Goal: Task Accomplishment & Management: Complete application form

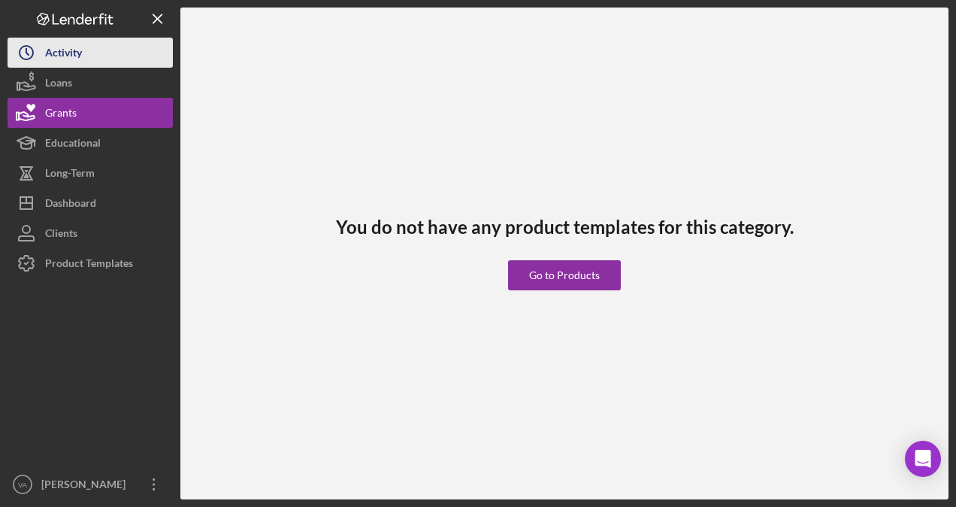
click at [71, 55] on div "Activity" at bounding box center [63, 55] width 37 height 34
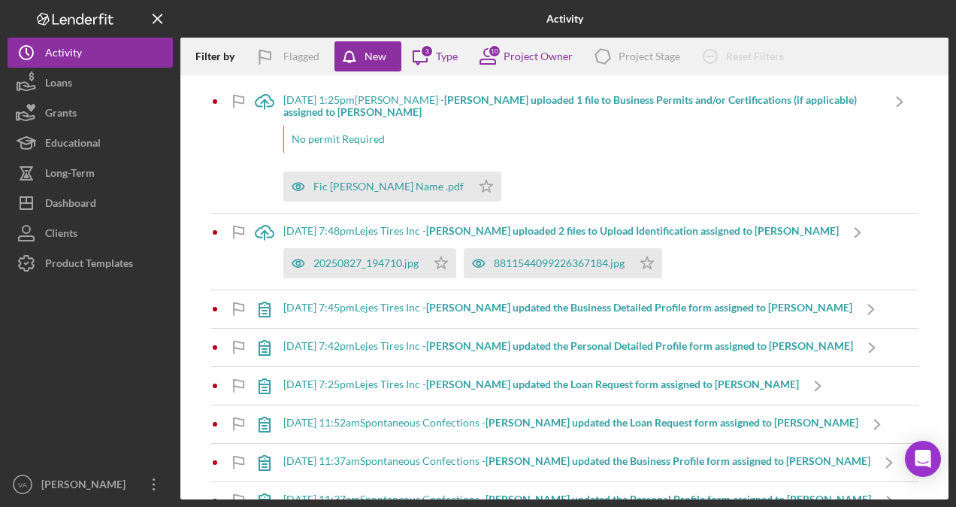
click at [500, 231] on b "[PERSON_NAME] uploaded 2 files to Upload Identification assigned to [PERSON_NAM…" at bounding box center [632, 230] width 413 height 13
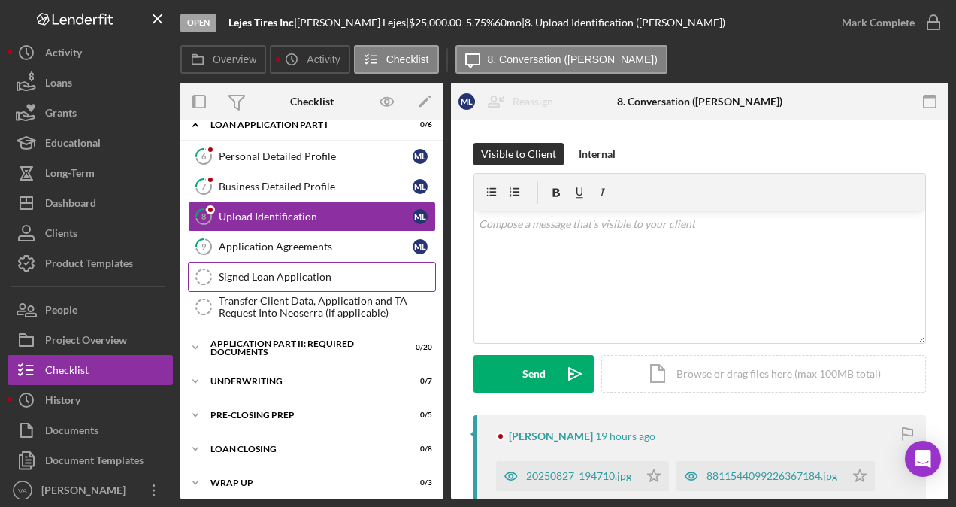
scroll to position [87, 0]
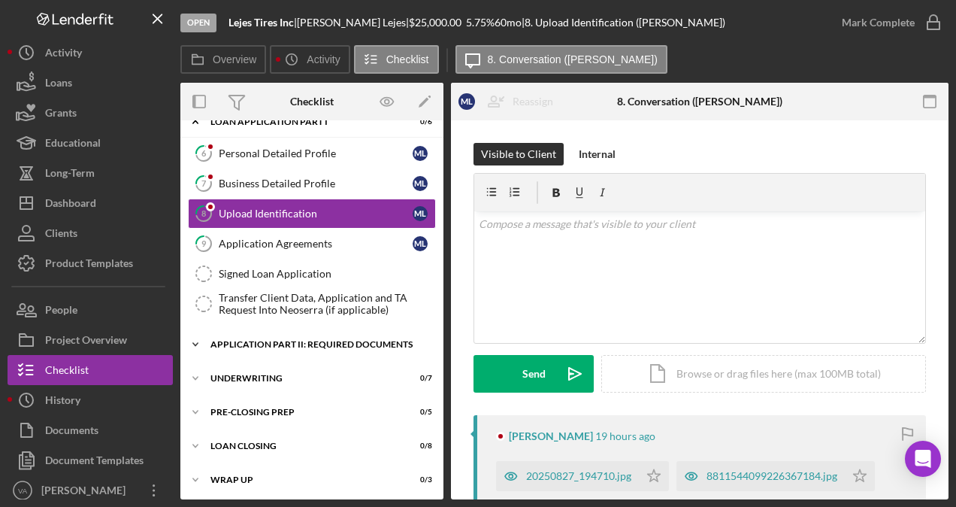
click at [302, 344] on div "Application Part II: Required Documents" at bounding box center [317, 344] width 214 height 9
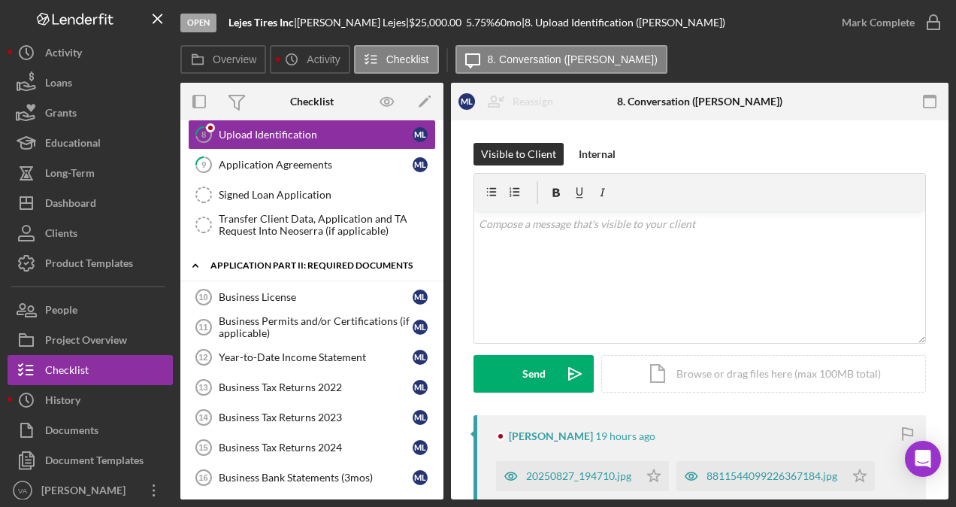
scroll to position [238, 0]
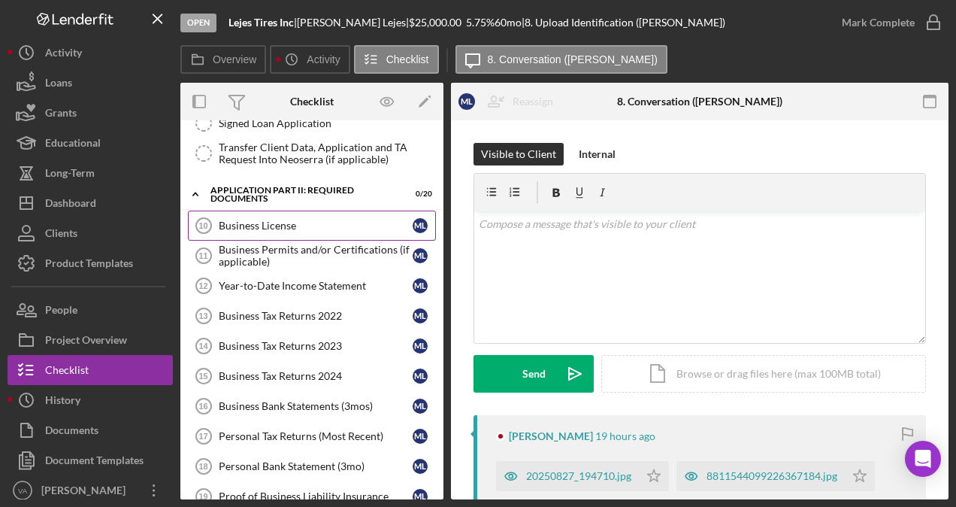
click at [291, 214] on link "Business License 10 Business License M L" at bounding box center [312, 225] width 248 height 30
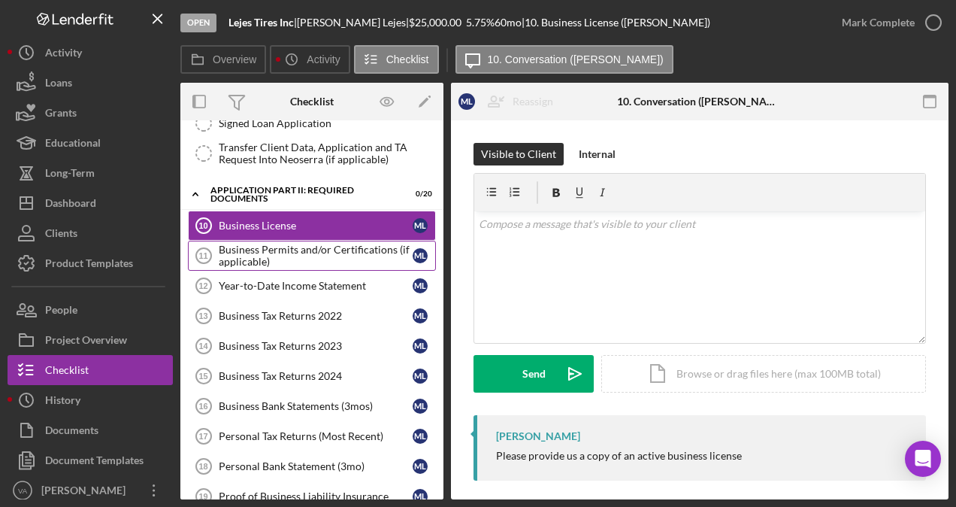
click at [346, 253] on div "Business Permits and/or Certifications (if applicable)" at bounding box center [316, 256] width 194 height 24
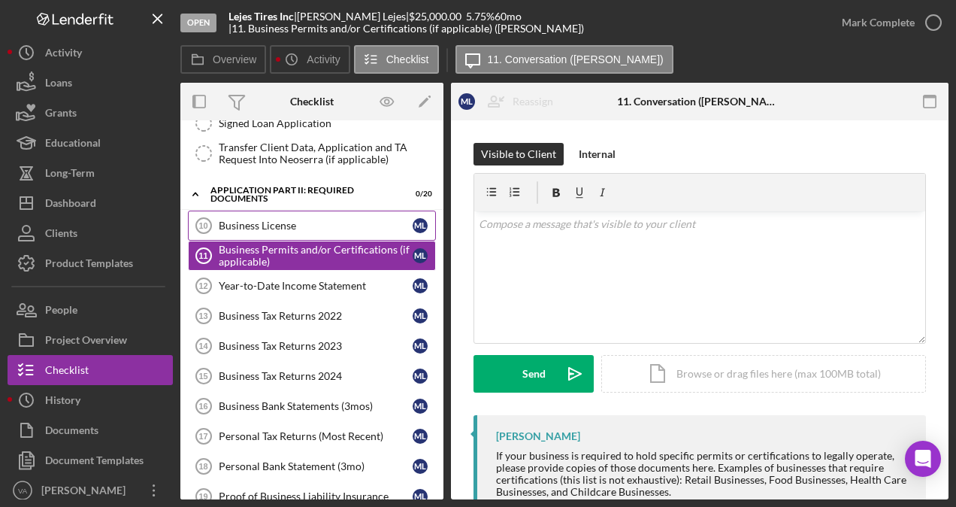
click at [334, 225] on div "Business License" at bounding box center [316, 225] width 194 height 12
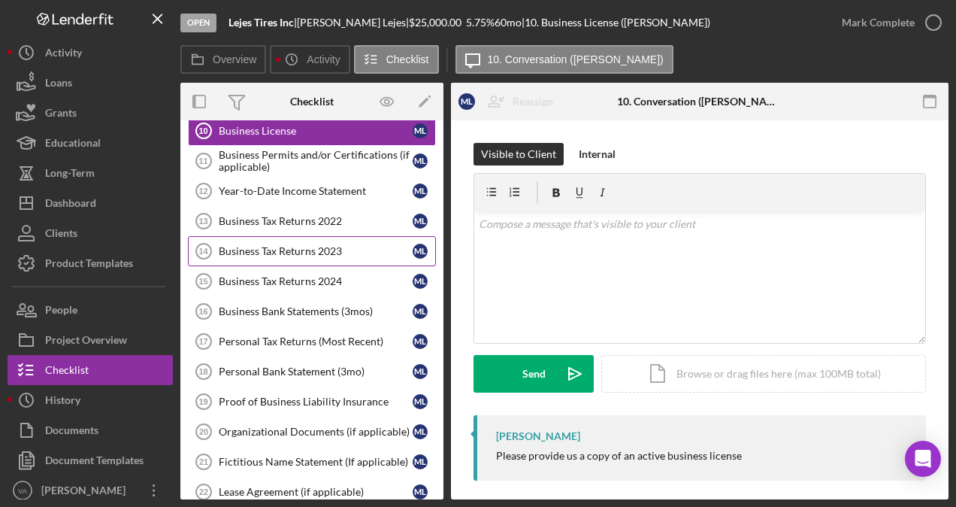
scroll to position [388, 0]
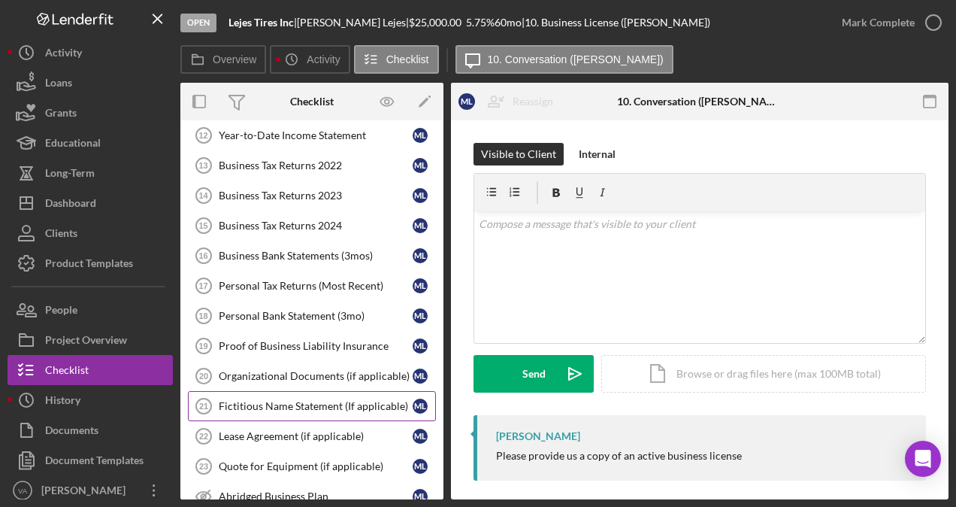
click at [318, 400] on div "Fictitious Name Statement (If applicable)" at bounding box center [316, 406] width 194 height 12
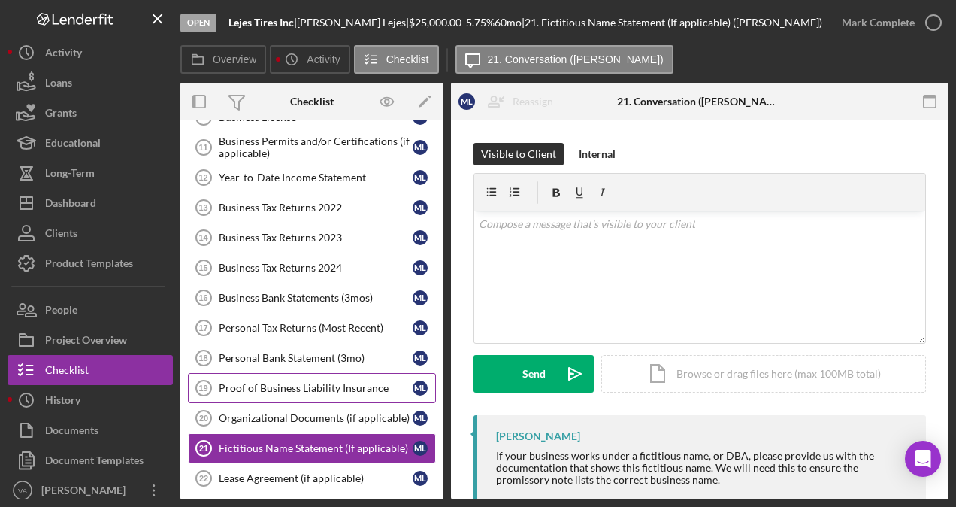
scroll to position [313, 0]
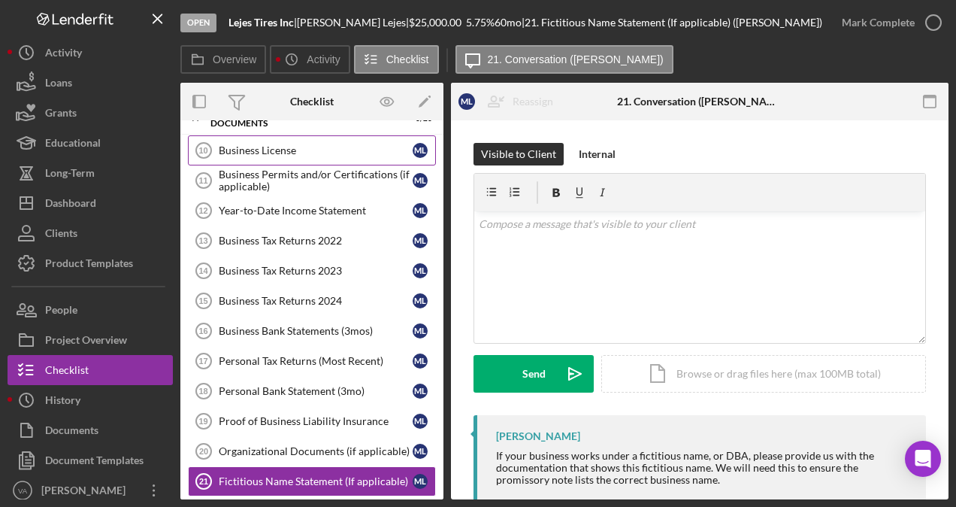
click at [287, 144] on div "Business License" at bounding box center [316, 150] width 194 height 12
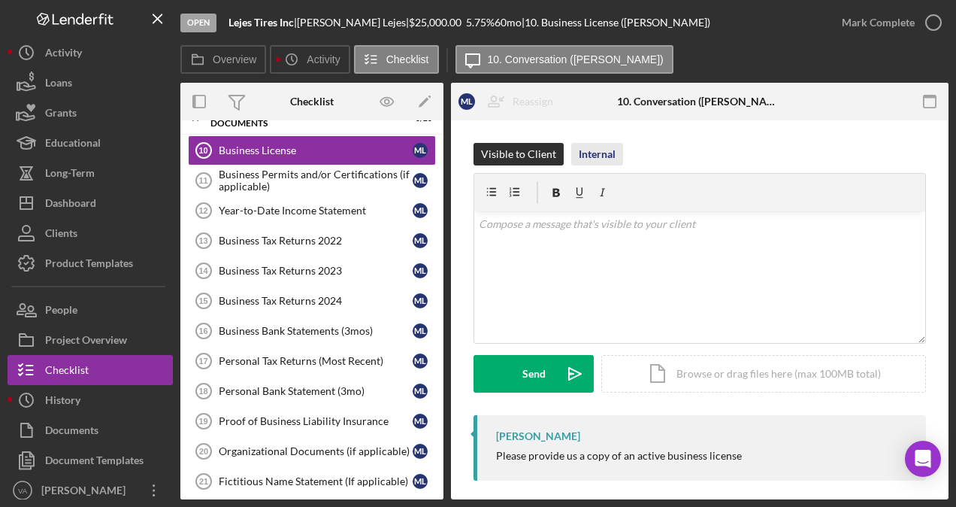
click at [597, 153] on div "Internal" at bounding box center [597, 154] width 37 height 23
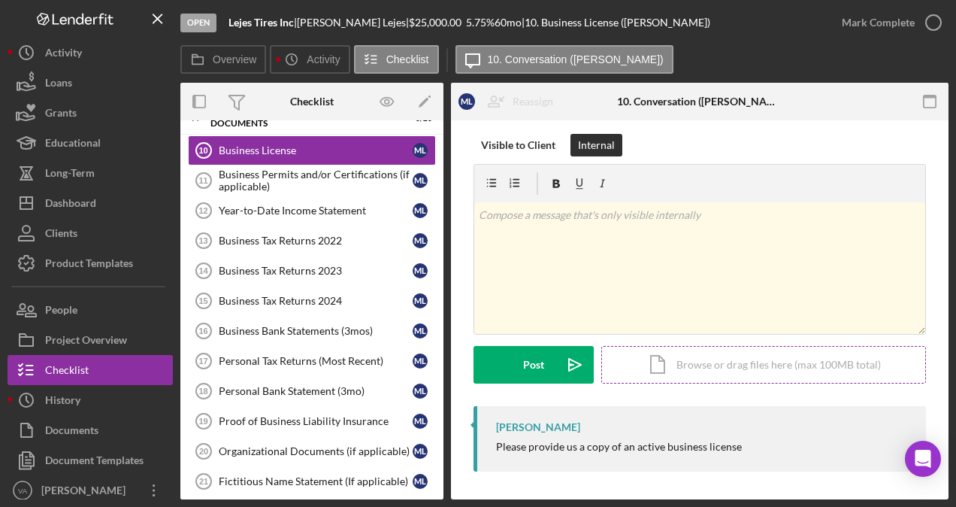
scroll to position [11, 0]
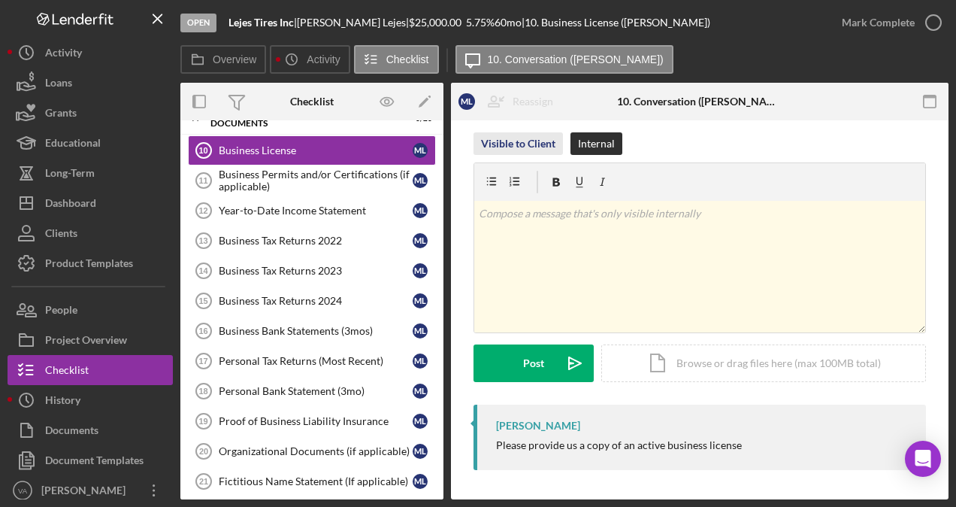
click at [513, 147] on div "Visible to Client" at bounding box center [518, 143] width 74 height 23
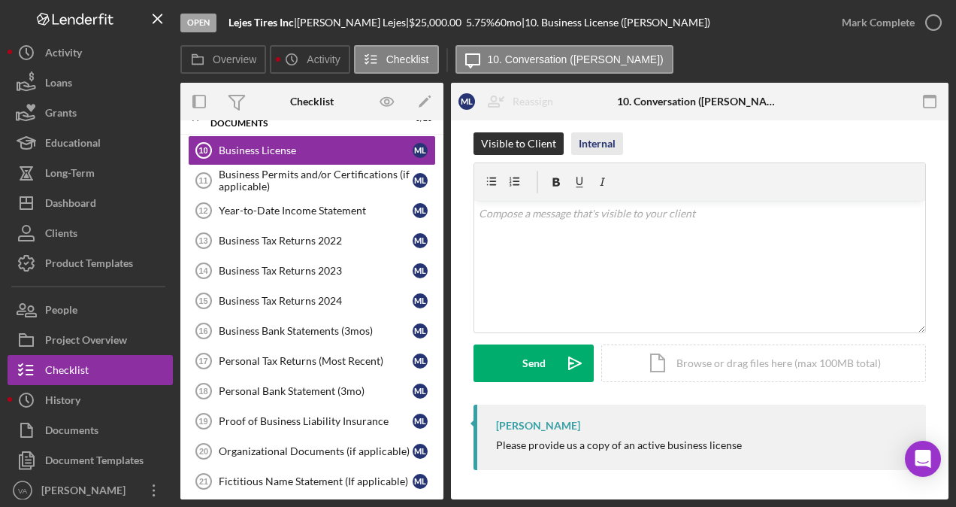
click at [589, 147] on div "Internal" at bounding box center [597, 143] width 37 height 23
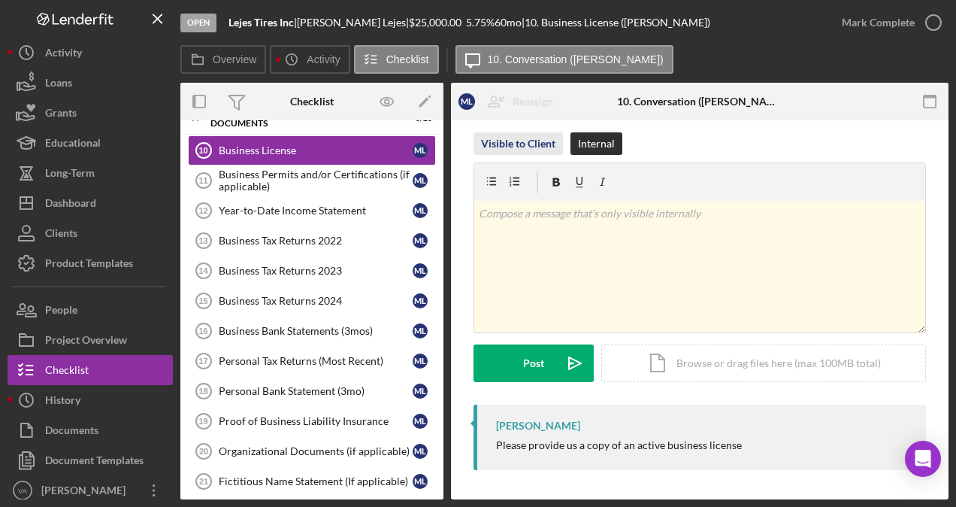
click at [532, 141] on div "Visible to Client" at bounding box center [518, 143] width 74 height 23
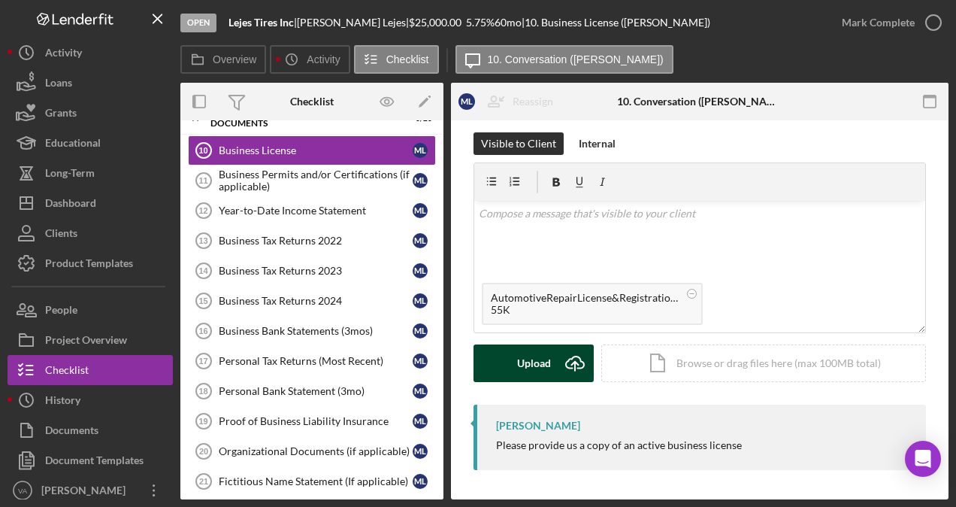
click at [529, 363] on div "Upload" at bounding box center [534, 363] width 34 height 38
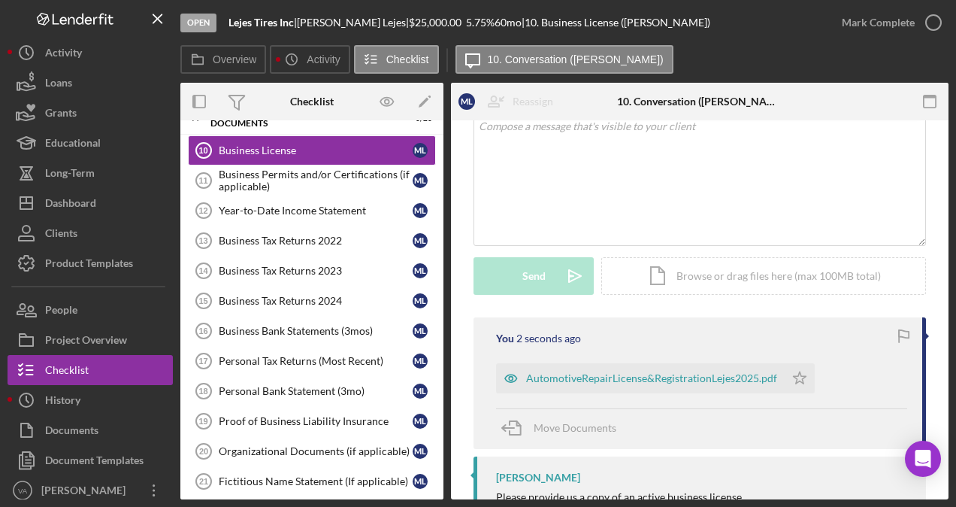
scroll to position [150, 0]
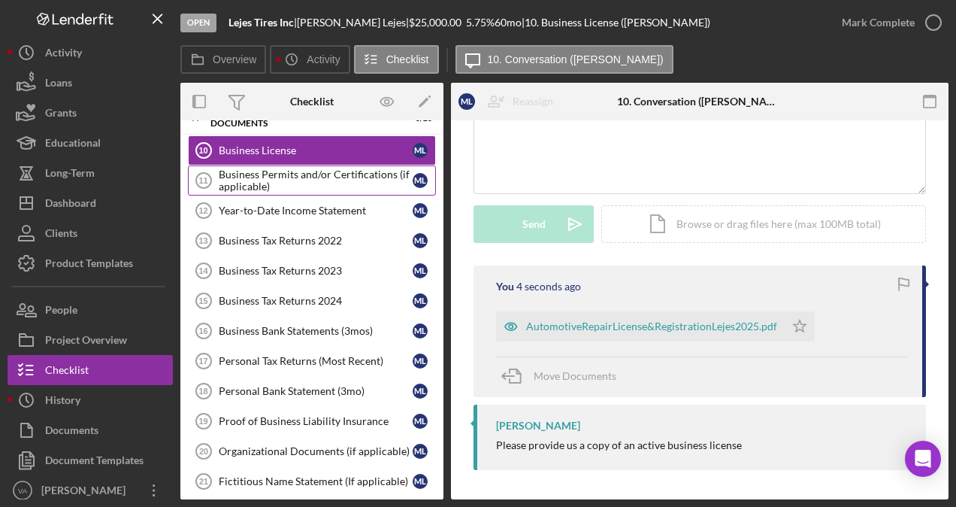
click at [287, 168] on div "Business Permits and/or Certifications (if applicable)" at bounding box center [316, 180] width 194 height 24
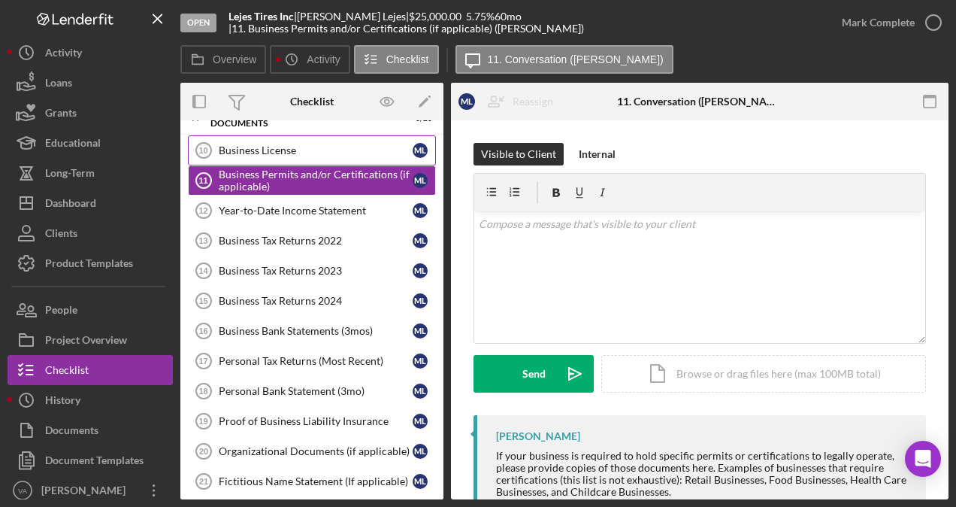
click at [292, 152] on link "Business License 10 Business License M L" at bounding box center [312, 150] width 248 height 30
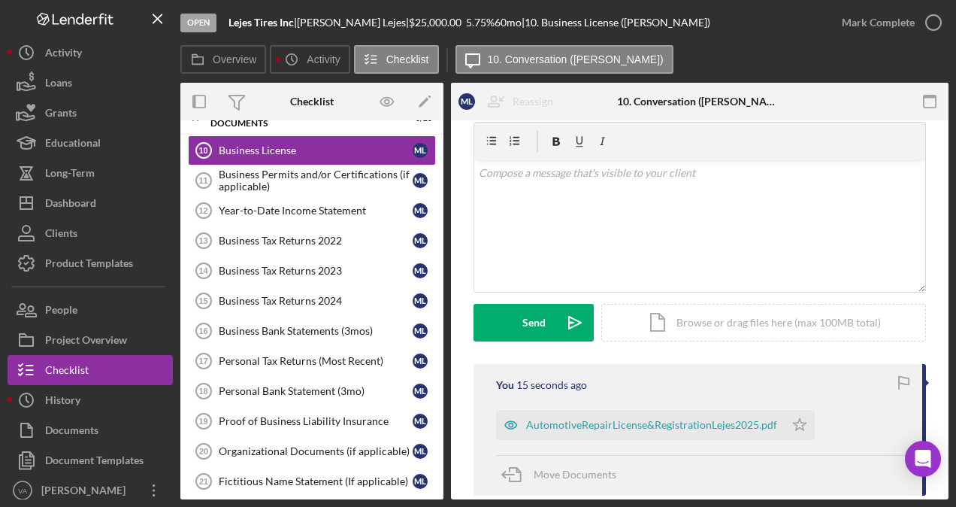
scroll to position [75, 0]
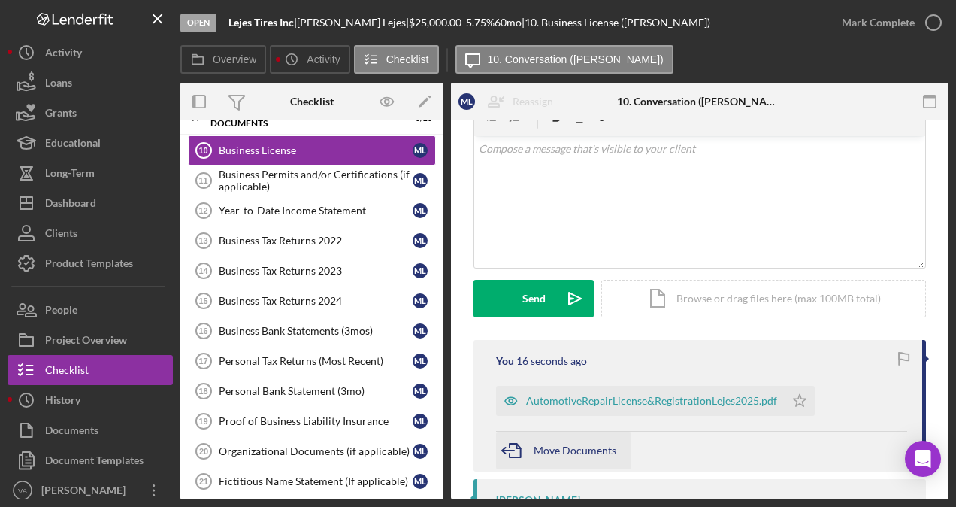
click at [563, 449] on span "Move Documents" at bounding box center [575, 449] width 83 height 13
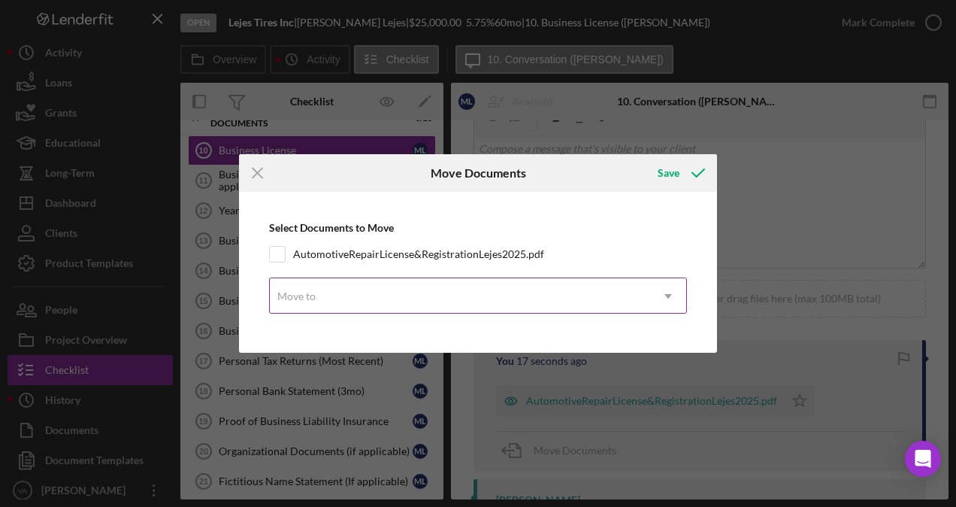
click at [377, 290] on div "Move to" at bounding box center [460, 296] width 380 height 35
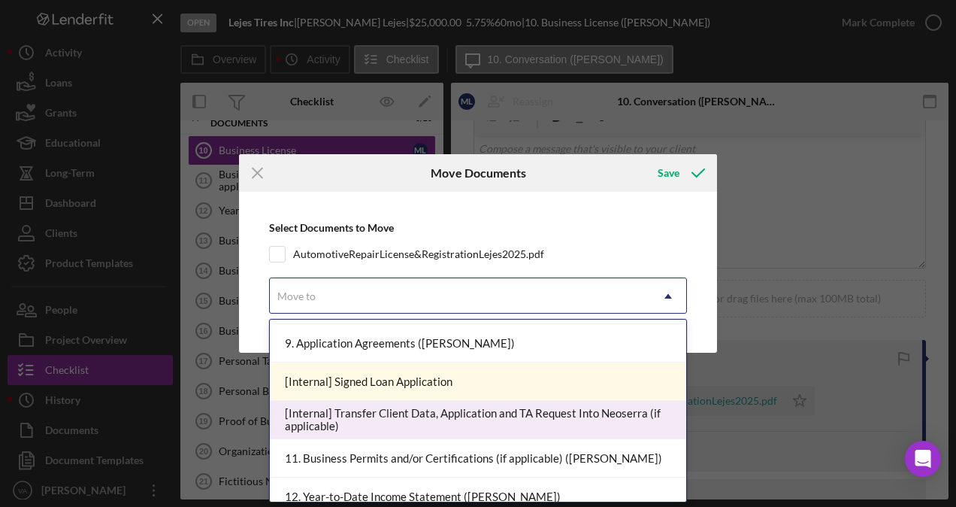
scroll to position [301, 0]
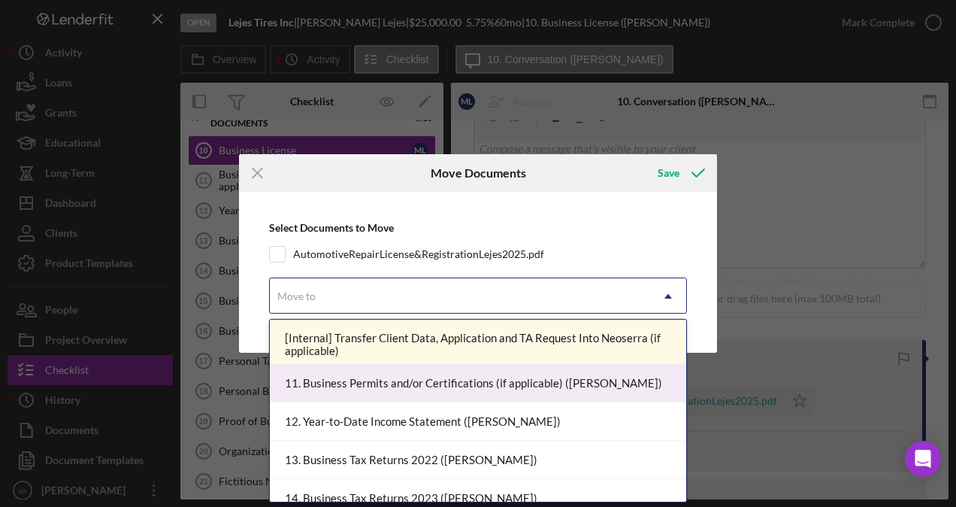
click at [489, 387] on div "11. Business Permits and/or Certifications (if applicable) ([PERSON_NAME])" at bounding box center [478, 383] width 416 height 38
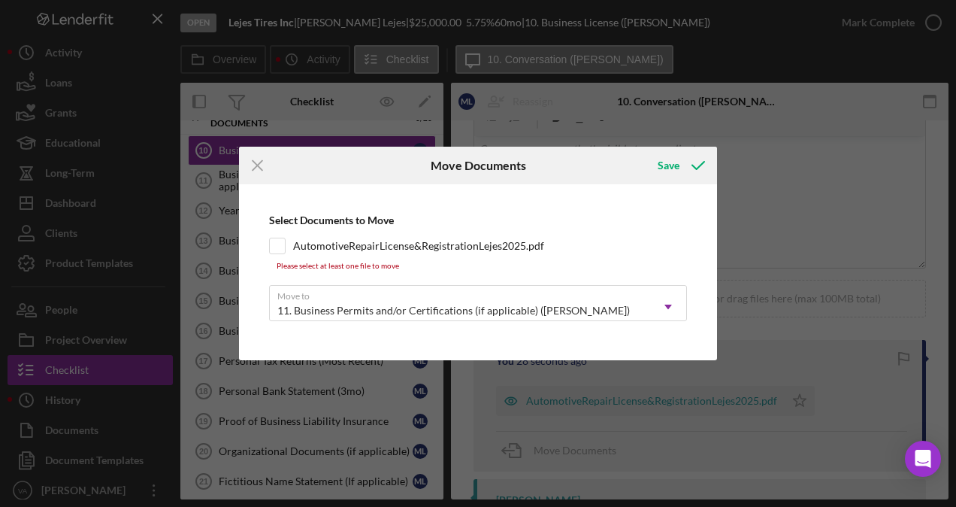
click at [280, 244] on input "AutomotiveRepairLicense&RegistrationLejes2025.pdf" at bounding box center [277, 245] width 15 height 15
checkbox input "true"
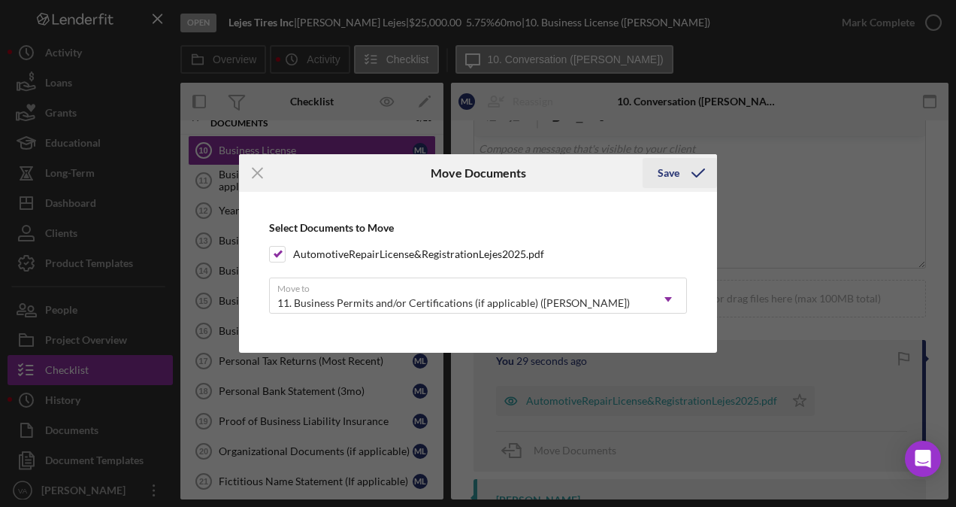
click at [682, 177] on icon "submit" at bounding box center [698, 173] width 38 height 38
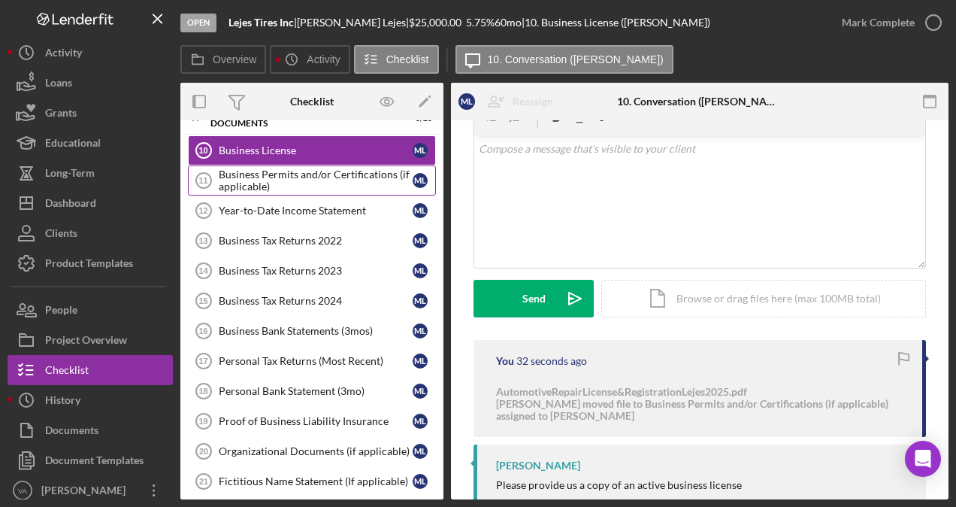
click at [340, 180] on div "Business Permits and/or Certifications (if applicable)" at bounding box center [316, 180] width 194 height 24
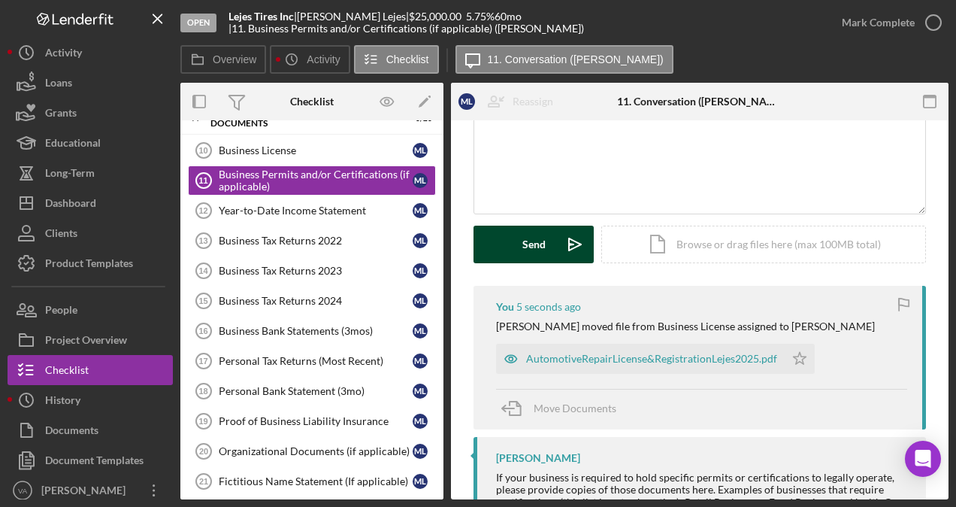
scroll to position [47, 0]
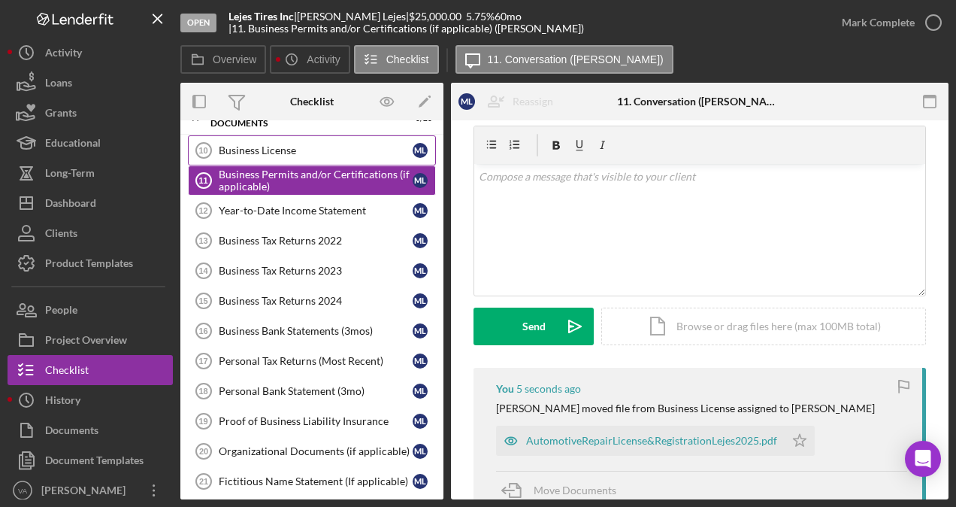
click at [296, 155] on link "Business License 10 Business License M L" at bounding box center [312, 150] width 248 height 30
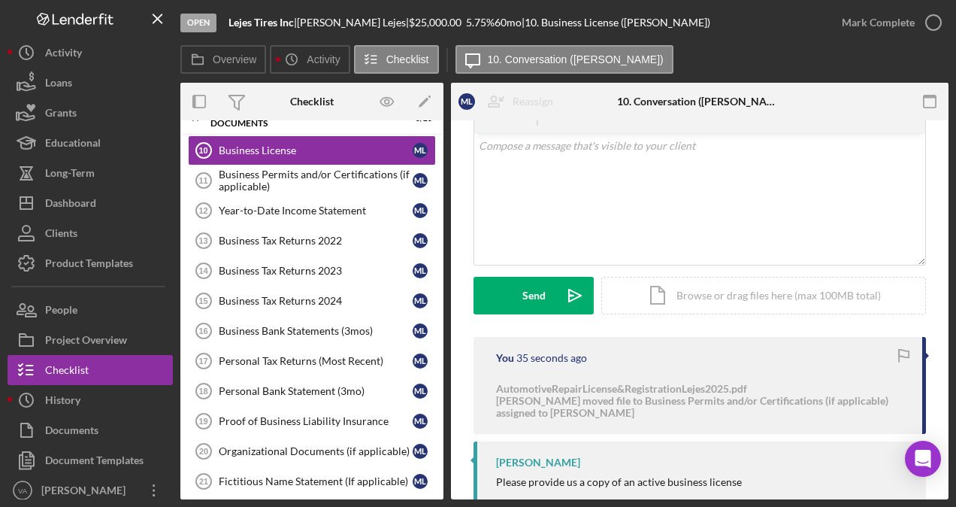
scroll to position [116, 0]
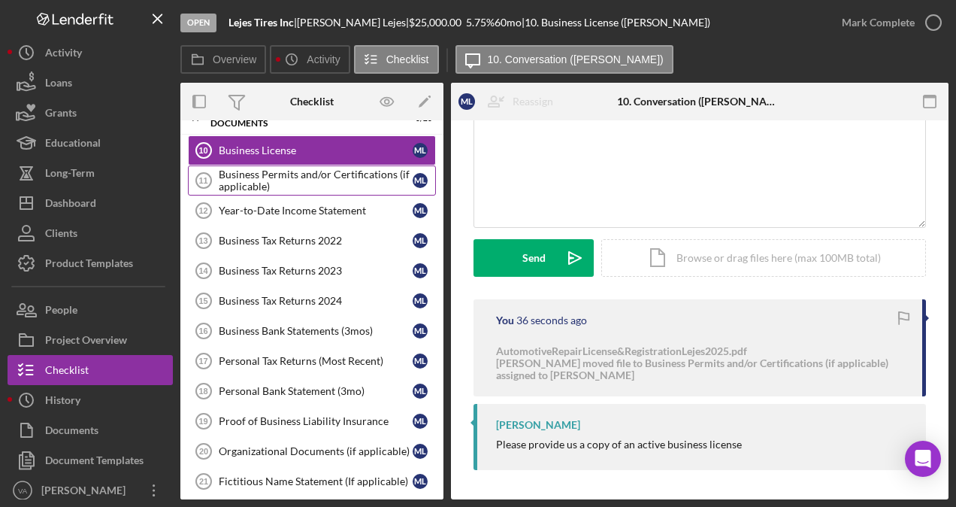
click at [301, 165] on link "Business Permits and/or Certifications (if applicable) 11 Business Permits and/…" at bounding box center [312, 180] width 248 height 30
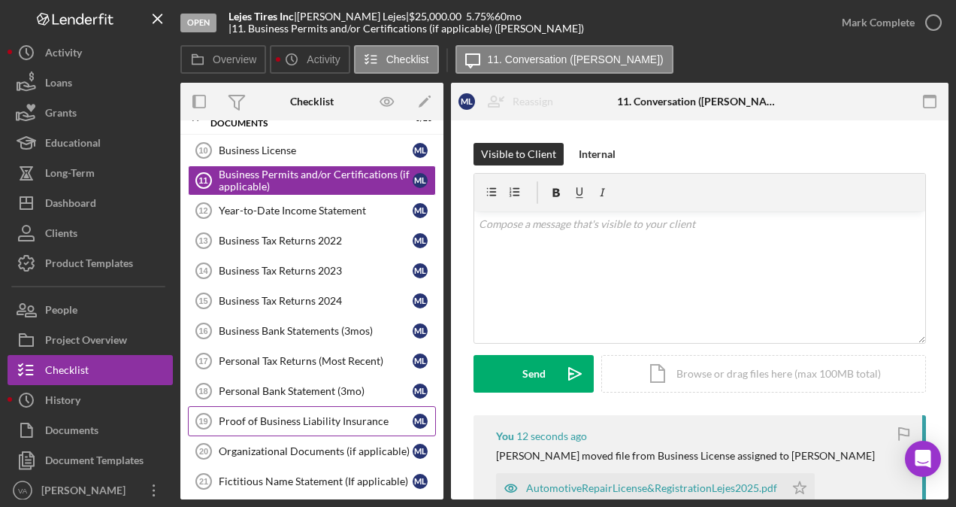
scroll to position [388, 0]
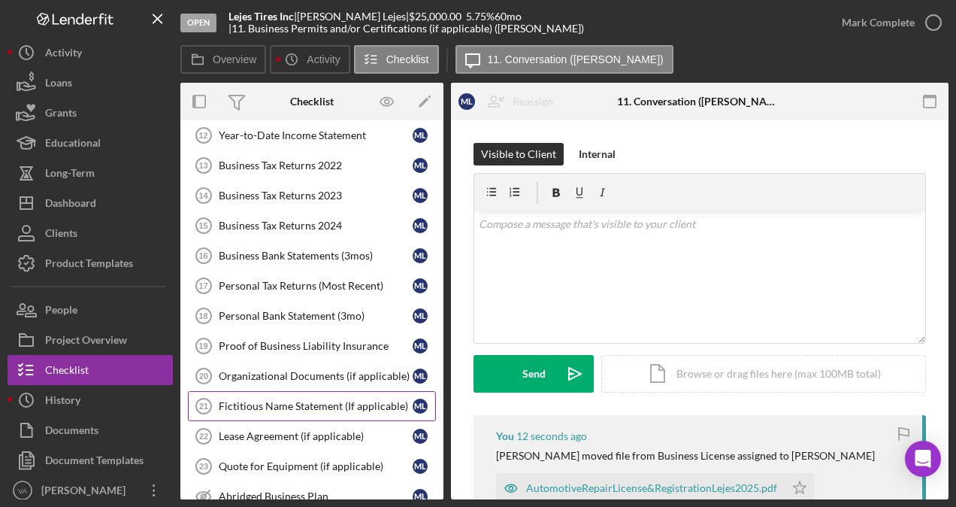
click at [288, 400] on div "Fictitious Name Statement (If applicable)" at bounding box center [316, 406] width 194 height 12
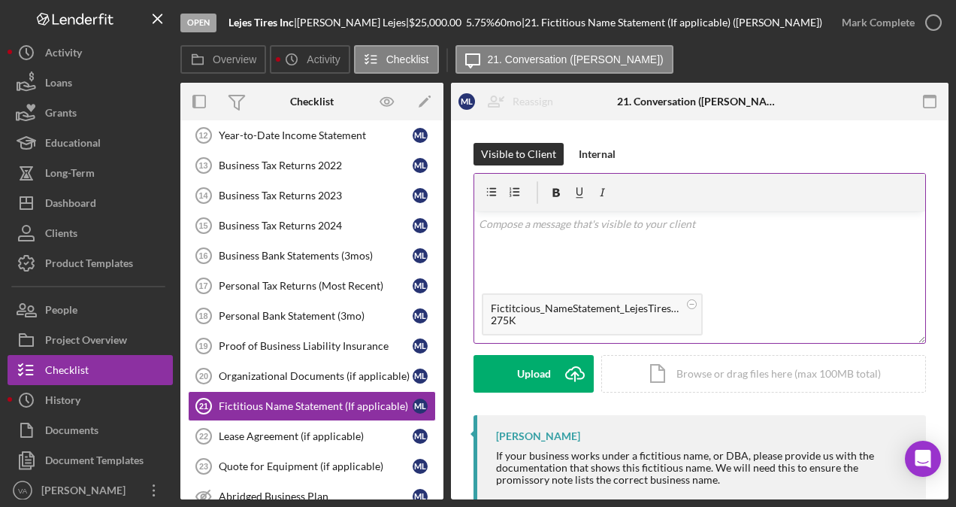
click at [689, 303] on circle at bounding box center [692, 303] width 9 height 9
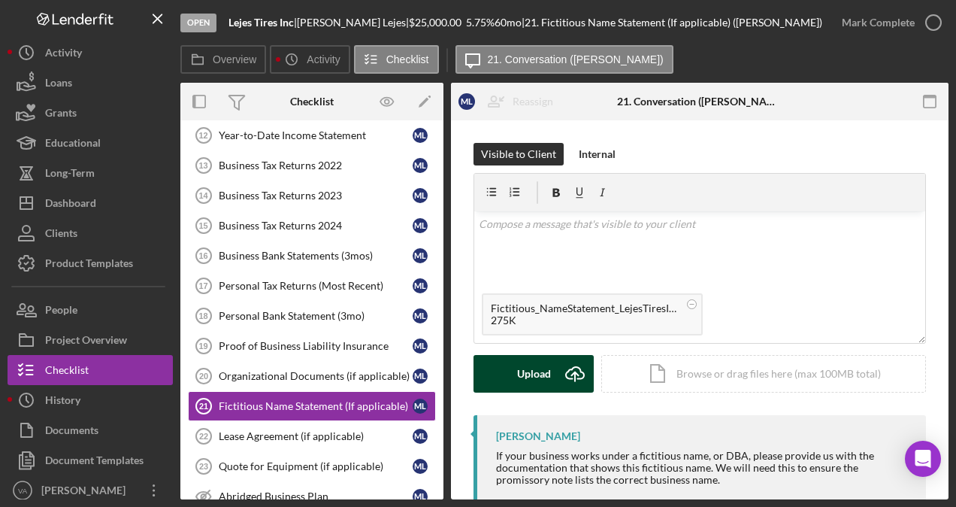
click at [553, 367] on button "Upload Icon/Upload" at bounding box center [534, 374] width 120 height 38
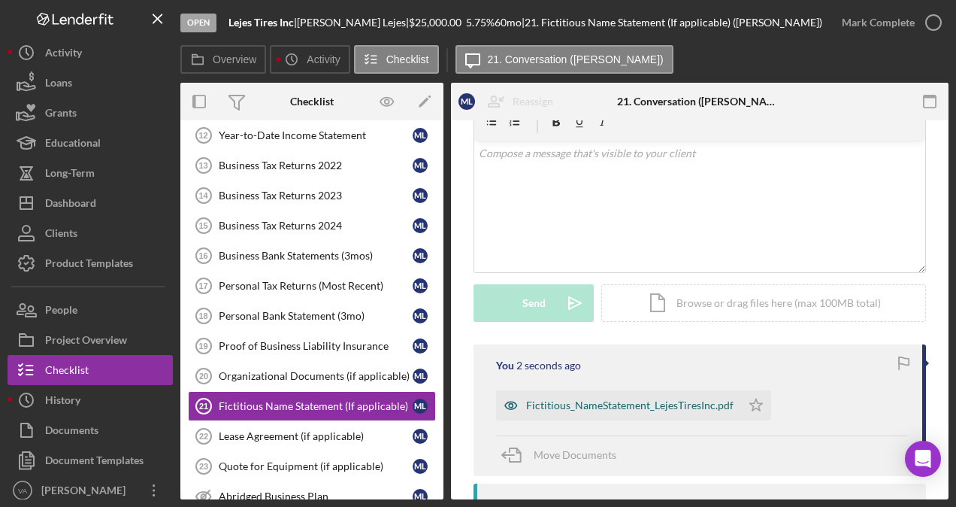
scroll to position [174, 0]
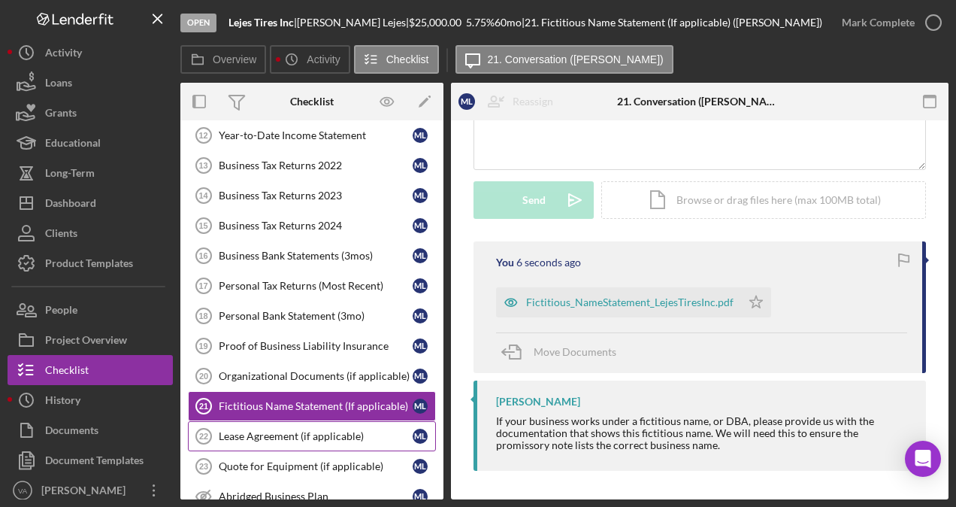
click at [260, 430] on div "Lease Agreement (if applicable)" at bounding box center [316, 436] width 194 height 12
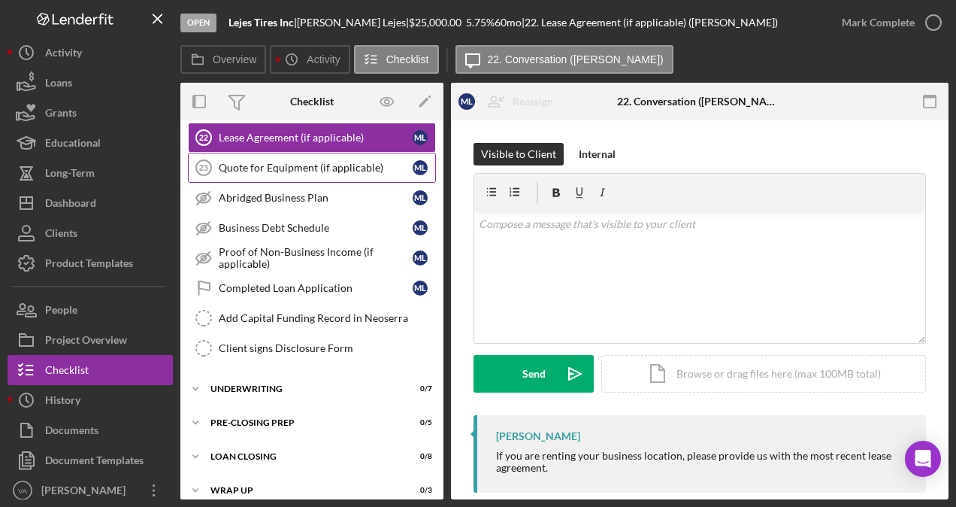
click at [278, 153] on link "Quote for Equipment (if applicable) 23 Quote for Equipment (if applicable) M L" at bounding box center [312, 168] width 248 height 30
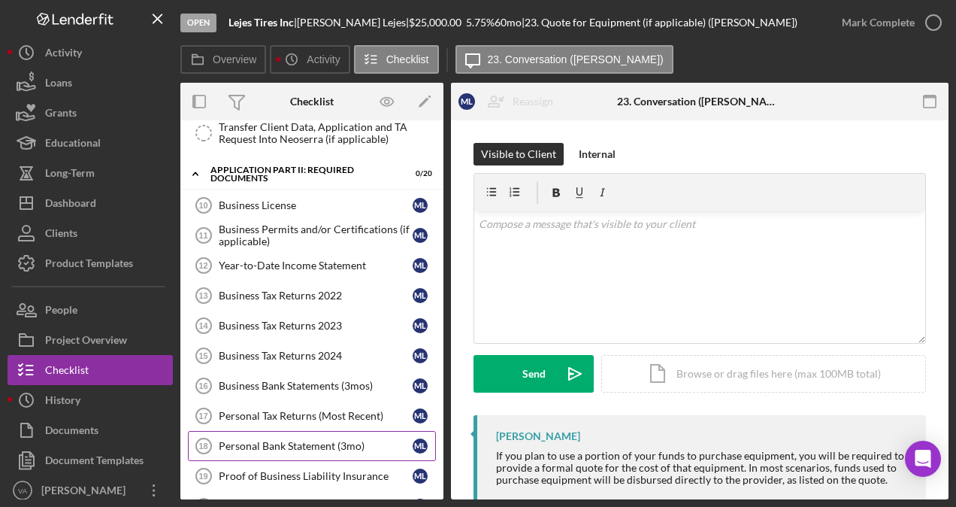
scroll to position [160, 0]
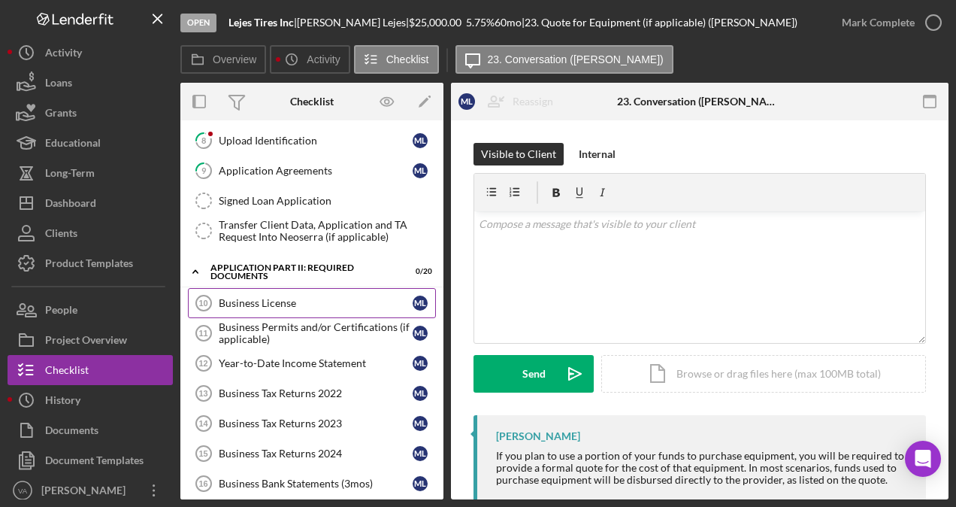
click at [295, 299] on div "Business License" at bounding box center [316, 303] width 194 height 12
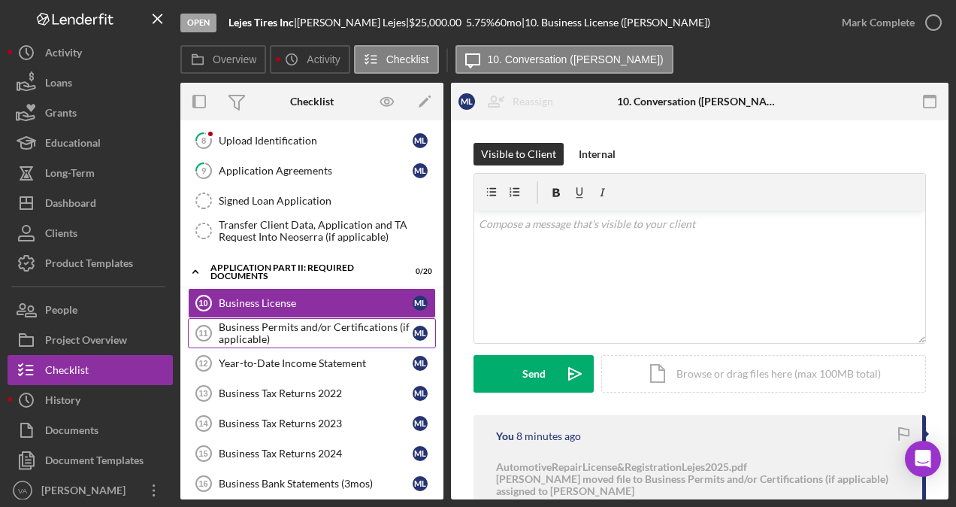
click at [300, 322] on div "Business Permits and/or Certifications (if applicable)" at bounding box center [316, 333] width 194 height 24
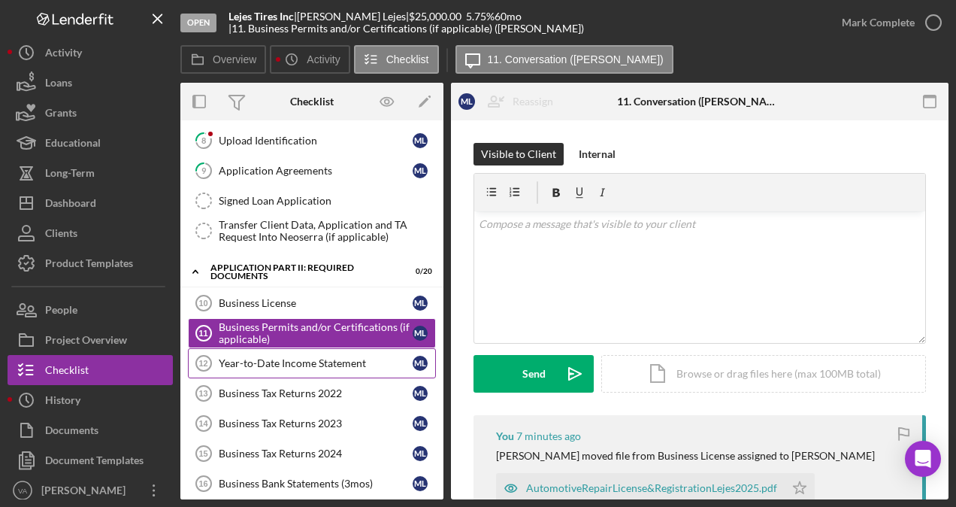
click at [298, 348] on link "Year-to-Date Income Statement 12 Year-to-Date Income Statement M L" at bounding box center [312, 363] width 248 height 30
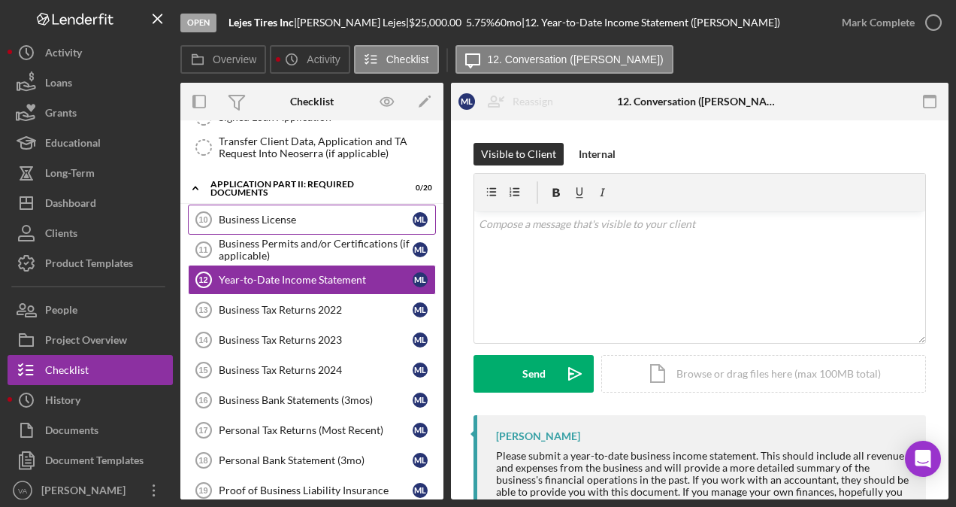
scroll to position [160, 0]
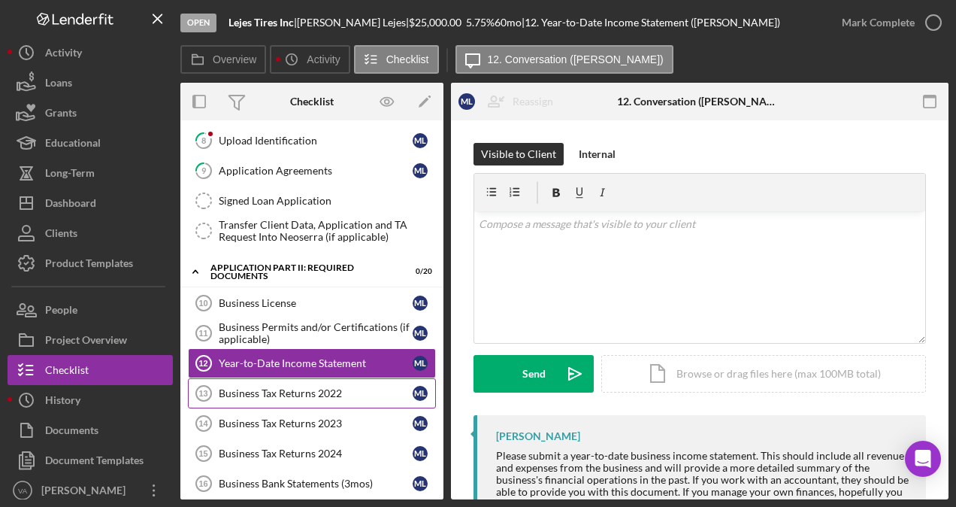
click at [367, 387] on div "Business Tax Returns 2022" at bounding box center [316, 393] width 194 height 12
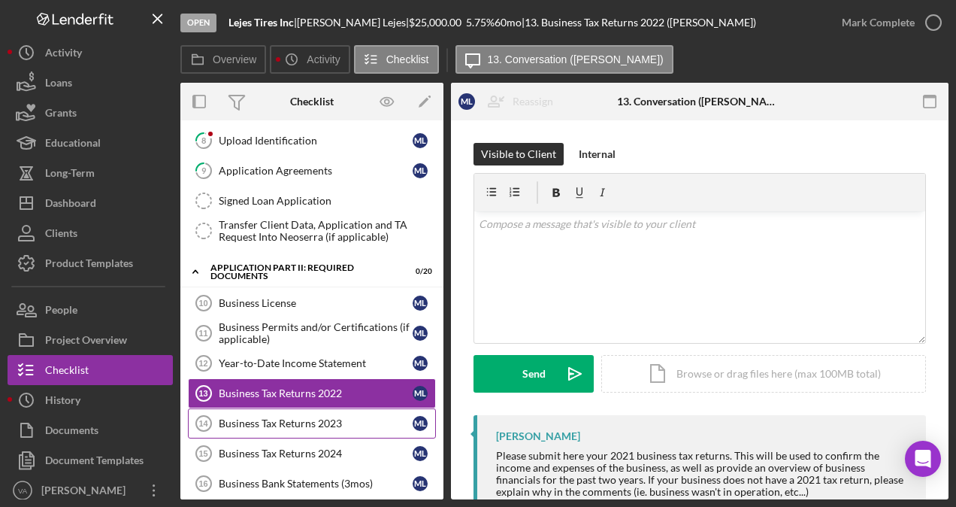
click at [340, 417] on div "Business Tax Returns 2023" at bounding box center [316, 423] width 194 height 12
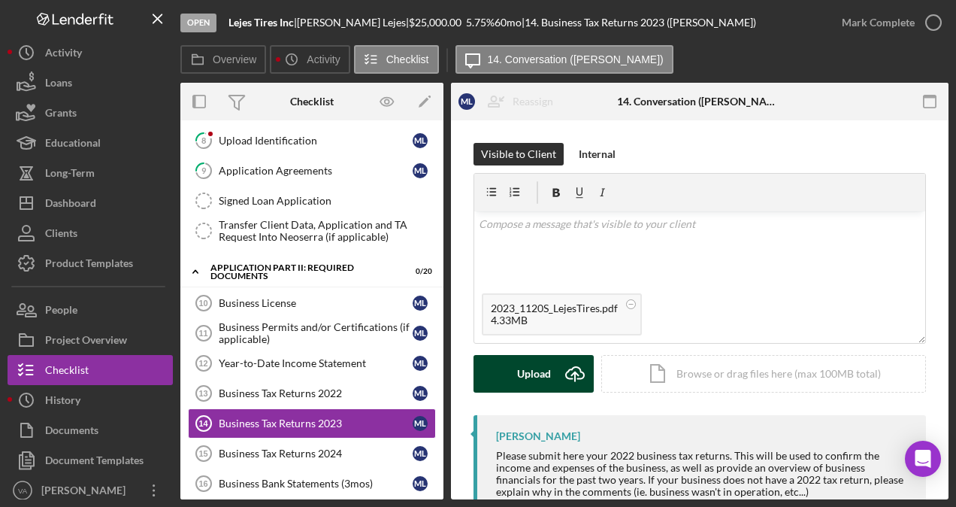
click at [547, 377] on div "Upload" at bounding box center [534, 374] width 34 height 38
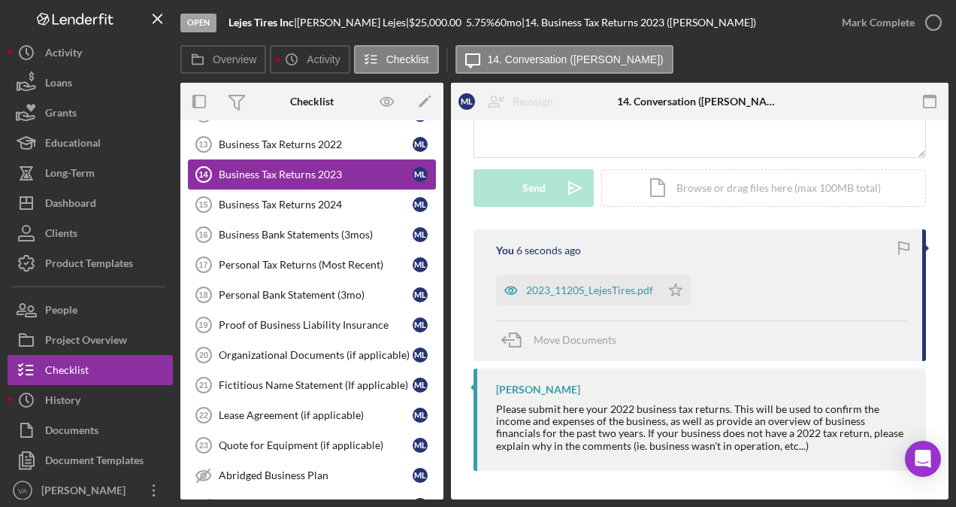
scroll to position [386, 0]
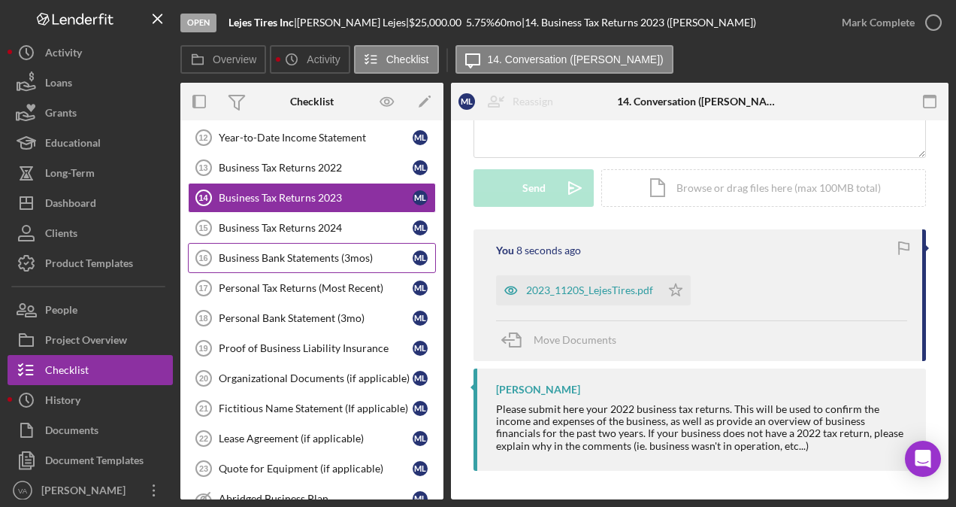
click at [322, 256] on div "Business Bank Statements (3mos)" at bounding box center [316, 258] width 194 height 12
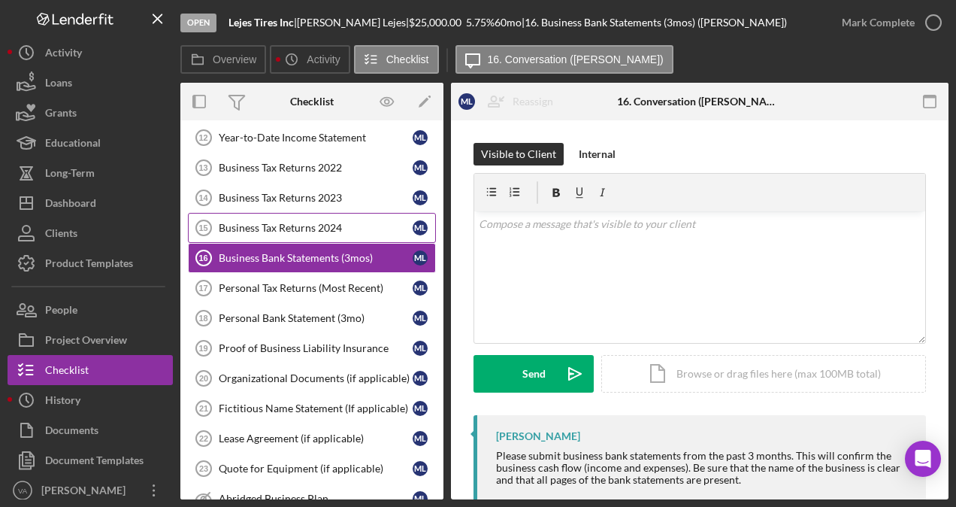
click at [323, 222] on div "Business Tax Returns 2024" at bounding box center [316, 228] width 194 height 12
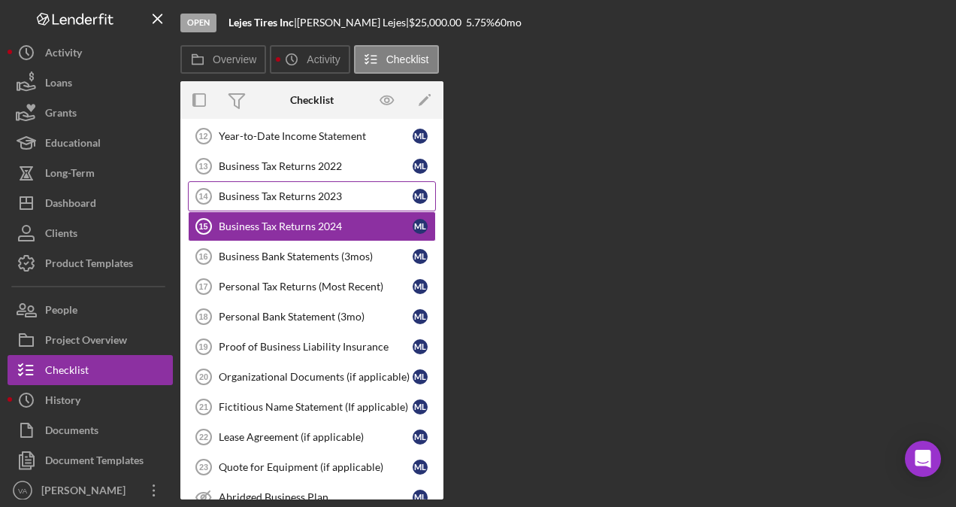
click at [312, 190] on div "Business Tax Returns 2023" at bounding box center [316, 196] width 194 height 12
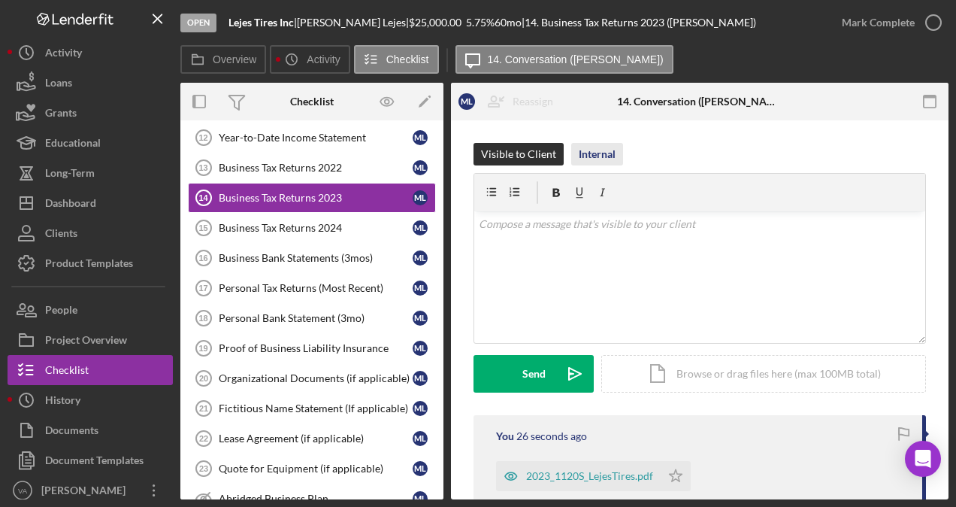
click at [592, 152] on div "Internal" at bounding box center [597, 154] width 37 height 23
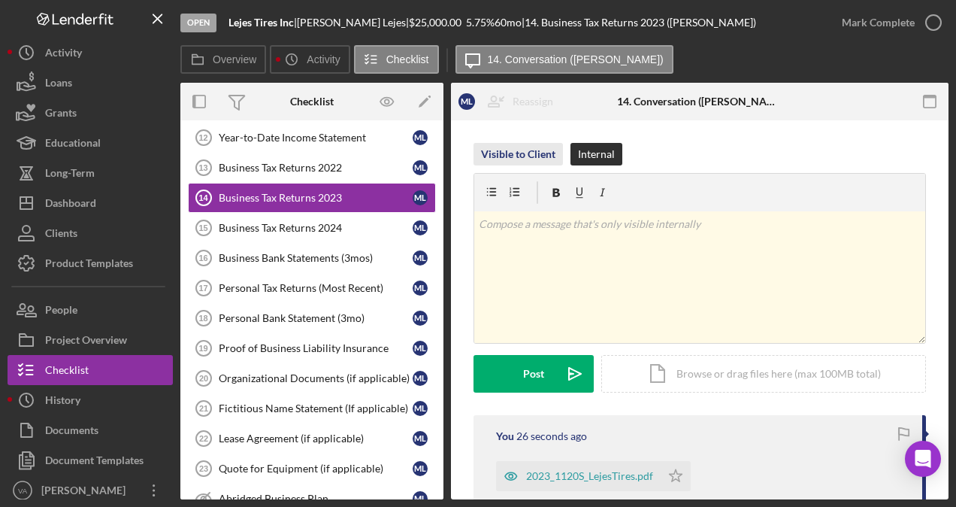
click at [543, 156] on div "Visible to Client" at bounding box center [518, 154] width 74 height 23
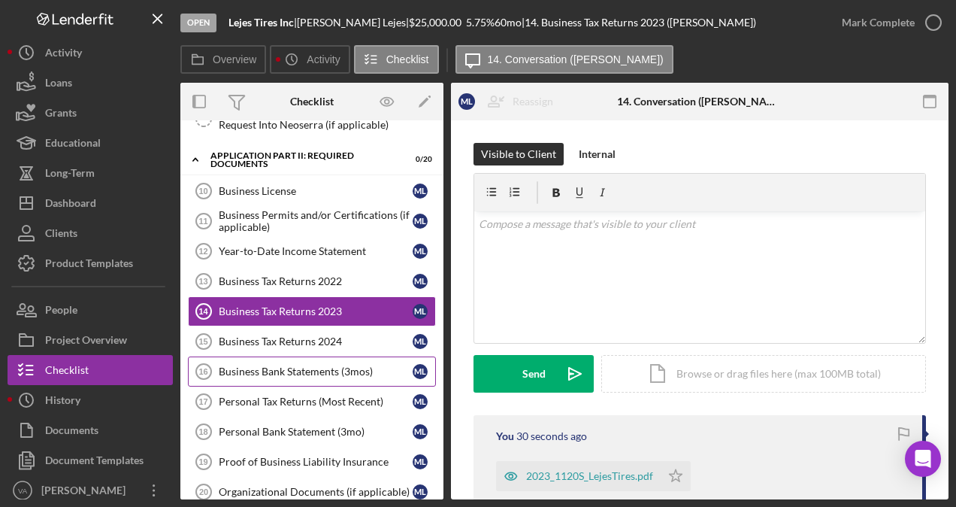
scroll to position [386, 0]
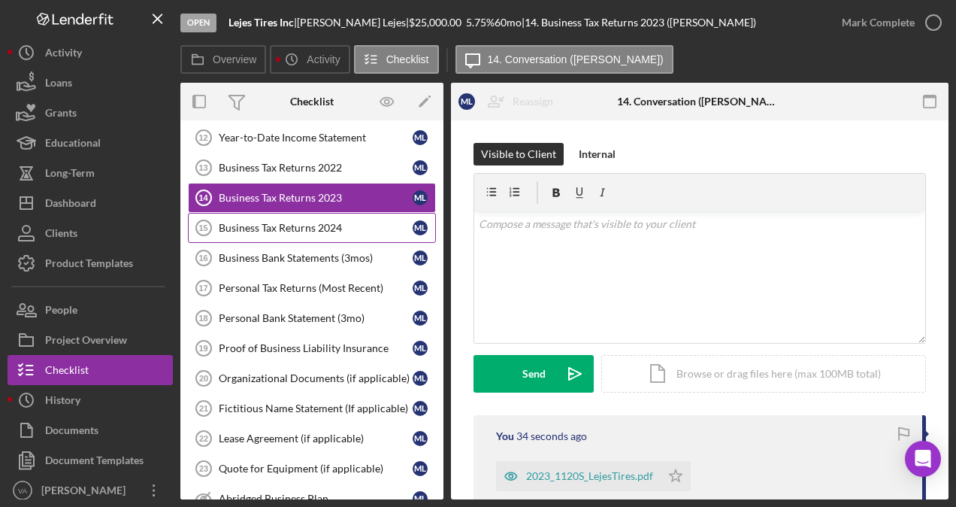
click at [284, 213] on link "Business Tax Returns 2024 15 Business Tax Returns 2024 M L" at bounding box center [312, 228] width 248 height 30
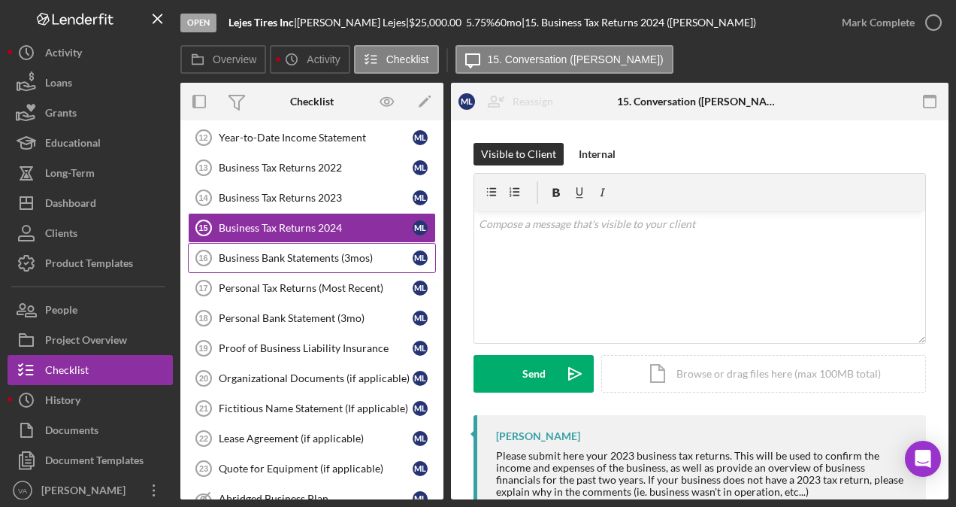
click at [301, 258] on link "Business Bank Statements (3mos) 16 Business Bank Statements (3mos) M L" at bounding box center [312, 258] width 248 height 30
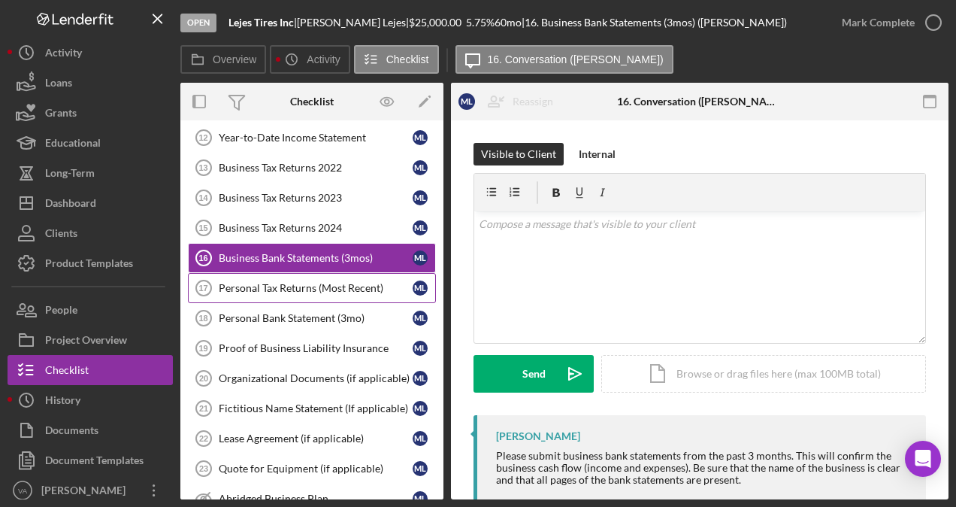
click at [298, 287] on link "Personal Tax Returns (Most Recent) 17 Personal Tax Returns (Most Recent) M L" at bounding box center [312, 288] width 248 height 30
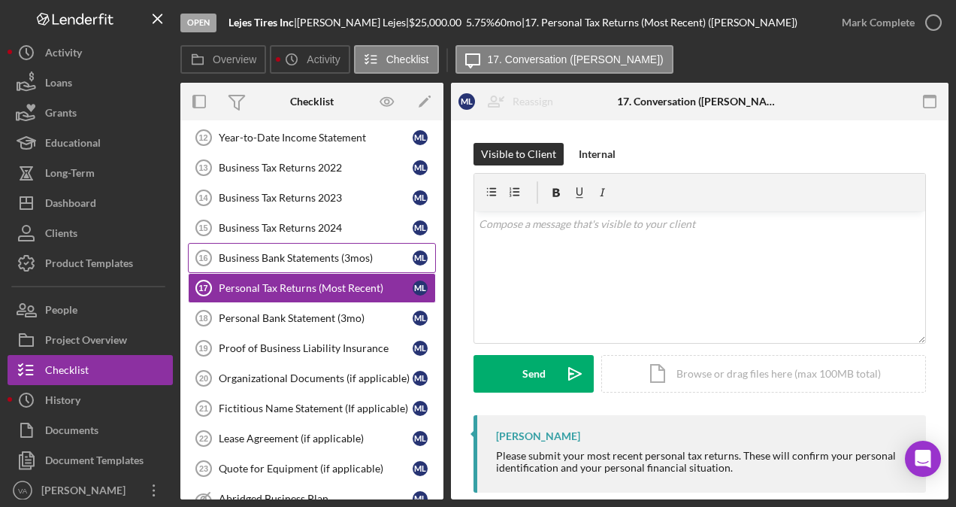
click at [296, 252] on div "Business Bank Statements (3mos)" at bounding box center [316, 258] width 194 height 12
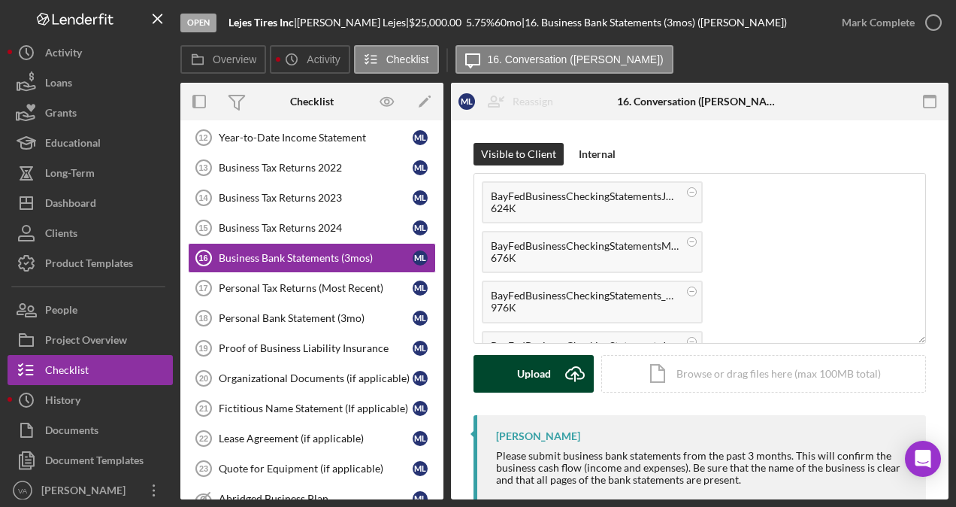
click at [542, 371] on div "Upload" at bounding box center [534, 374] width 34 height 38
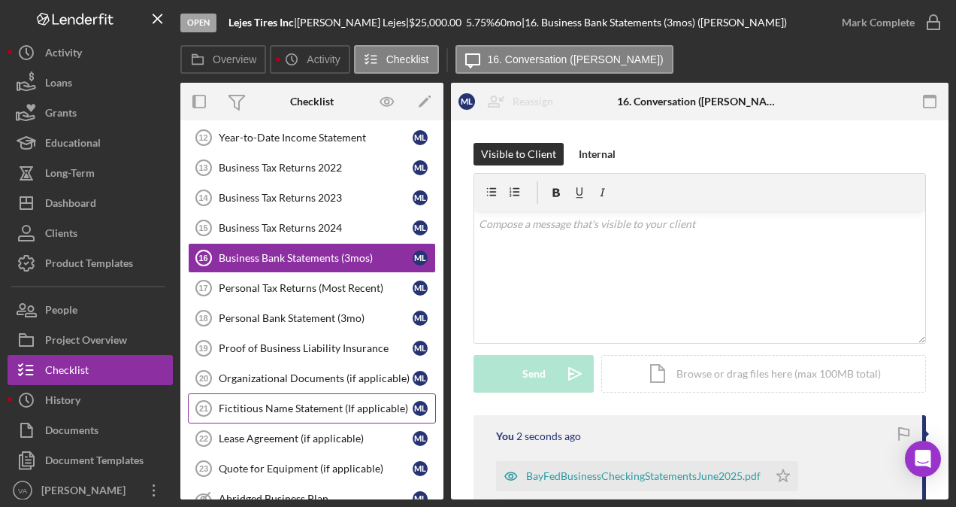
click at [305, 402] on div "Fictitious Name Statement (If applicable)" at bounding box center [316, 408] width 194 height 12
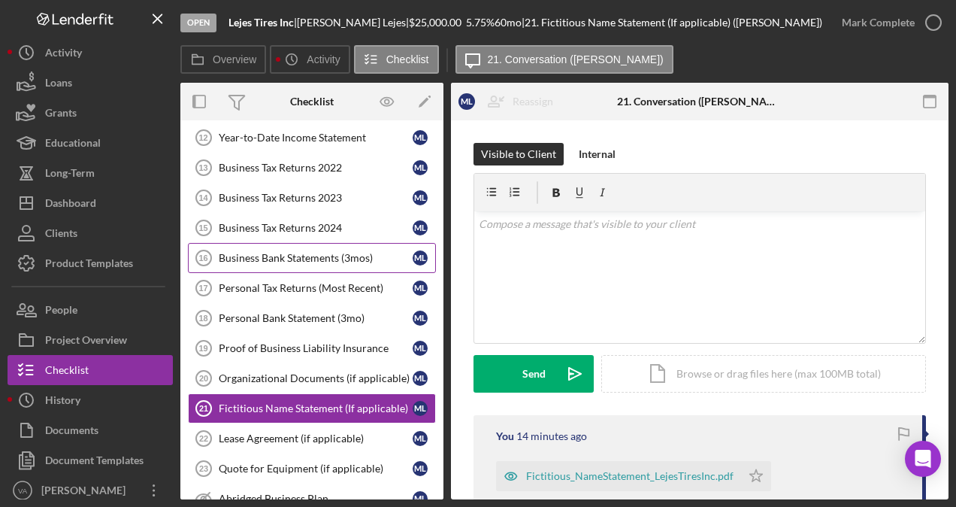
click at [309, 252] on div "Business Bank Statements (3mos)" at bounding box center [316, 258] width 194 height 12
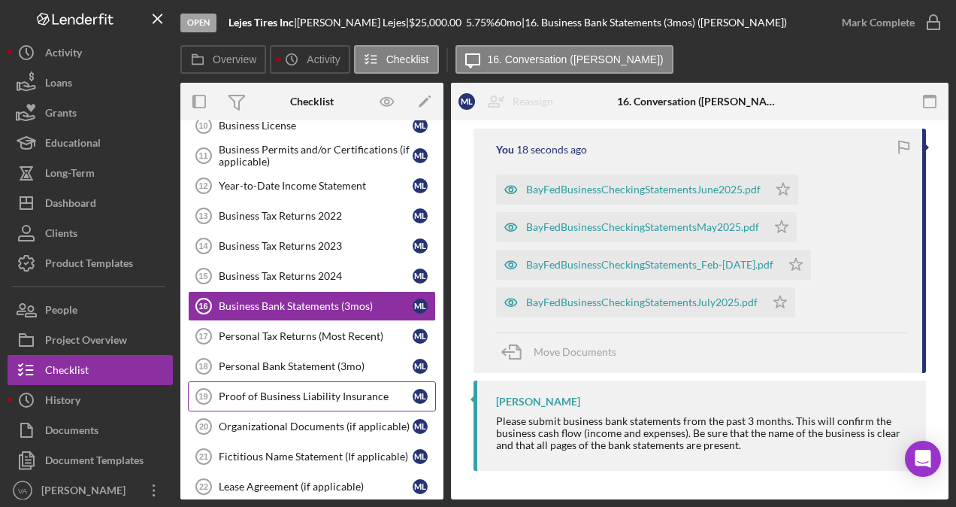
scroll to position [386, 0]
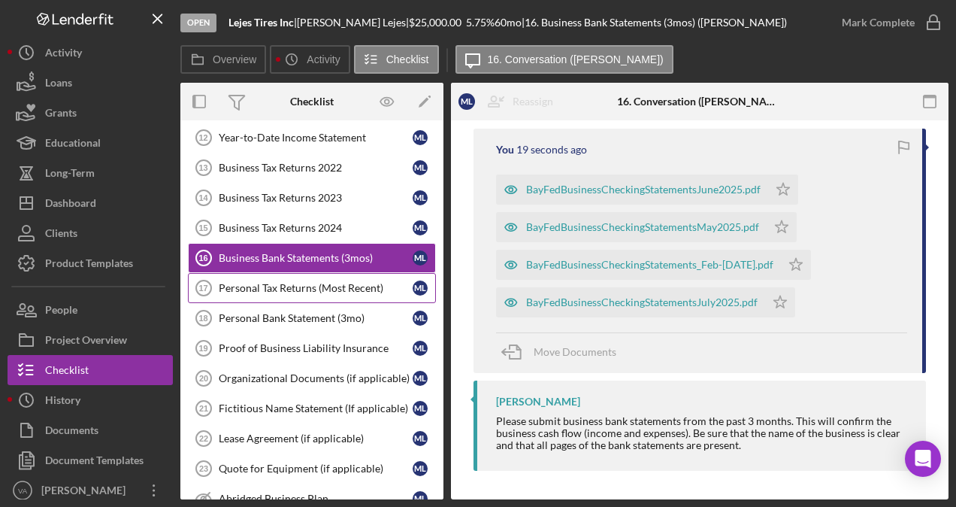
click at [286, 282] on div "Personal Tax Returns (Most Recent)" at bounding box center [316, 288] width 194 height 12
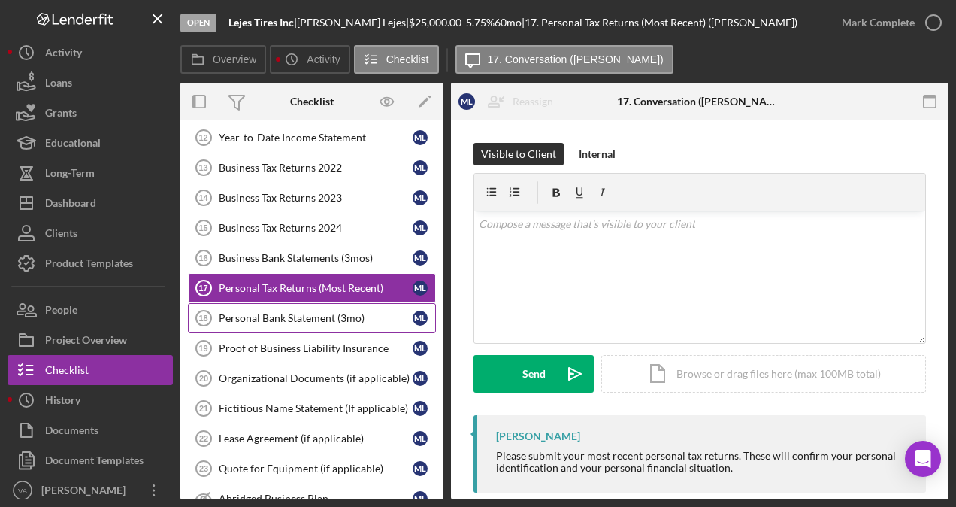
click at [291, 312] on div "Personal Bank Statement (3mo)" at bounding box center [316, 318] width 194 height 12
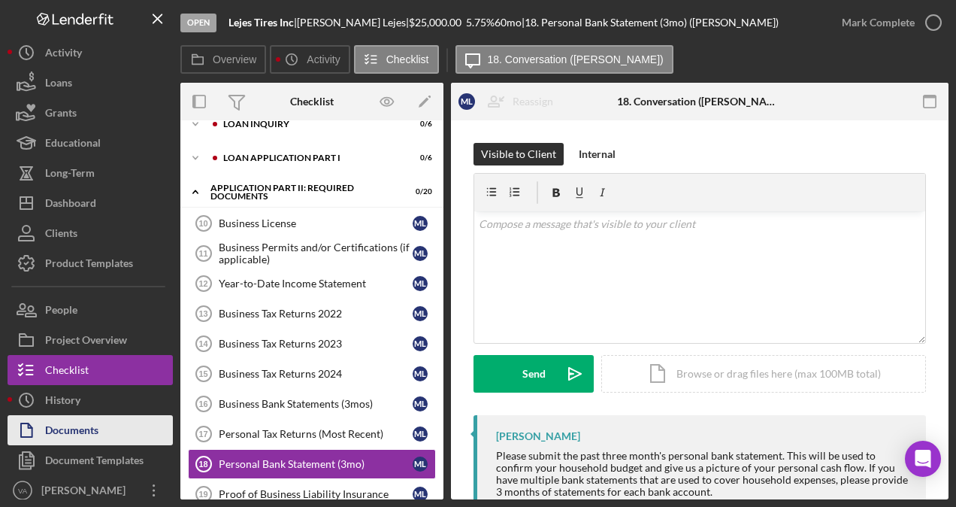
scroll to position [200, 0]
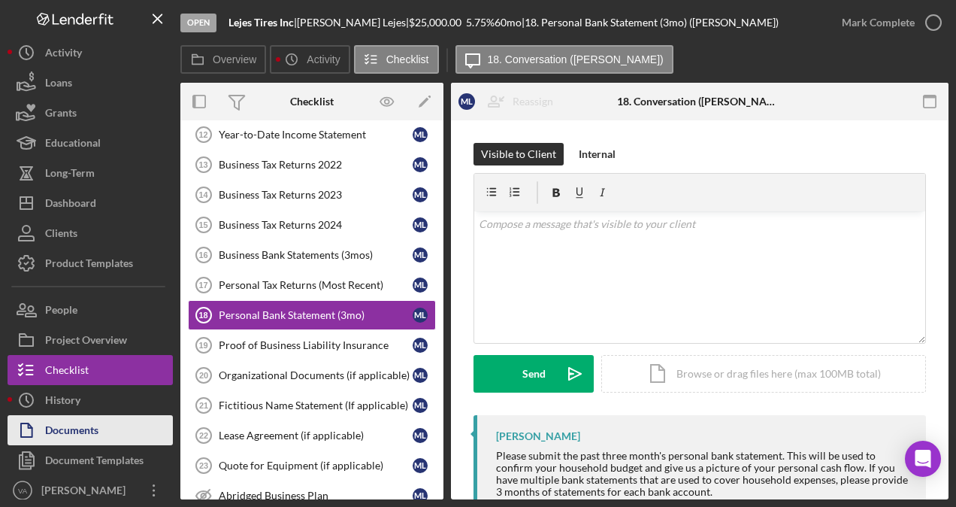
click at [92, 431] on div "Documents" at bounding box center [71, 432] width 53 height 34
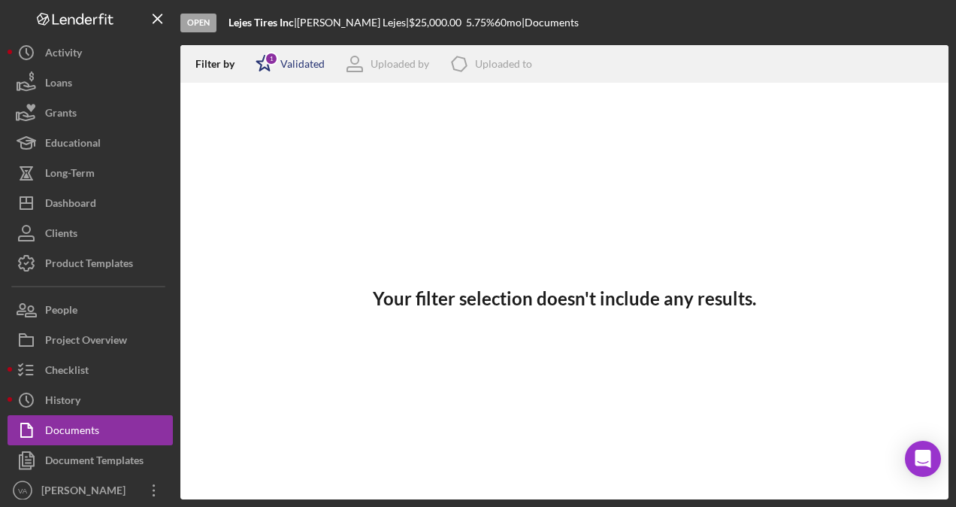
click at [299, 54] on div "Icon/Star 1 Validated" at bounding box center [285, 64] width 79 height 38
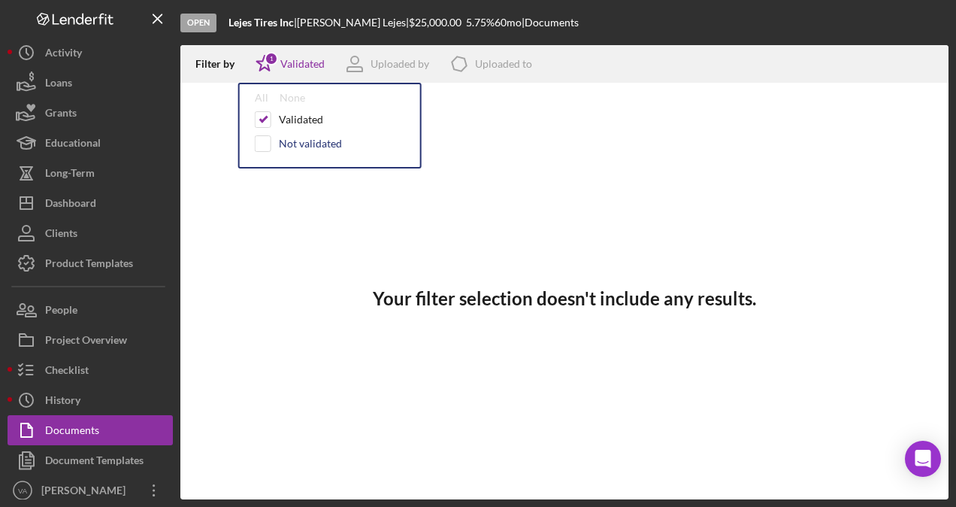
click at [280, 141] on div "Not validated" at bounding box center [310, 144] width 63 height 12
checkbox input "true"
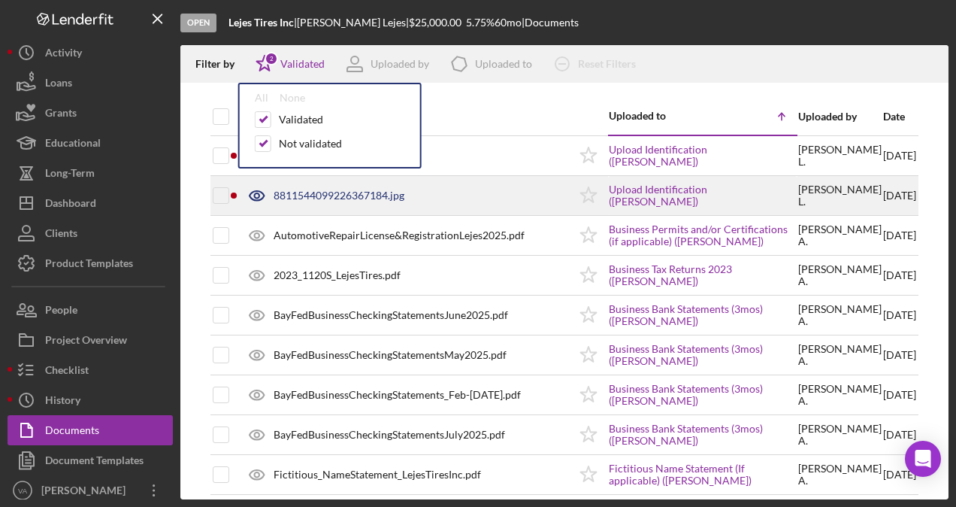
scroll to position [8, 0]
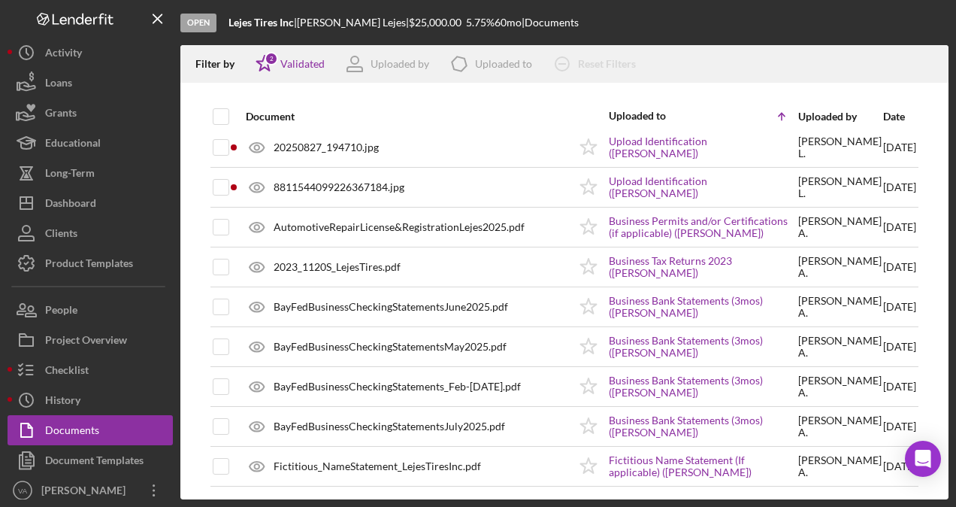
click at [521, 89] on div at bounding box center [564, 90] width 768 height 15
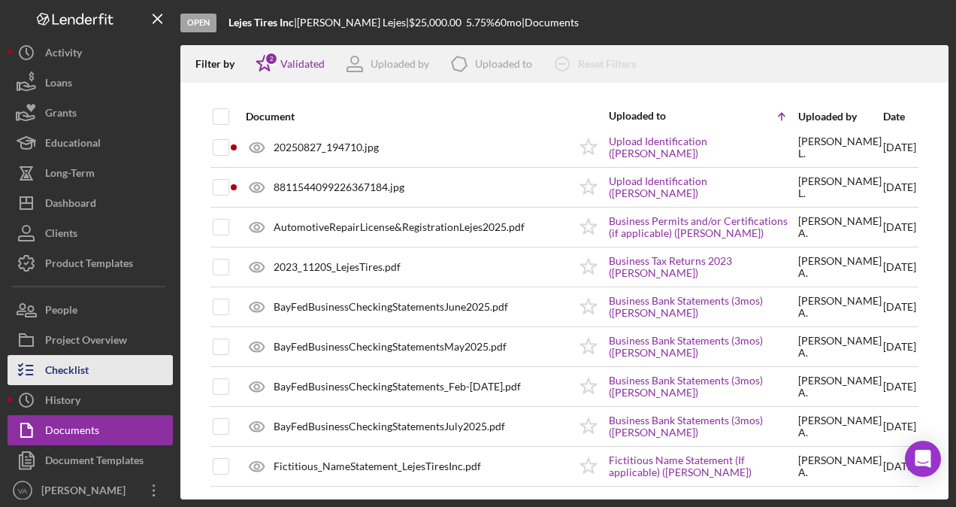
click at [80, 376] on div "Checklist" at bounding box center [67, 372] width 44 height 34
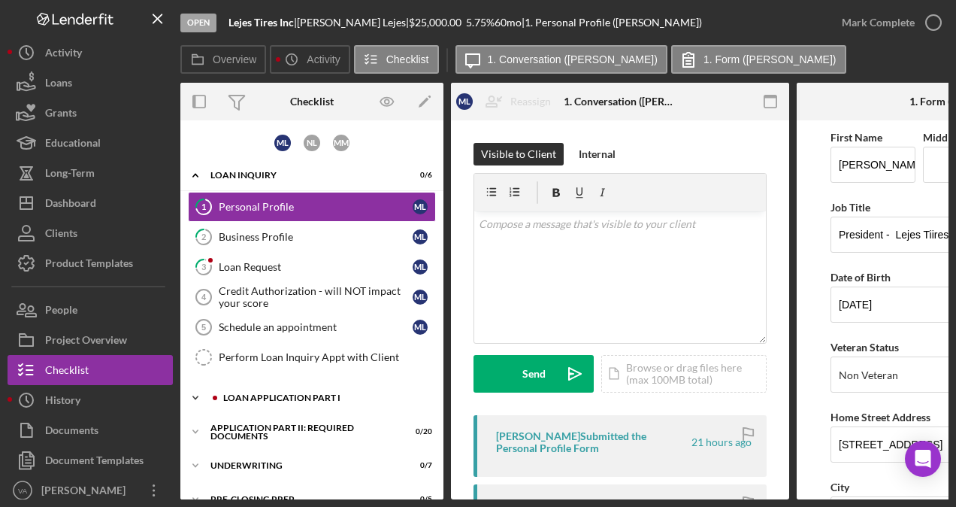
click at [198, 395] on icon "Icon/Expander" at bounding box center [195, 398] width 30 height 30
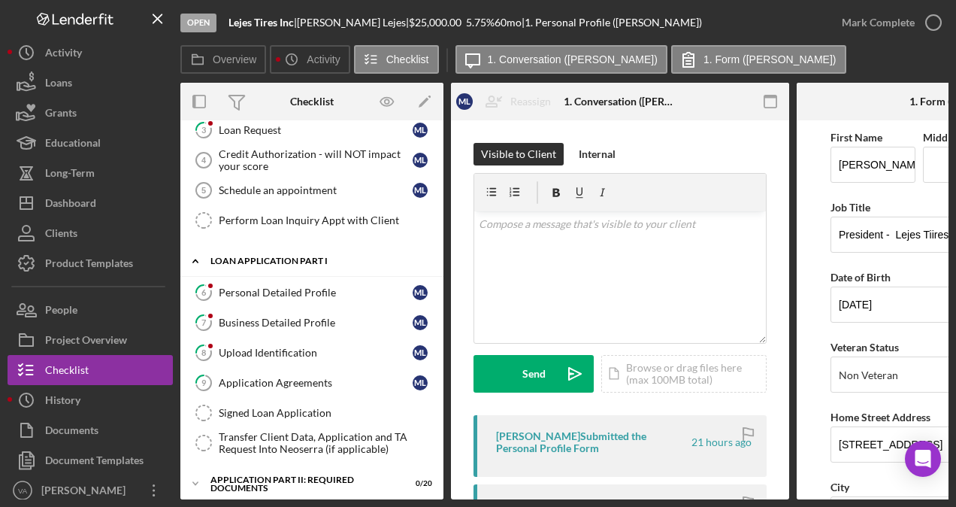
scroll to position [150, 0]
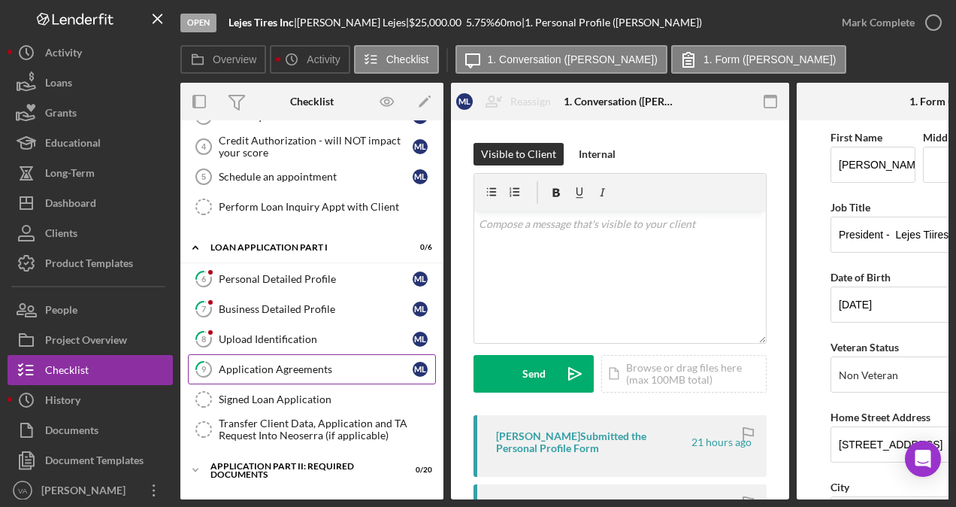
click at [272, 363] on div "Application Agreements" at bounding box center [316, 369] width 194 height 12
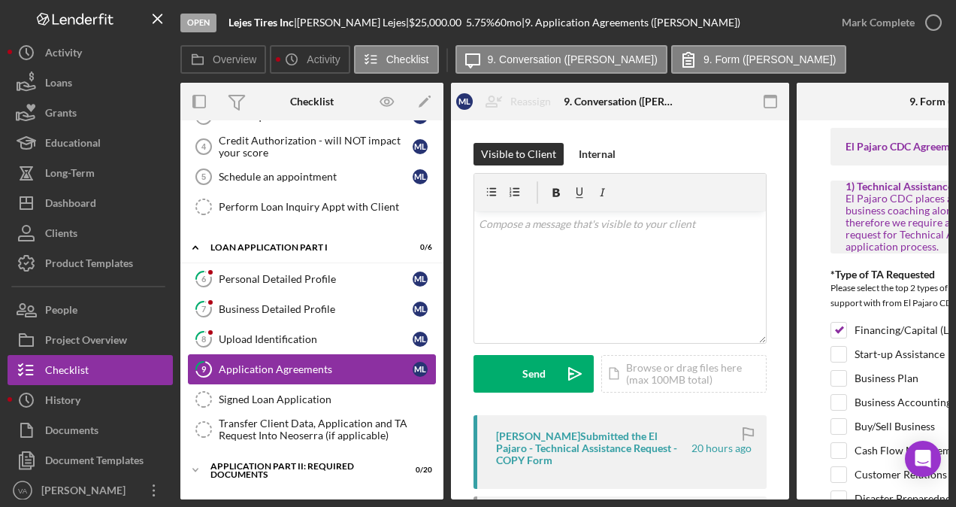
click at [318, 354] on link "9 Application Agreements M L" at bounding box center [312, 369] width 248 height 30
click at [318, 346] on link "8 Upload Identification M L" at bounding box center [312, 339] width 248 height 30
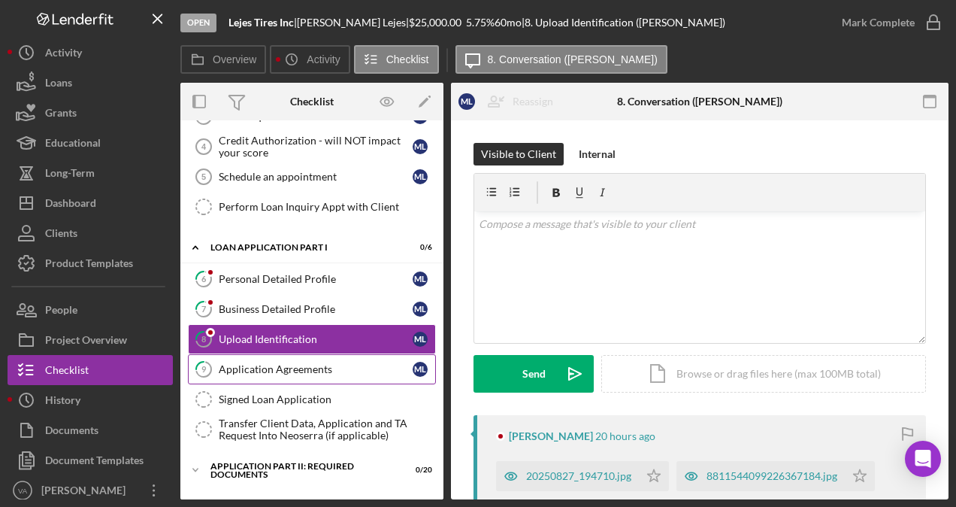
click at [320, 356] on link "9 Application Agreements M L" at bounding box center [312, 369] width 248 height 30
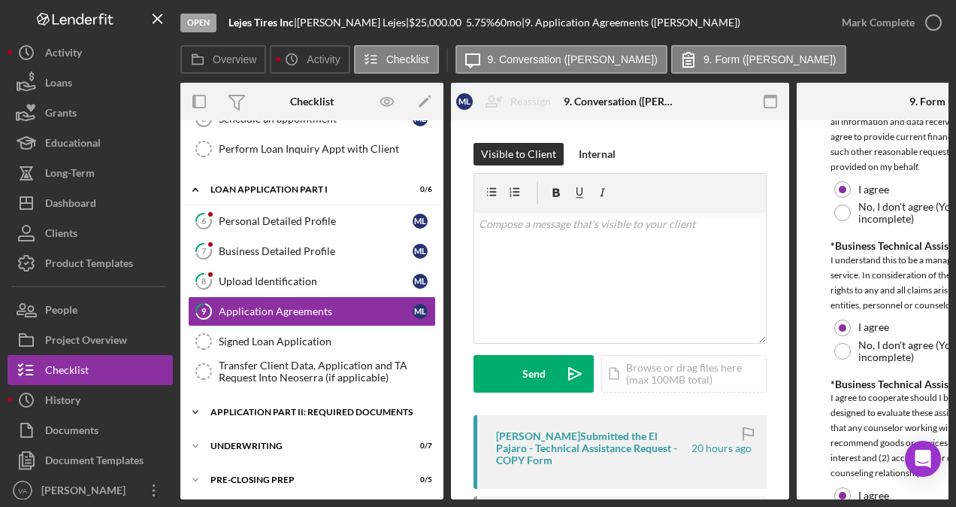
scroll to position [277, 0]
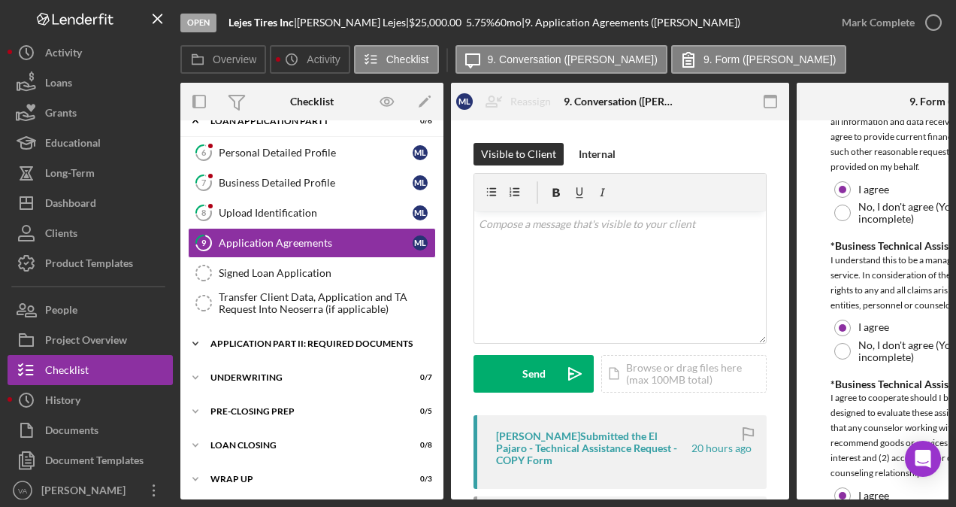
click at [230, 343] on div "Icon/Expander Application Part II: Required Documents 0 / 20" at bounding box center [311, 343] width 263 height 30
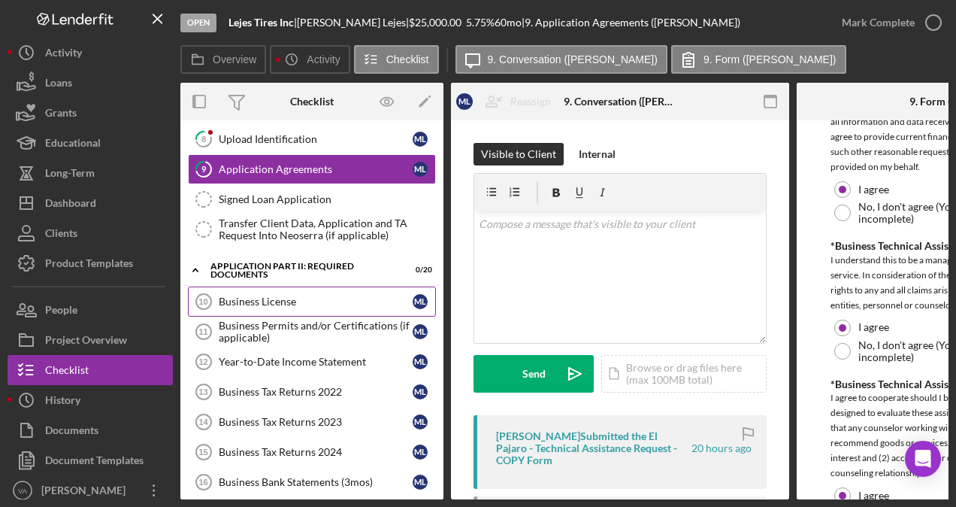
scroll to position [427, 0]
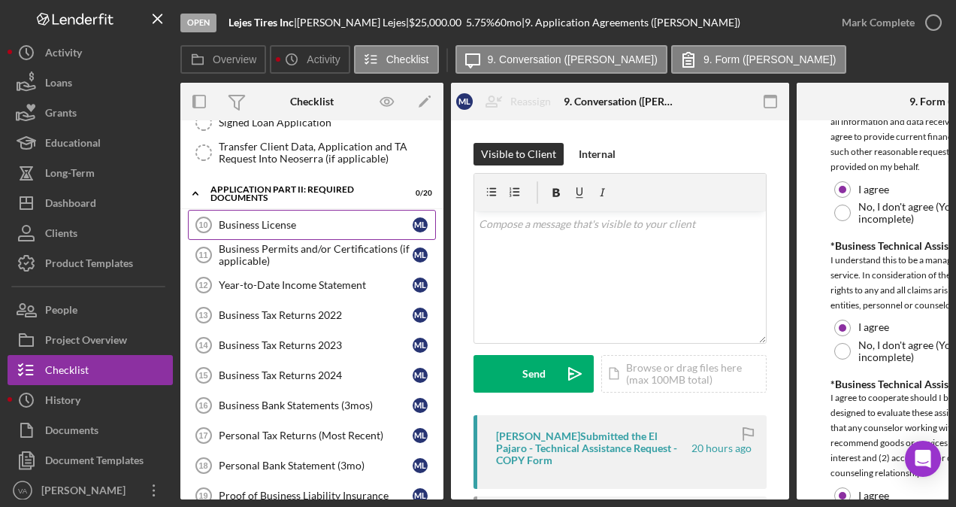
click at [247, 219] on div "Business License" at bounding box center [316, 225] width 194 height 12
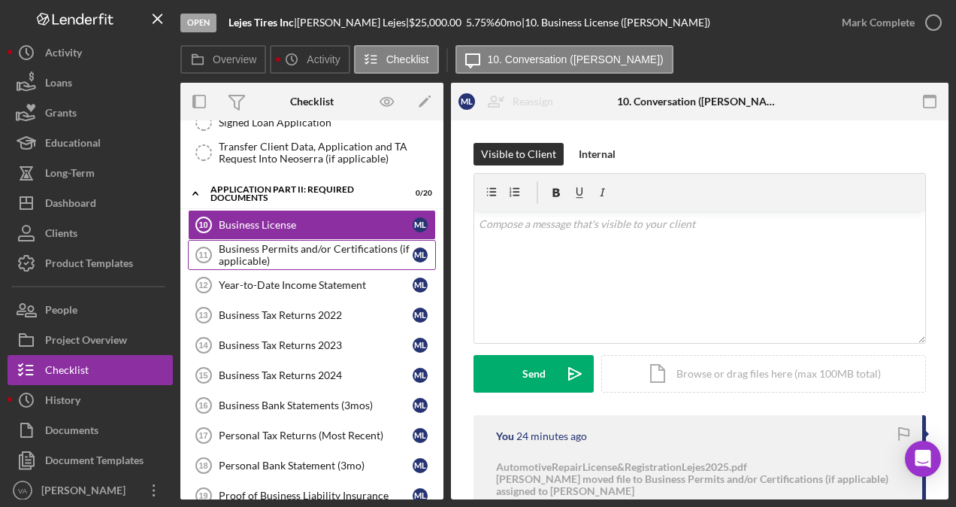
click at [275, 247] on div "Business Permits and/or Certifications (if applicable)" at bounding box center [316, 255] width 194 height 24
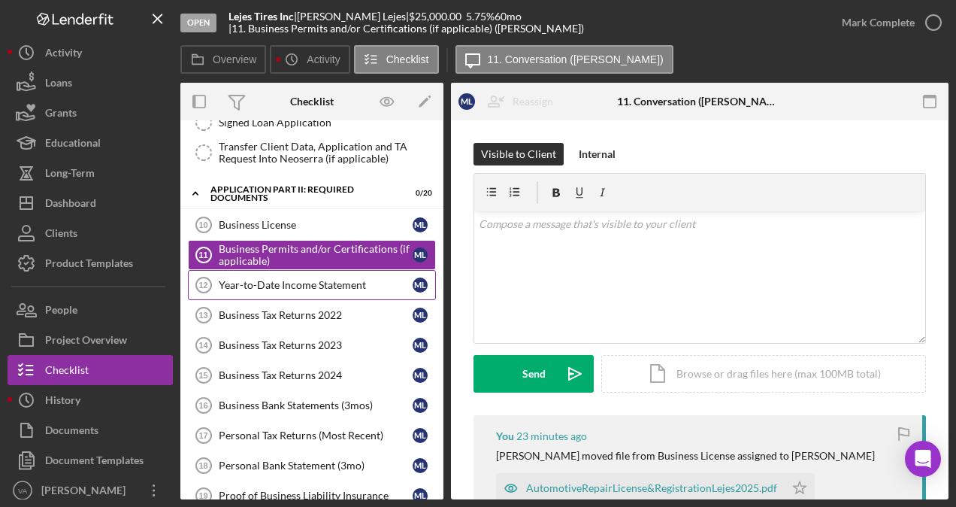
click at [259, 289] on link "Year-to-Date Income Statement 12 Year-to-Date Income Statement M L" at bounding box center [312, 285] width 248 height 30
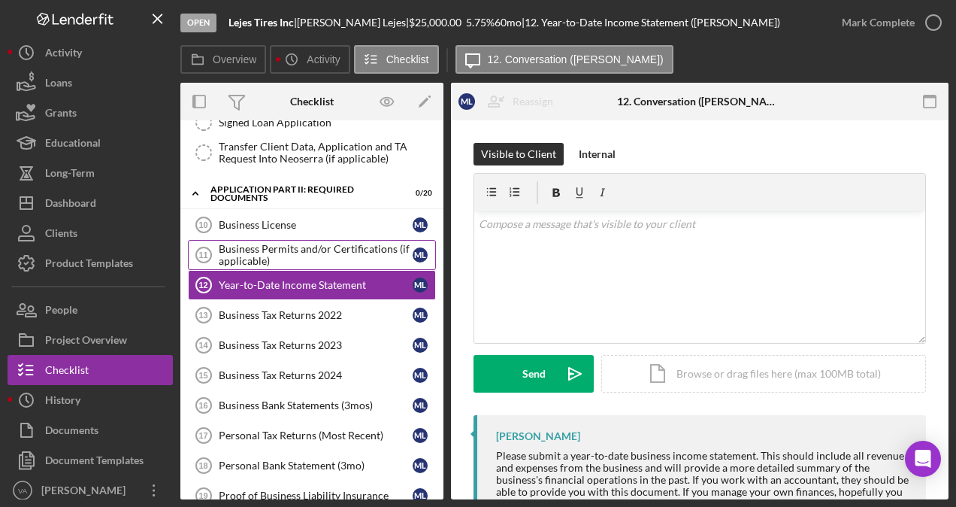
click at [268, 243] on div "Business Permits and/or Certifications (if applicable)" at bounding box center [316, 255] width 194 height 24
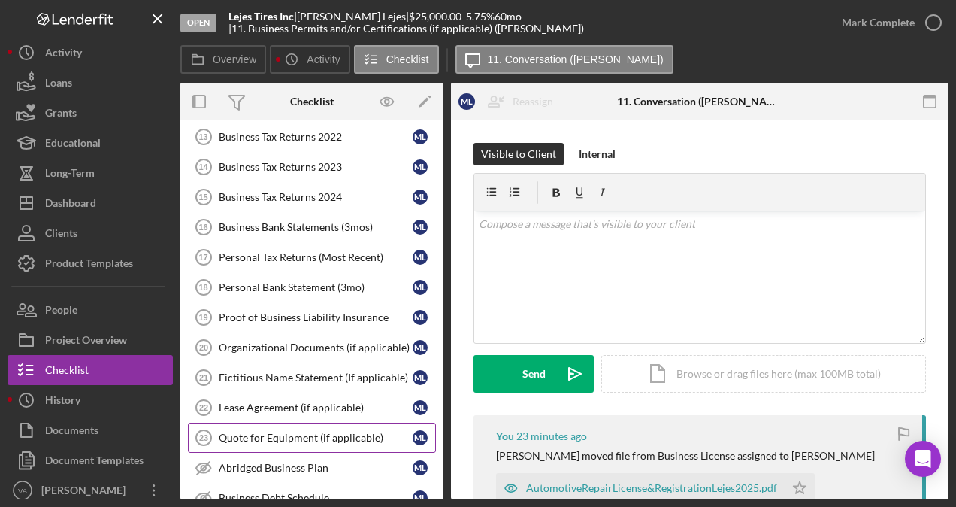
scroll to position [652, 0]
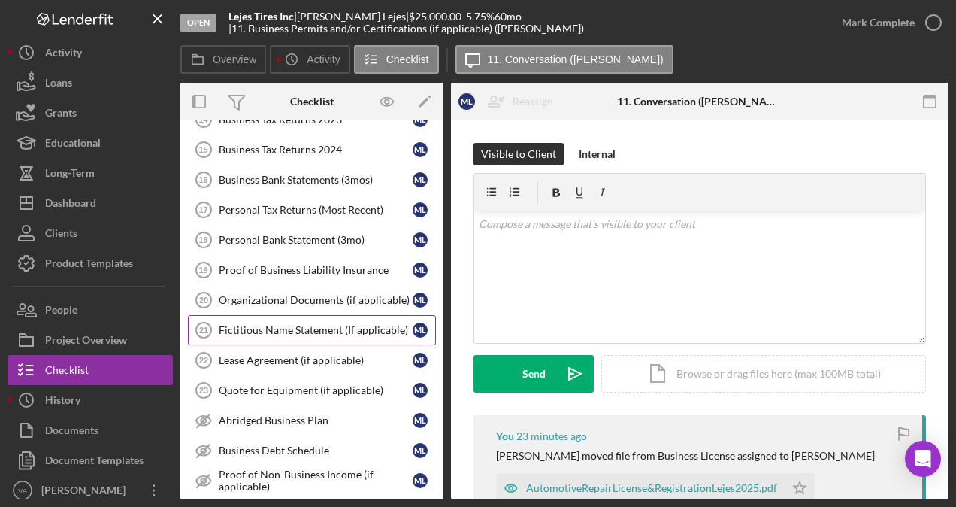
click at [308, 324] on div "Fictitious Name Statement (If applicable)" at bounding box center [316, 330] width 194 height 12
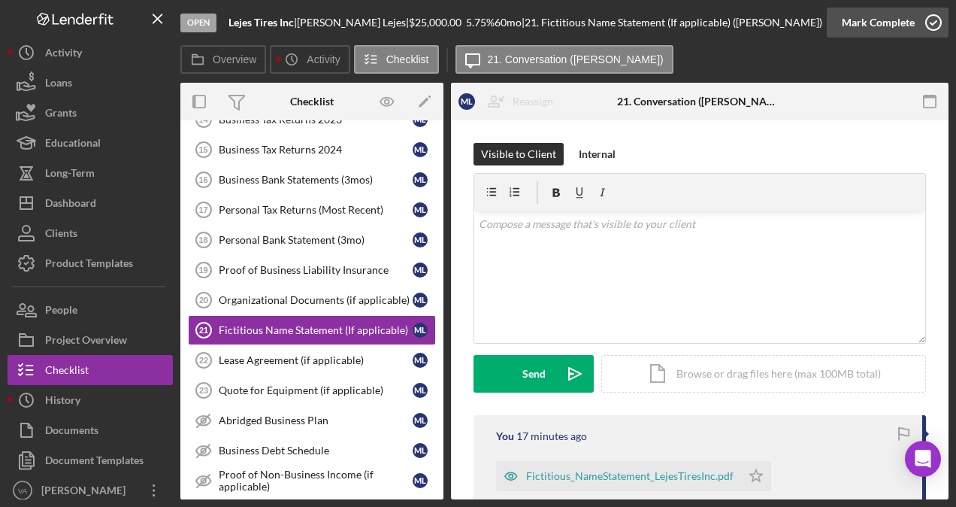
click at [930, 14] on icon "button" at bounding box center [934, 23] width 38 height 38
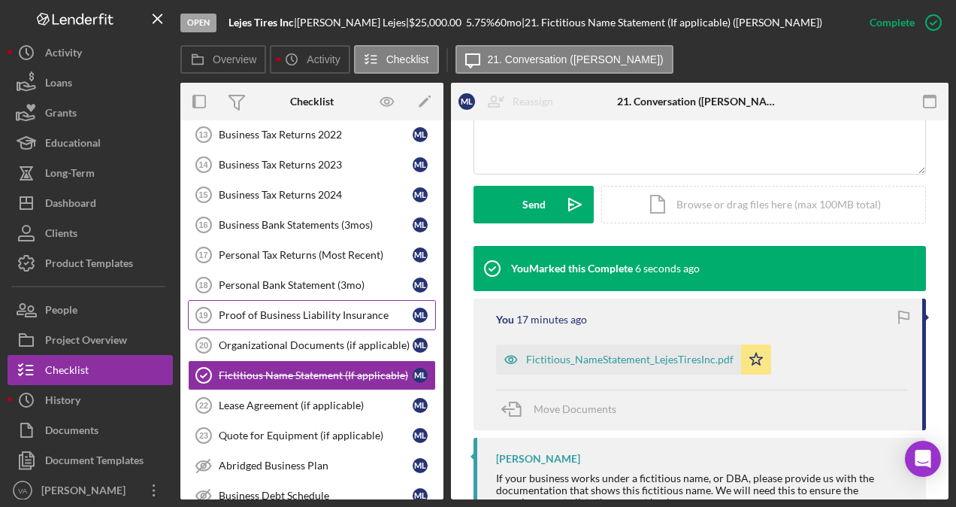
scroll to position [577, 0]
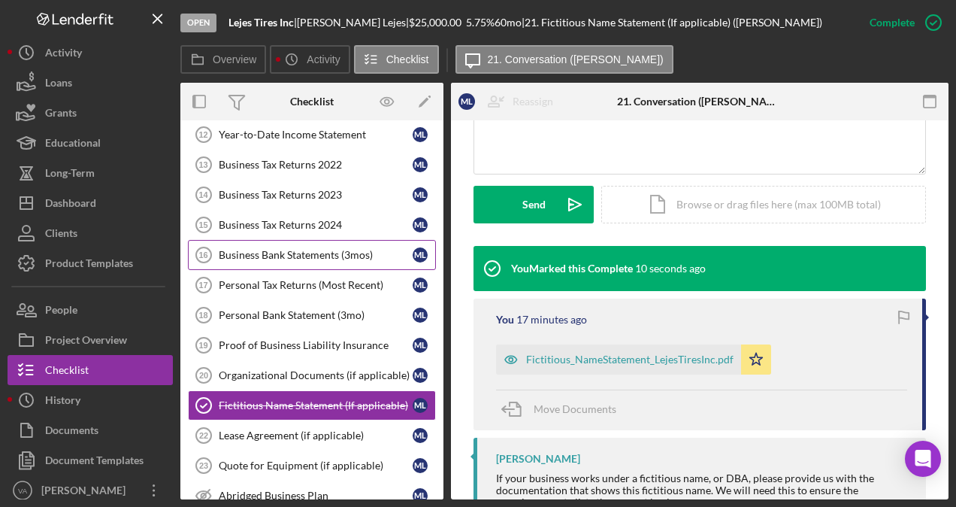
click at [274, 250] on link "Business Bank Statements (3mos) 16 Business Bank Statements (3mos) M L" at bounding box center [312, 255] width 248 height 30
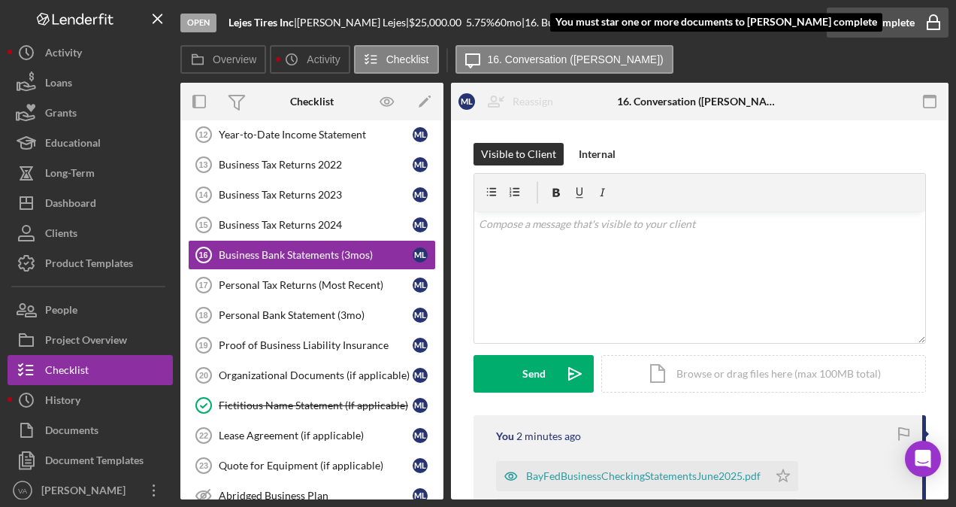
click at [891, 25] on div "Mark Complete" at bounding box center [878, 23] width 73 height 30
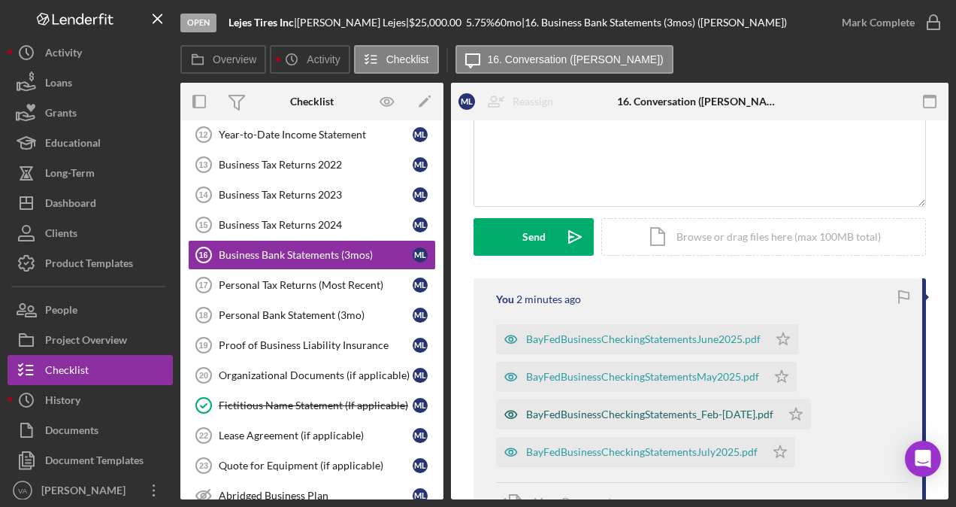
scroll to position [286, 0]
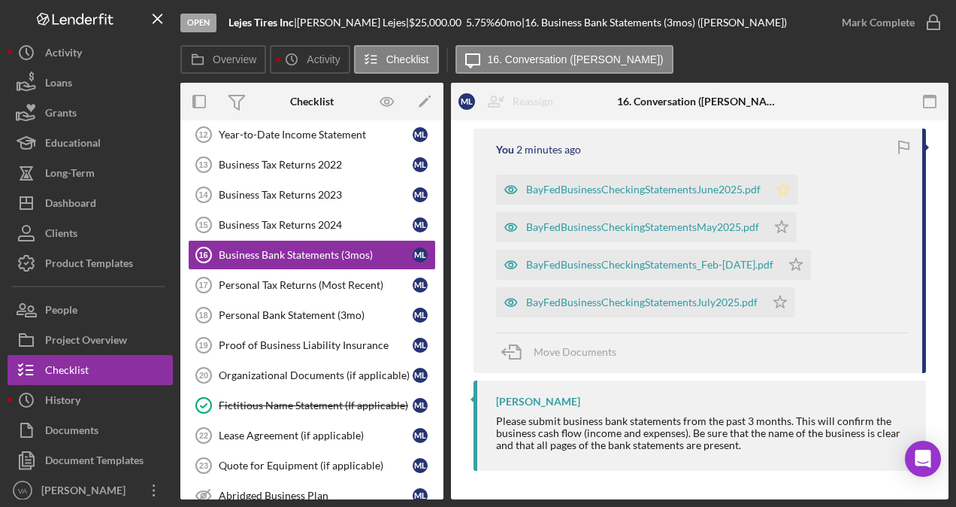
click at [785, 186] on polygon "button" at bounding box center [783, 189] width 13 height 12
click at [788, 225] on icon "Icon/Star" at bounding box center [782, 227] width 30 height 30
click at [803, 260] on polygon "button" at bounding box center [796, 264] width 13 height 12
click at [783, 311] on icon "Icon/Star" at bounding box center [780, 302] width 30 height 30
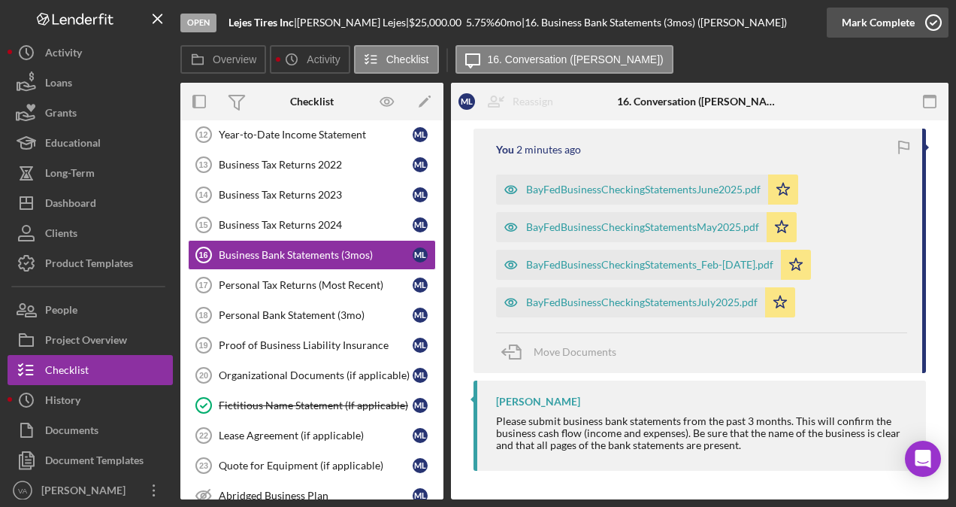
click at [913, 29] on button "Mark Complete" at bounding box center [888, 23] width 122 height 30
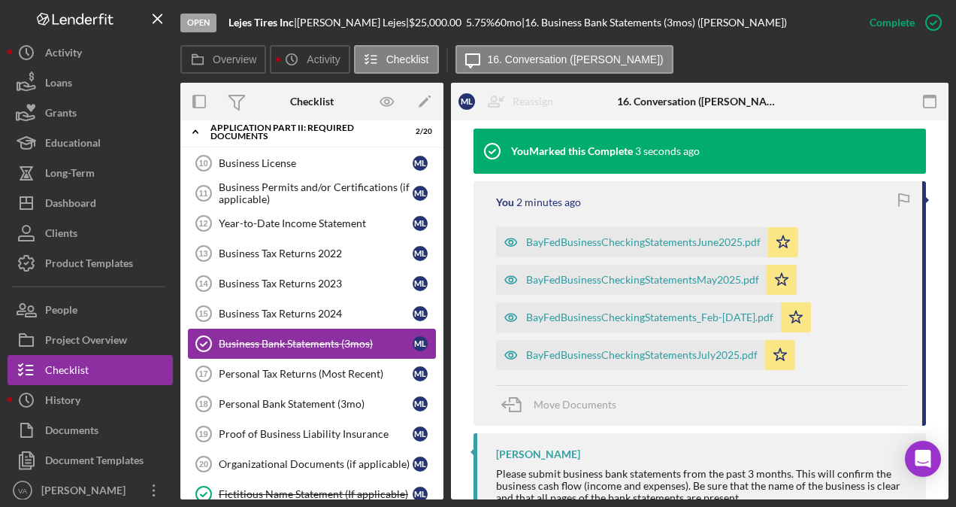
scroll to position [427, 0]
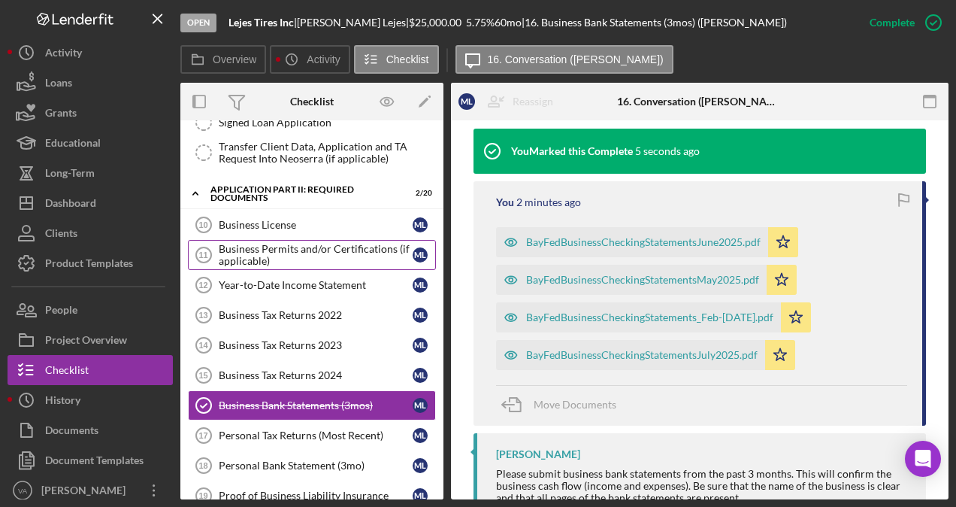
click at [328, 259] on link "Business Permits and/or Certifications (if applicable) 11 Business Permits and/…" at bounding box center [312, 255] width 248 height 30
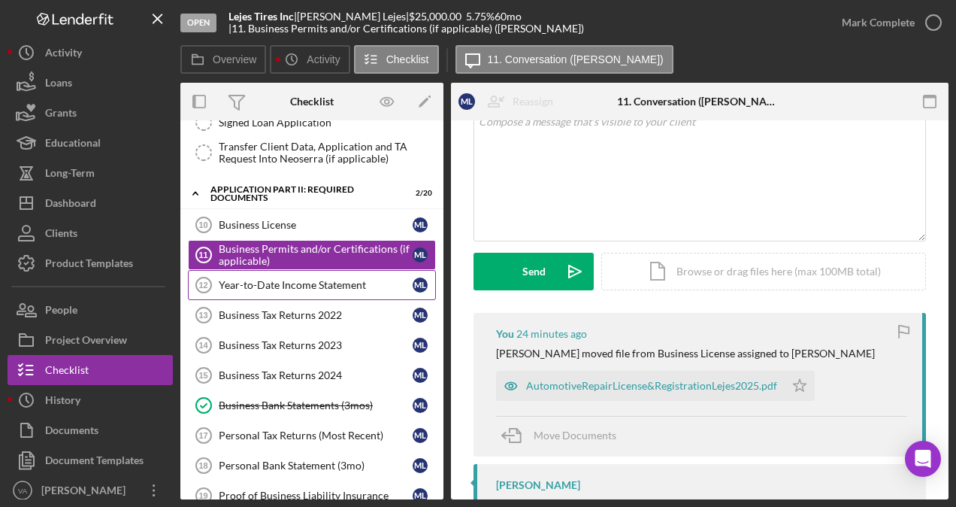
scroll to position [150, 0]
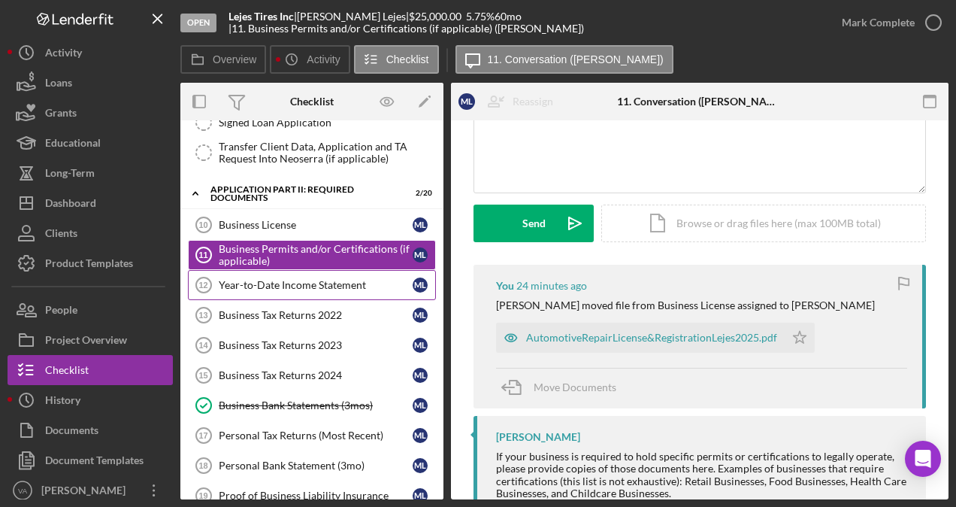
click at [256, 279] on div "Year-to-Date Income Statement" at bounding box center [316, 285] width 194 height 12
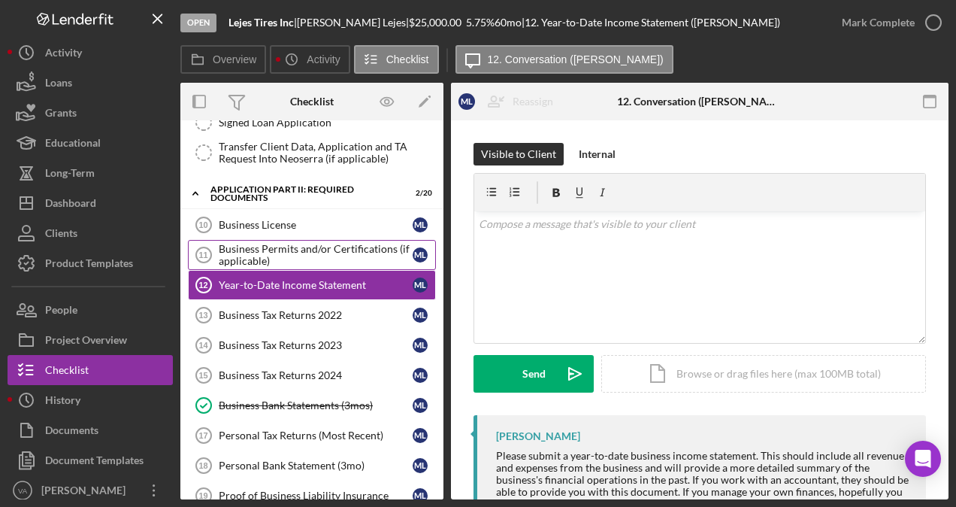
click at [283, 243] on div "Business Permits and/or Certifications (if applicable)" at bounding box center [316, 255] width 194 height 24
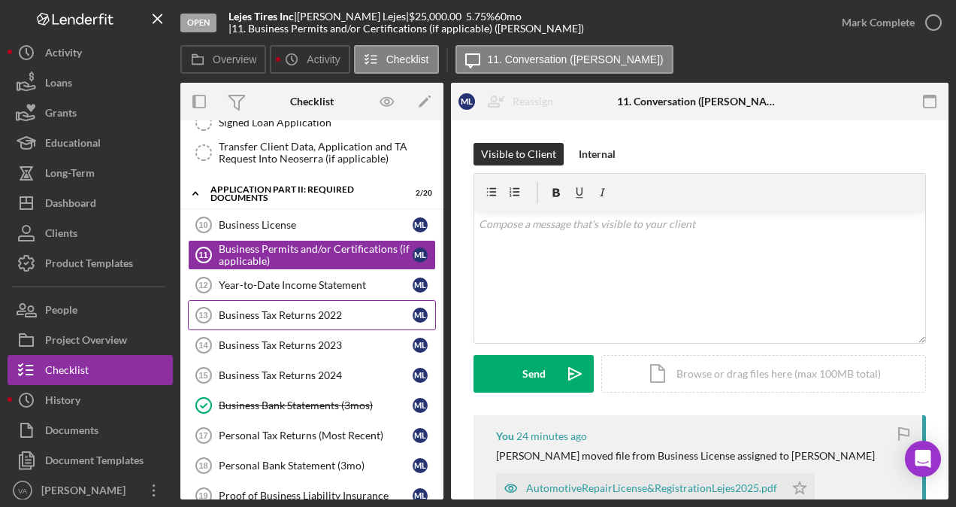
click at [295, 309] on div "Business Tax Returns 2022" at bounding box center [316, 315] width 194 height 12
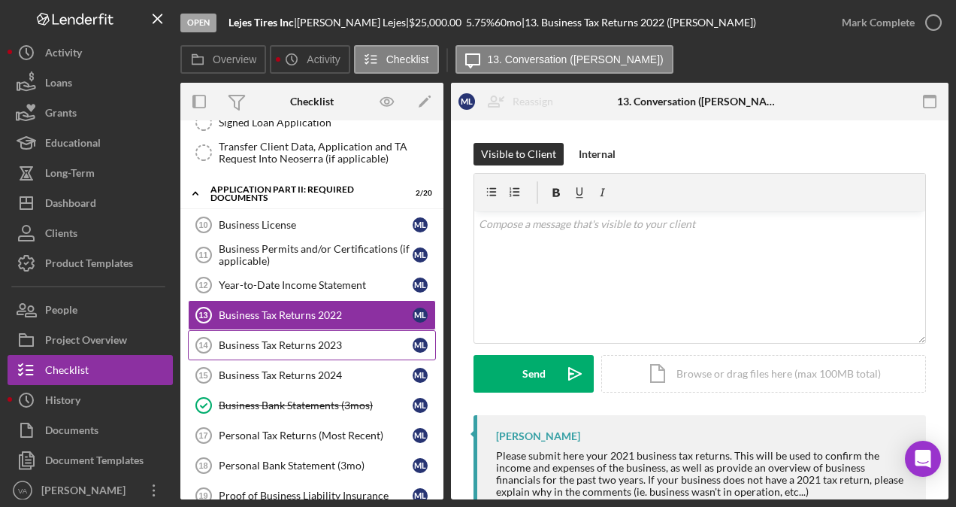
click at [302, 339] on div "Business Tax Returns 2023" at bounding box center [316, 345] width 194 height 12
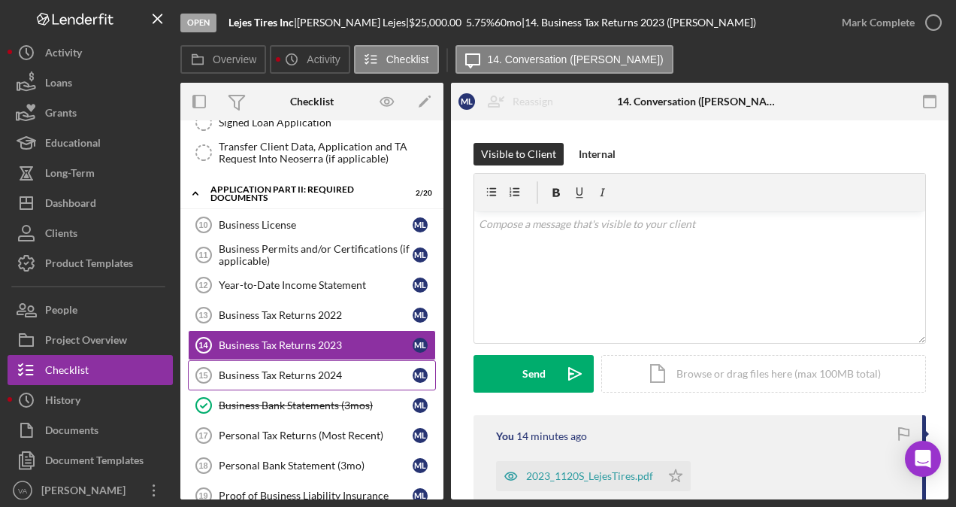
click at [313, 369] on div "Business Tax Returns 2024" at bounding box center [316, 375] width 194 height 12
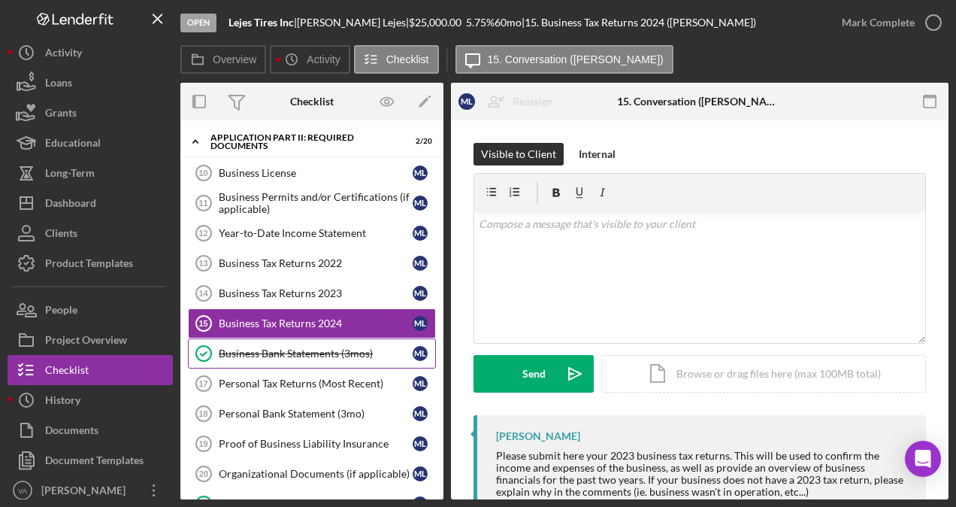
scroll to position [502, 0]
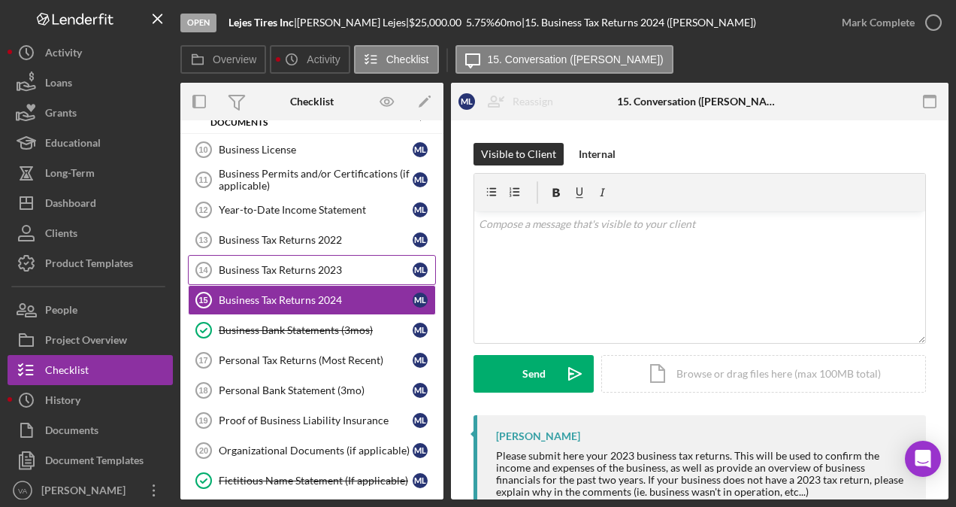
click at [295, 266] on link "Business Tax Returns 2023 14 Business Tax Returns 2023 M L" at bounding box center [312, 270] width 248 height 30
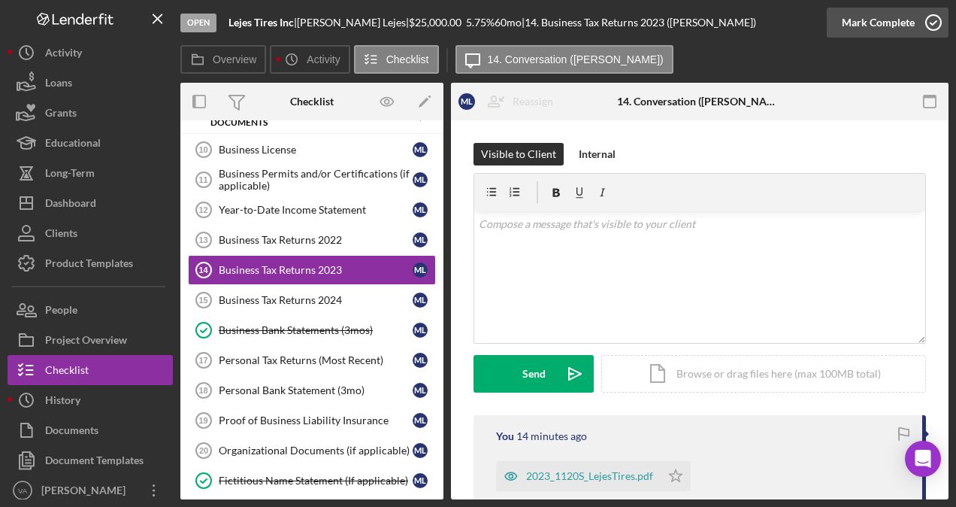
click at [909, 23] on div "Mark Complete" at bounding box center [878, 23] width 73 height 30
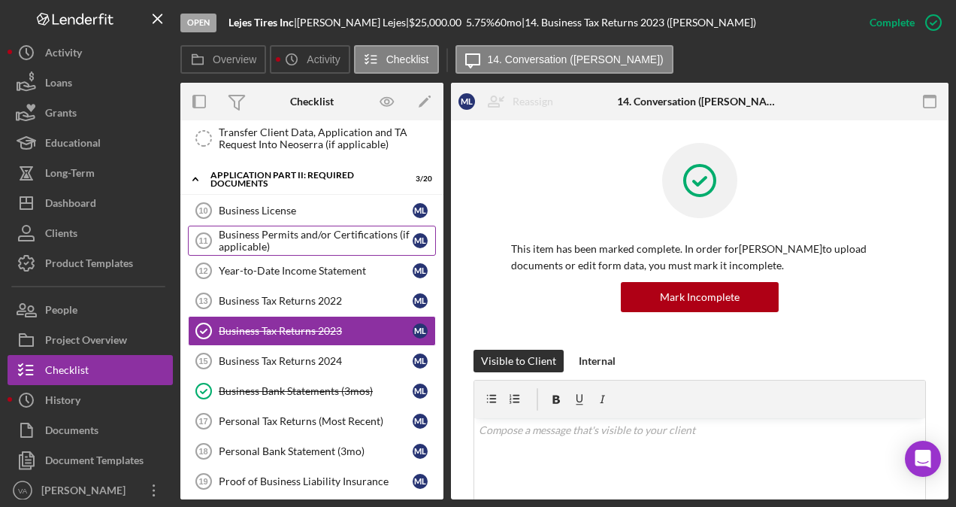
scroll to position [421, 0]
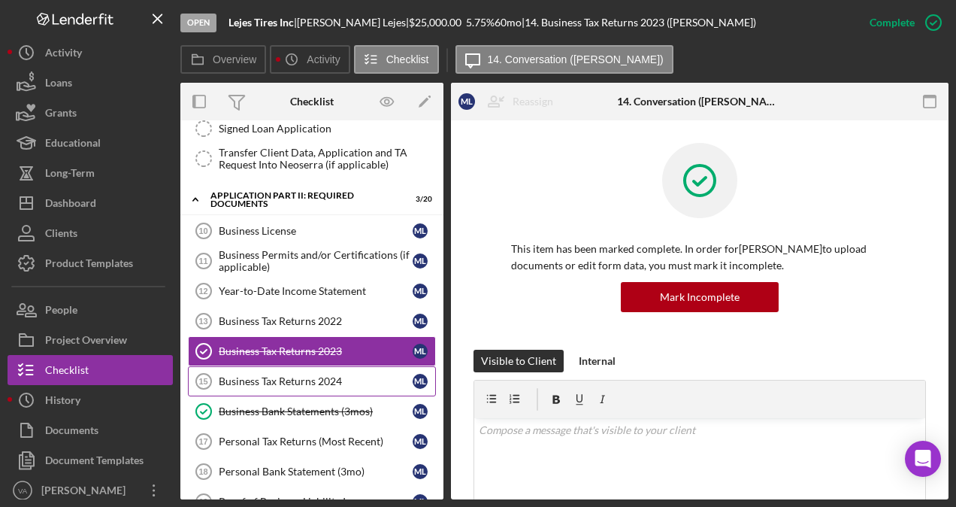
click at [257, 366] on link "Business Tax Returns 2024 15 Business Tax Returns 2024 M L" at bounding box center [312, 381] width 248 height 30
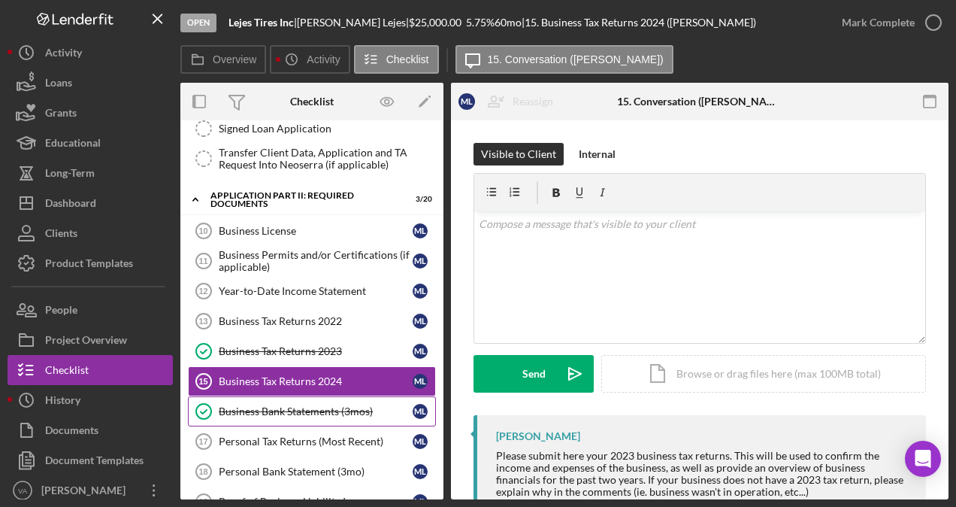
click at [300, 405] on div "Business Bank Statements (3mos)" at bounding box center [316, 411] width 194 height 12
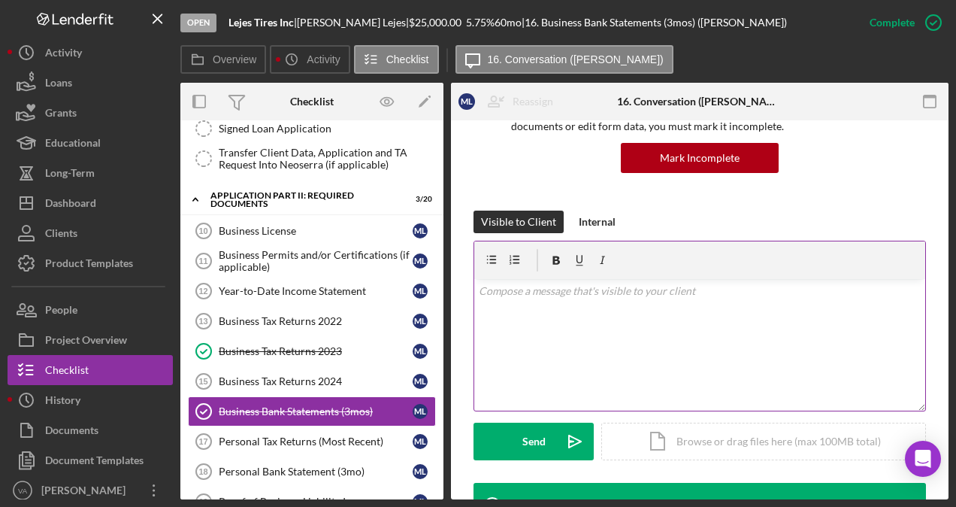
scroll to position [225, 0]
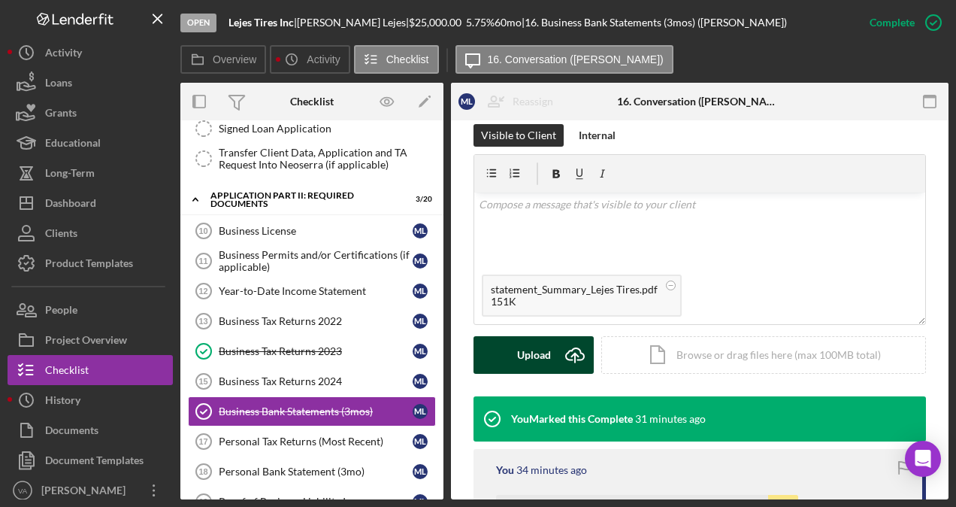
click at [537, 353] on div "Upload" at bounding box center [534, 355] width 34 height 38
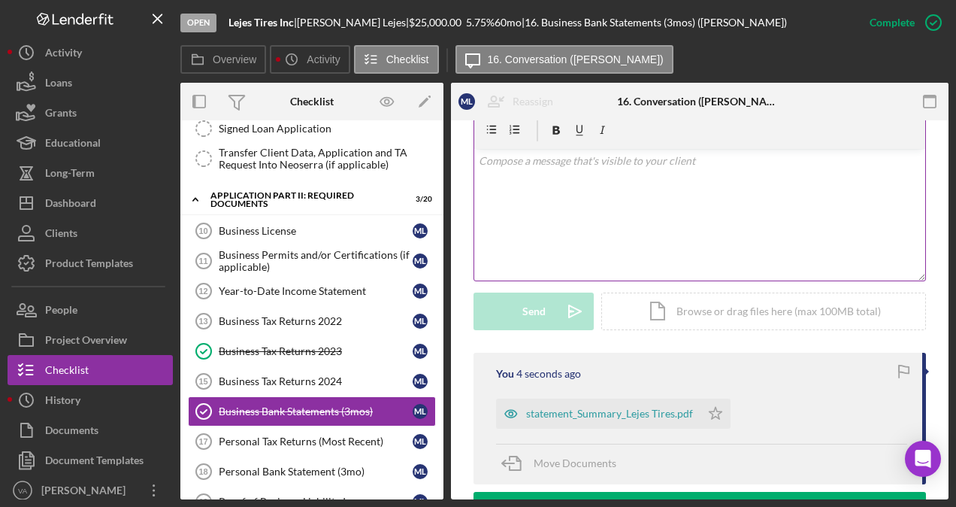
scroll to position [158, 0]
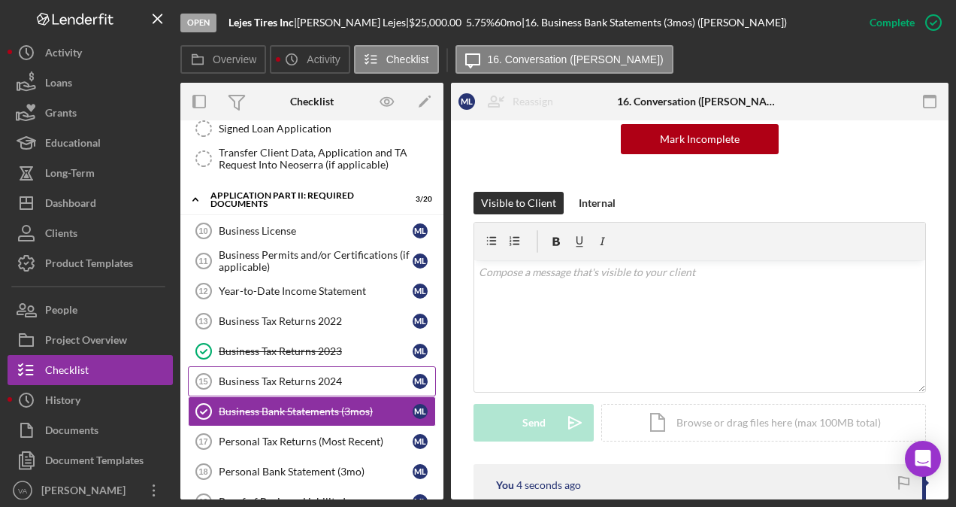
click at [346, 377] on link "Business Tax Returns 2024 15 Business Tax Returns 2024 M L" at bounding box center [312, 381] width 248 height 30
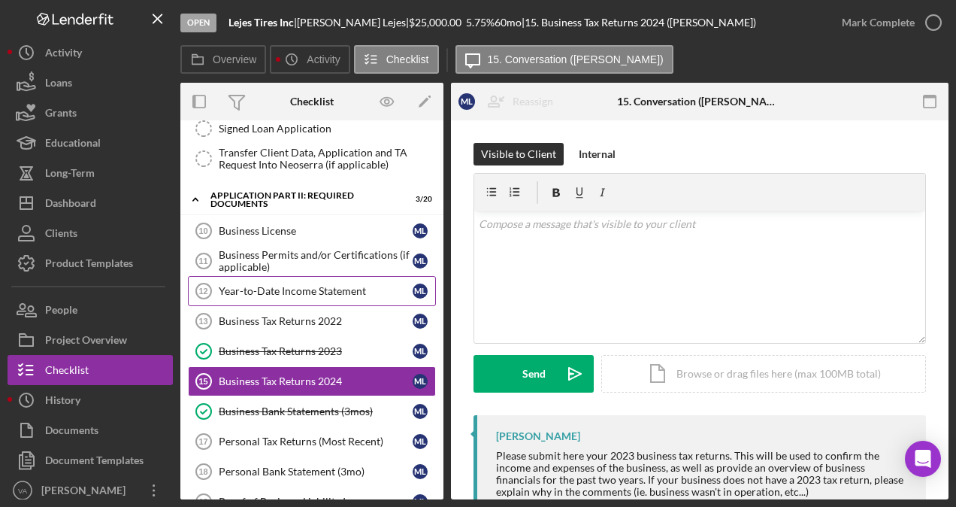
click at [287, 286] on div "Year-to-Date Income Statement" at bounding box center [316, 291] width 194 height 12
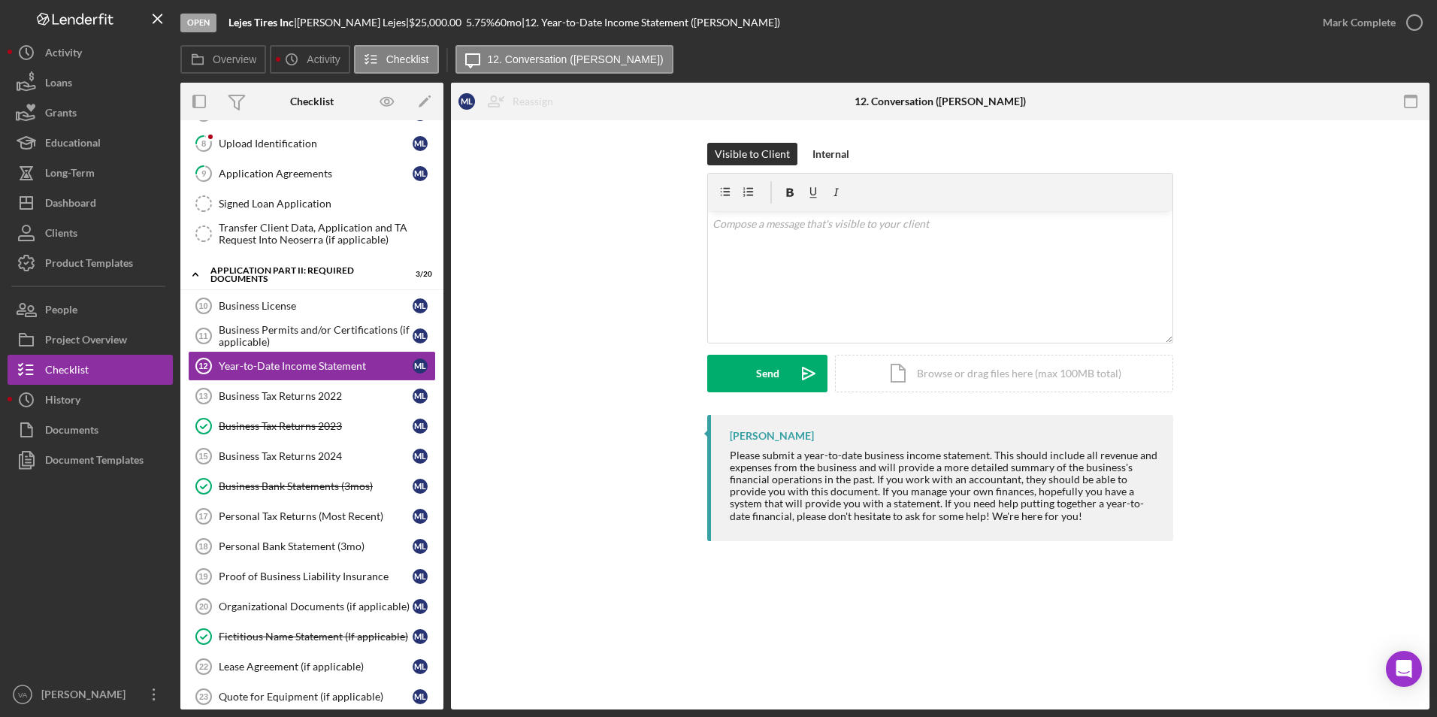
scroll to position [346, 0]
click at [302, 337] on div "Business Permits and/or Certifications (if applicable)" at bounding box center [316, 336] width 194 height 24
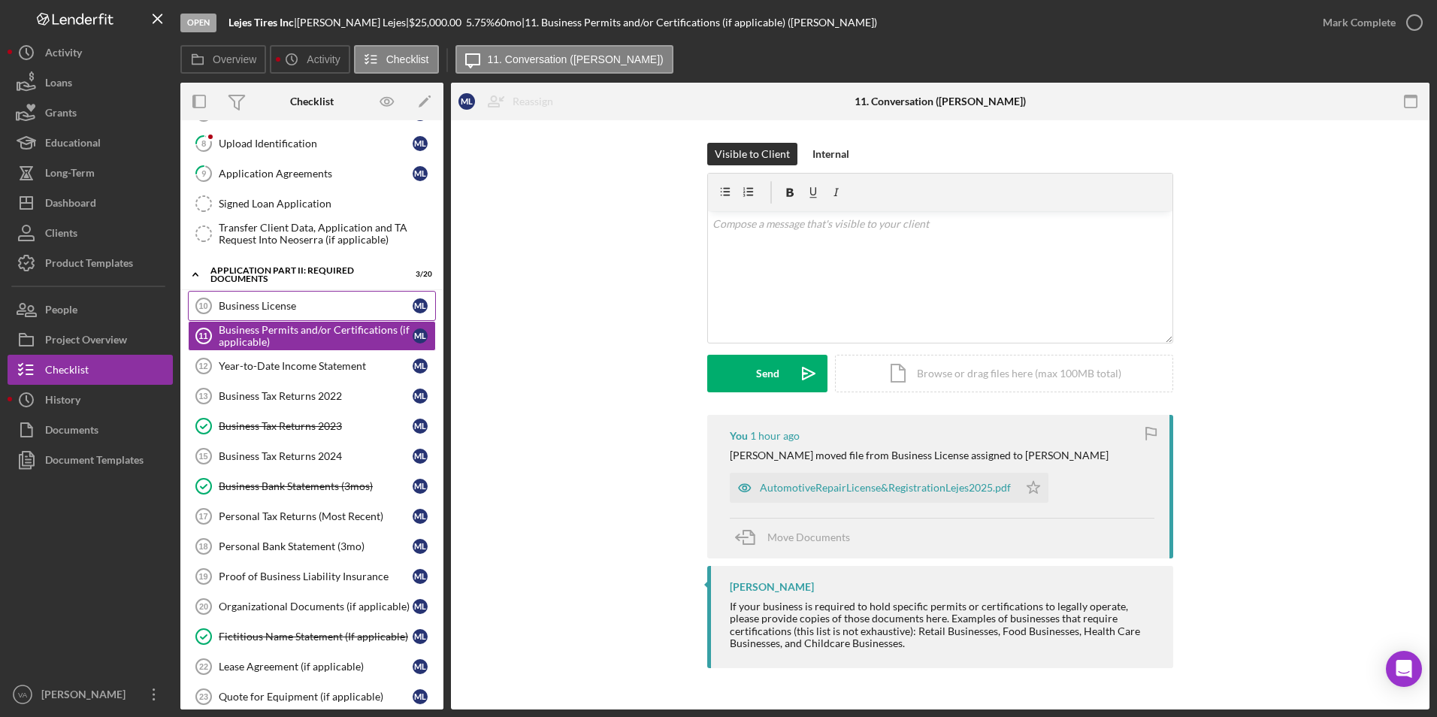
click at [278, 304] on div "Business License" at bounding box center [316, 306] width 194 height 12
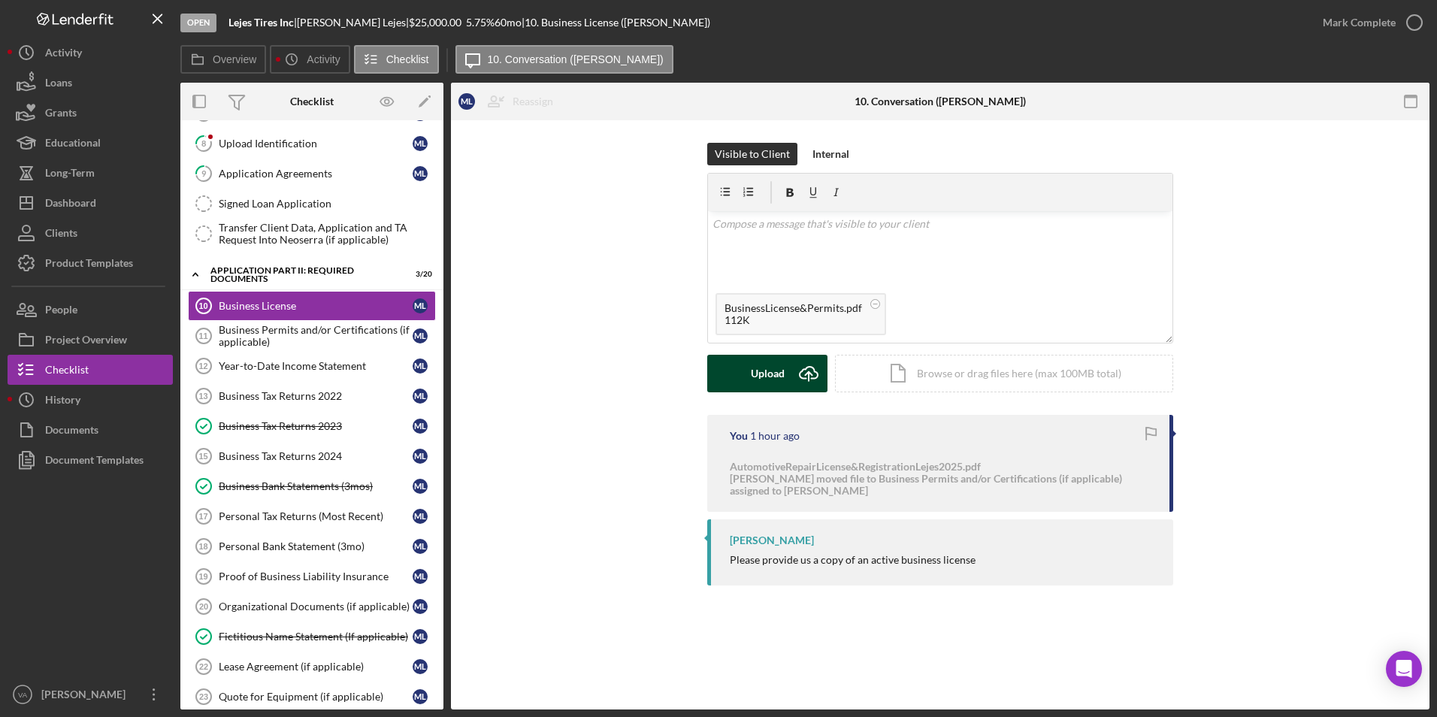
click at [758, 371] on div "Upload" at bounding box center [768, 374] width 34 height 38
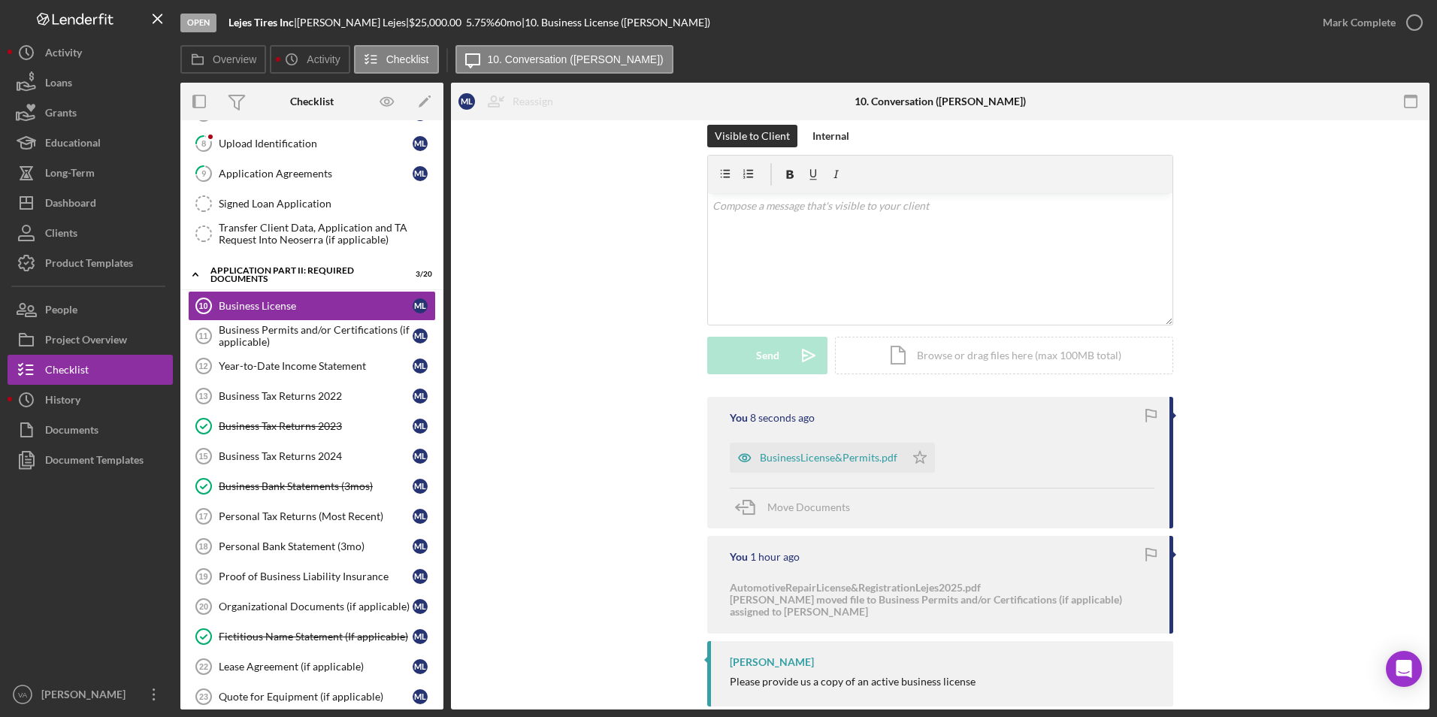
scroll to position [45, 0]
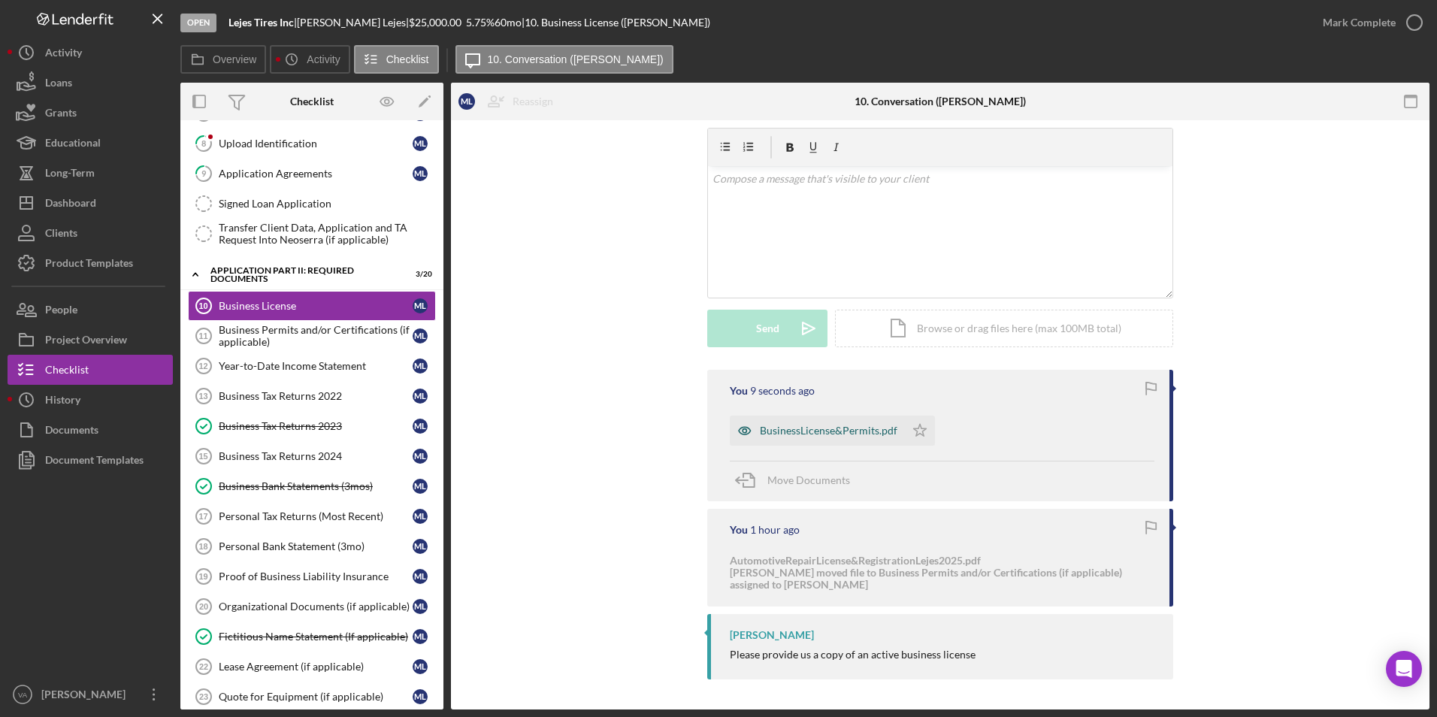
click at [828, 424] on div "BusinessLicense&Permits.pdf" at bounding box center [817, 431] width 175 height 30
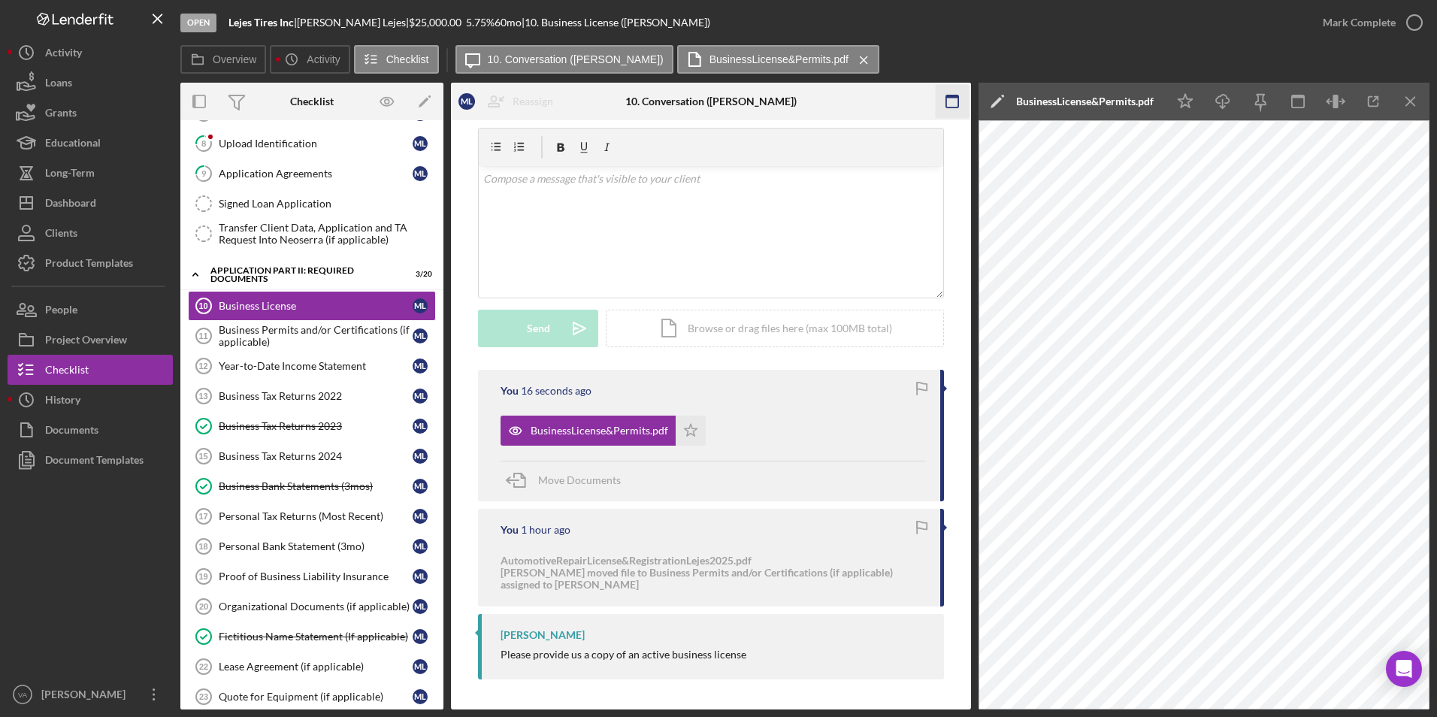
click at [955, 107] on icon "Icon/Menu Close" at bounding box center [1411, 102] width 34 height 34
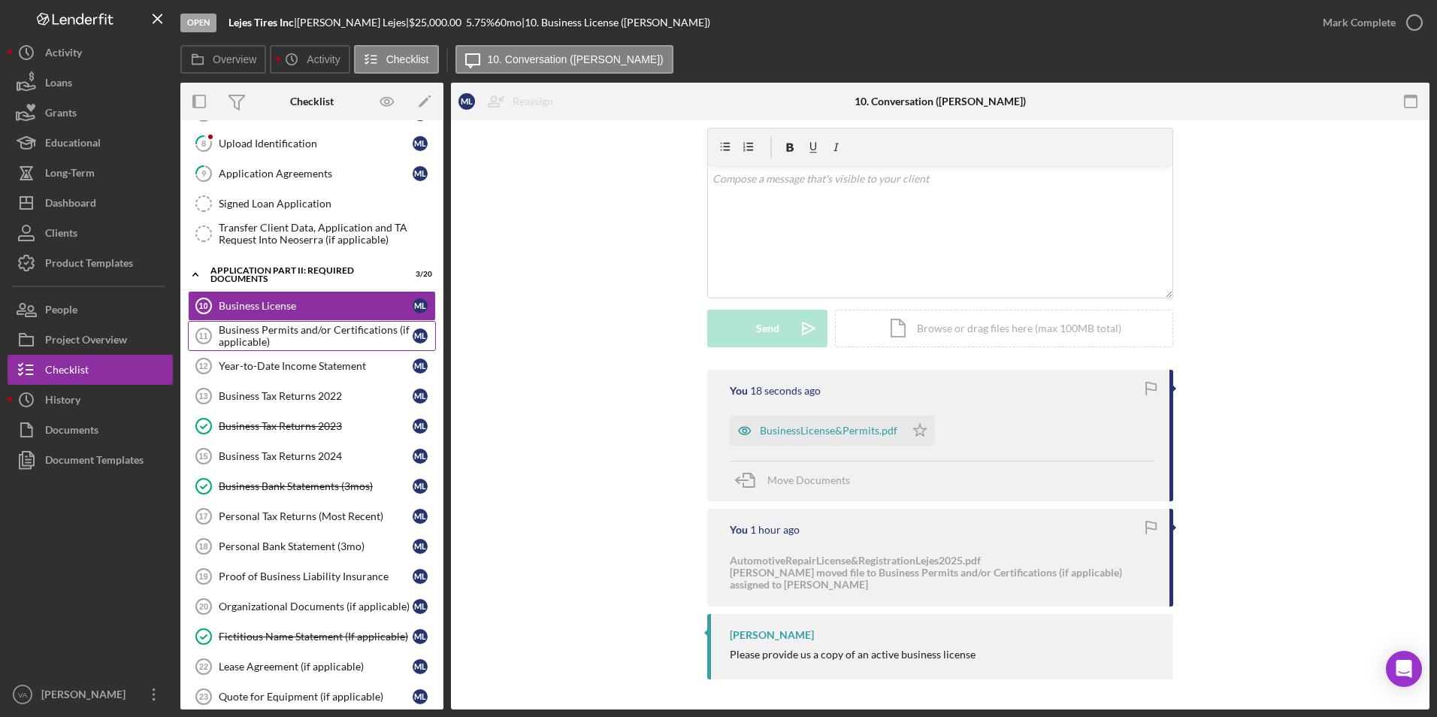
click at [346, 325] on div "Business Permits and/or Certifications (if applicable)" at bounding box center [316, 336] width 194 height 24
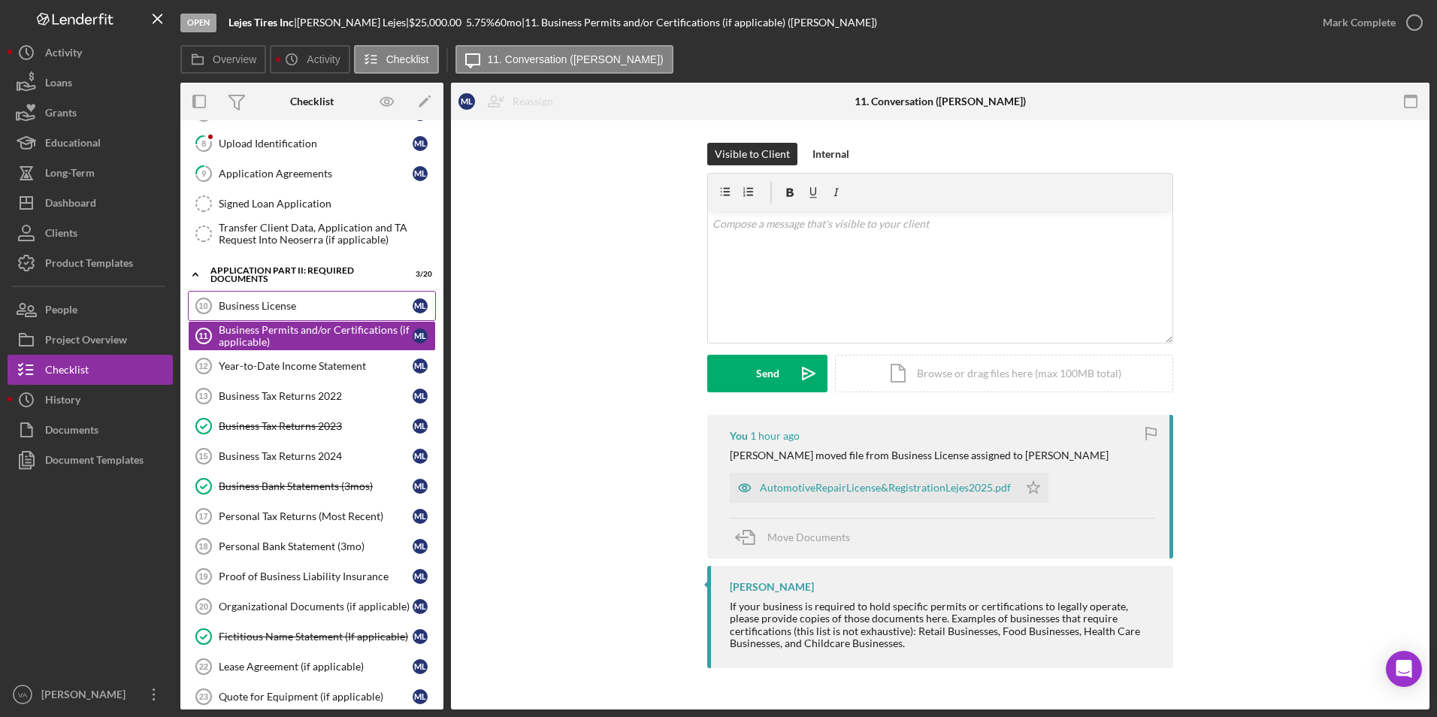
click at [301, 315] on link "Business License 10 Business License M L" at bounding box center [312, 306] width 248 height 30
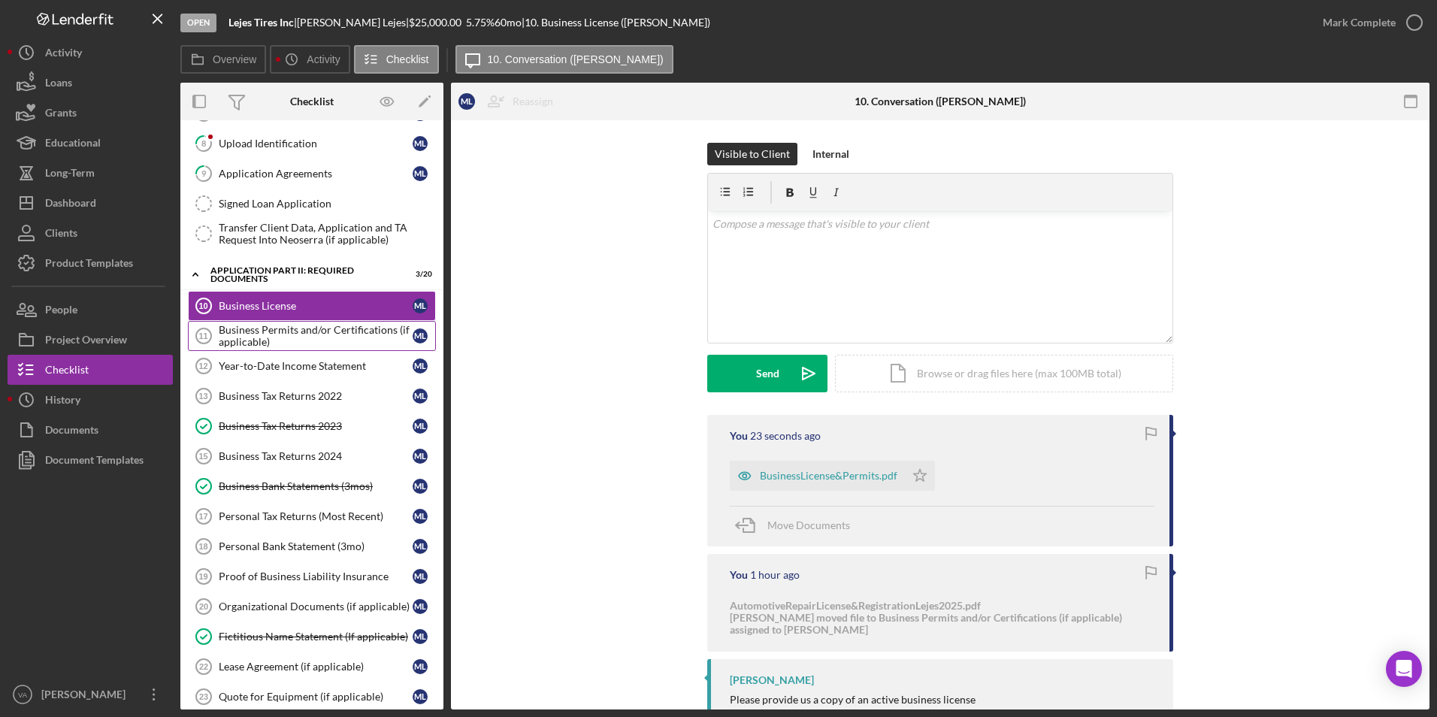
click at [302, 330] on div "Business Permits and/or Certifications (if applicable)" at bounding box center [316, 336] width 194 height 24
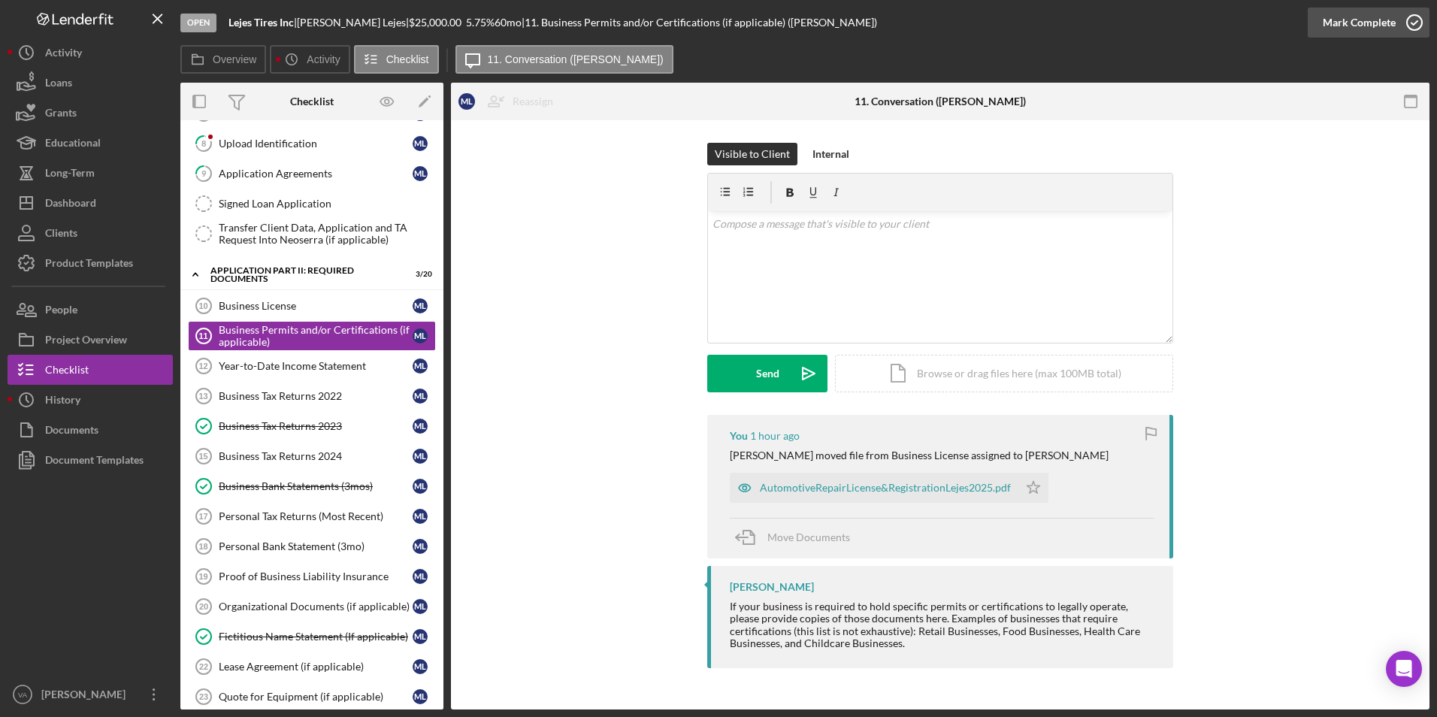
click at [955, 23] on icon "button" at bounding box center [1415, 23] width 38 height 38
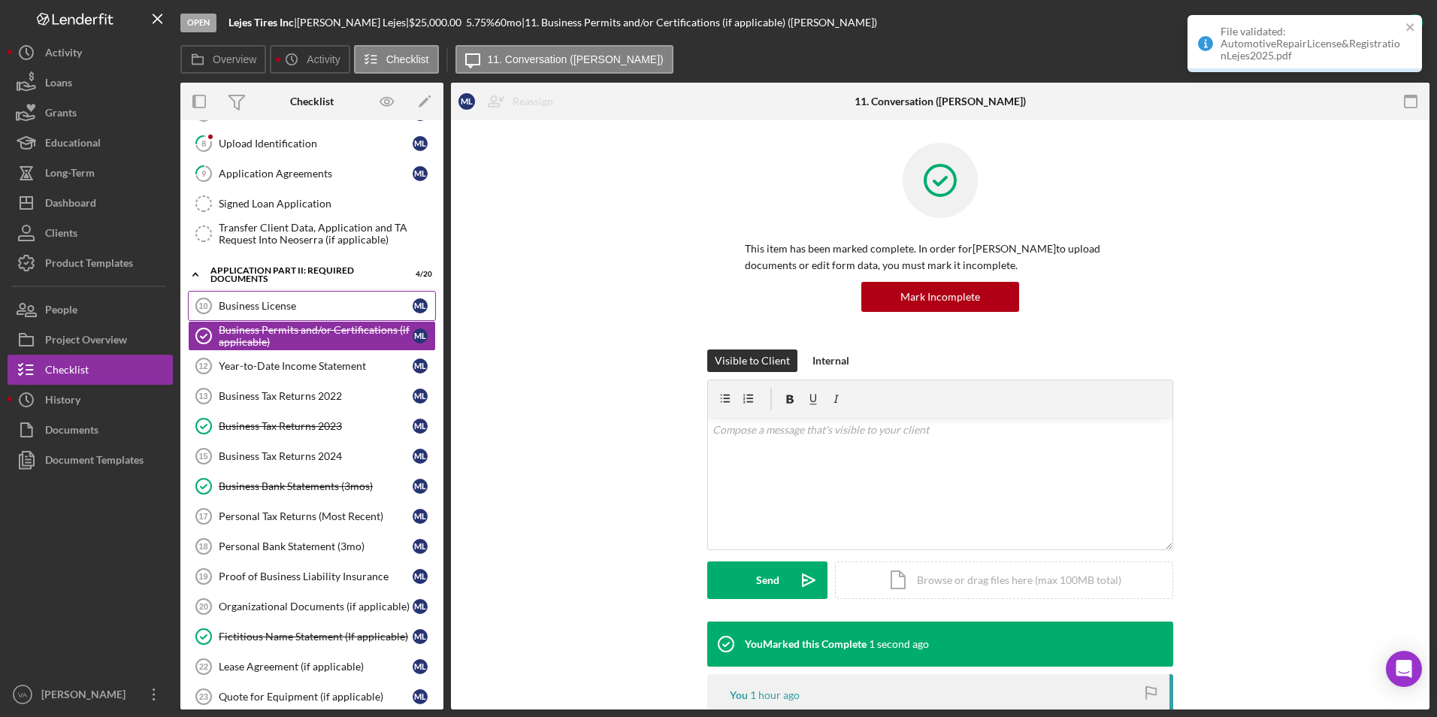
click at [254, 308] on div "Business License" at bounding box center [316, 306] width 194 height 12
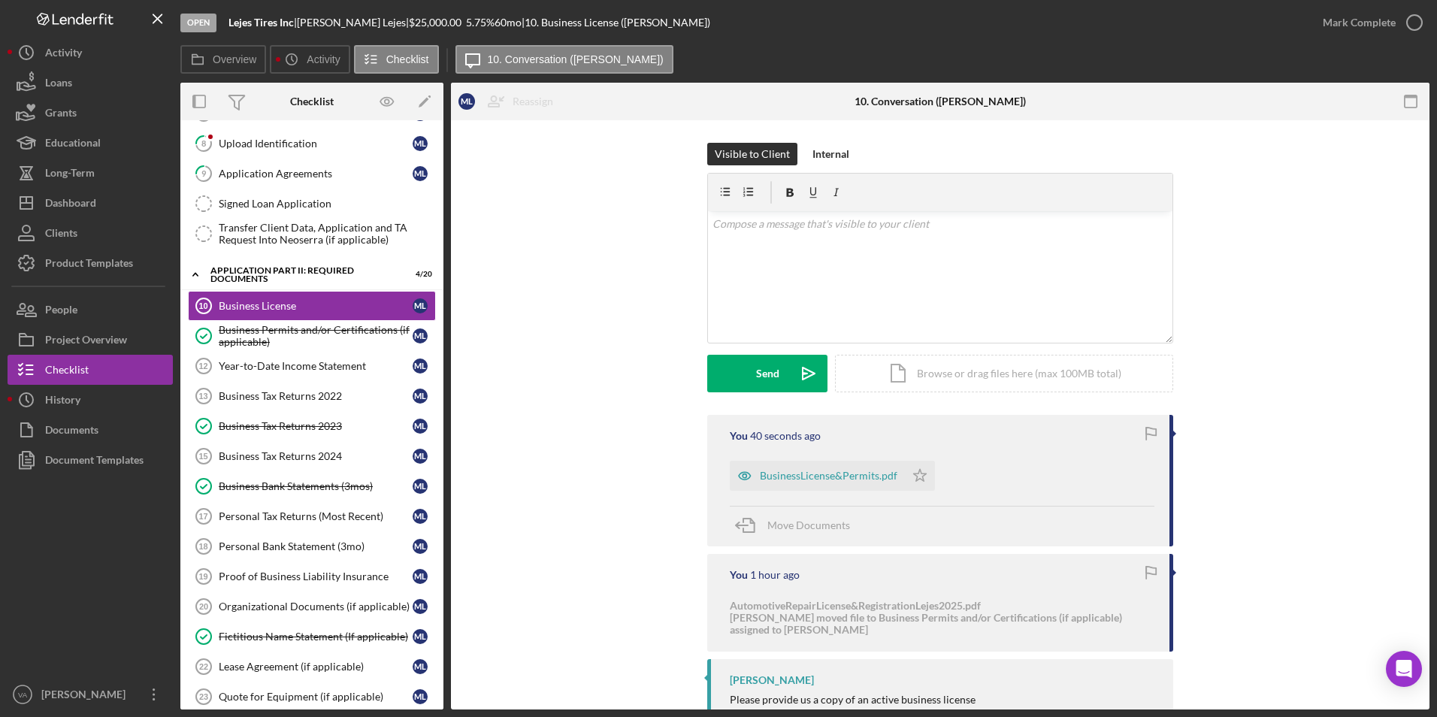
click at [955, 18] on div "File validated: AutomotiveRepairLicense&RegistrationLejes2025.pdf" at bounding box center [1305, 15] width 241 height 6
click at [955, 22] on icon "button" at bounding box center [1415, 23] width 38 height 38
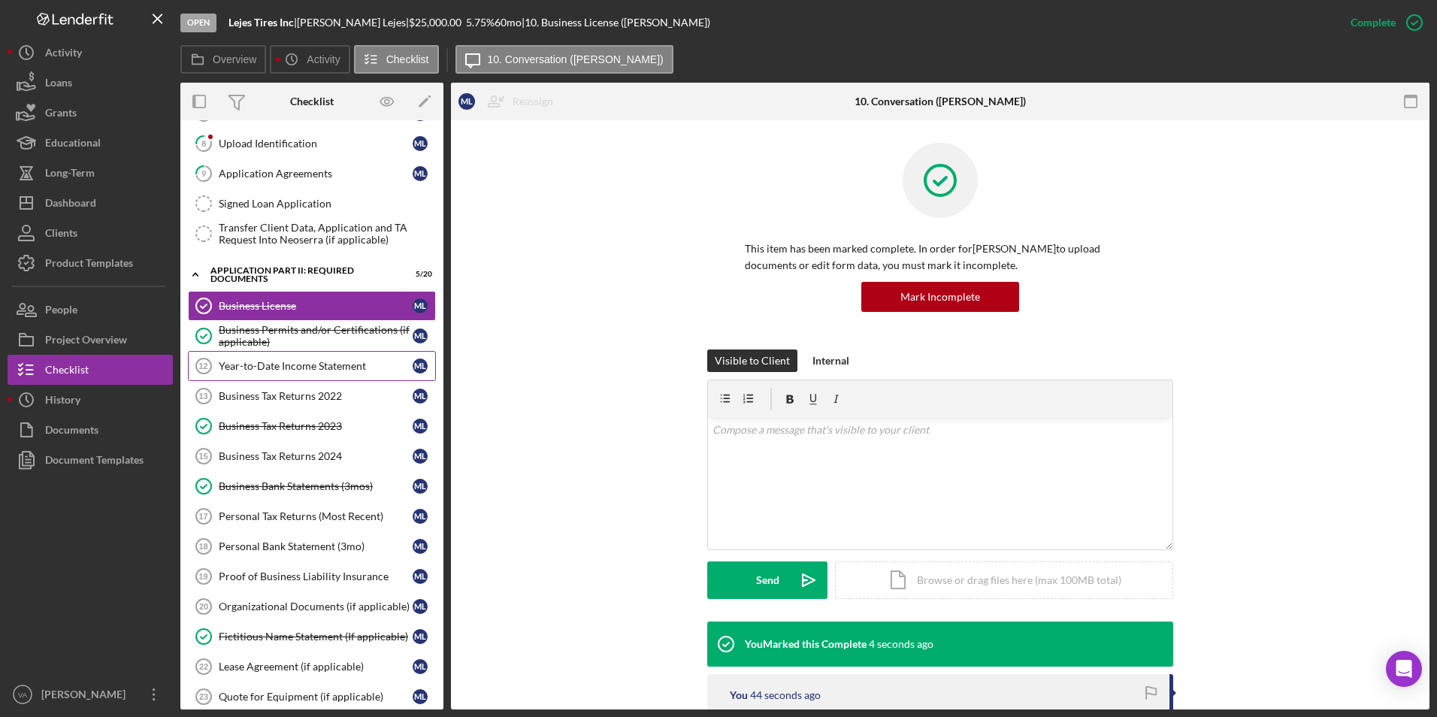
click at [310, 364] on div "Year-to-Date Income Statement" at bounding box center [316, 366] width 194 height 12
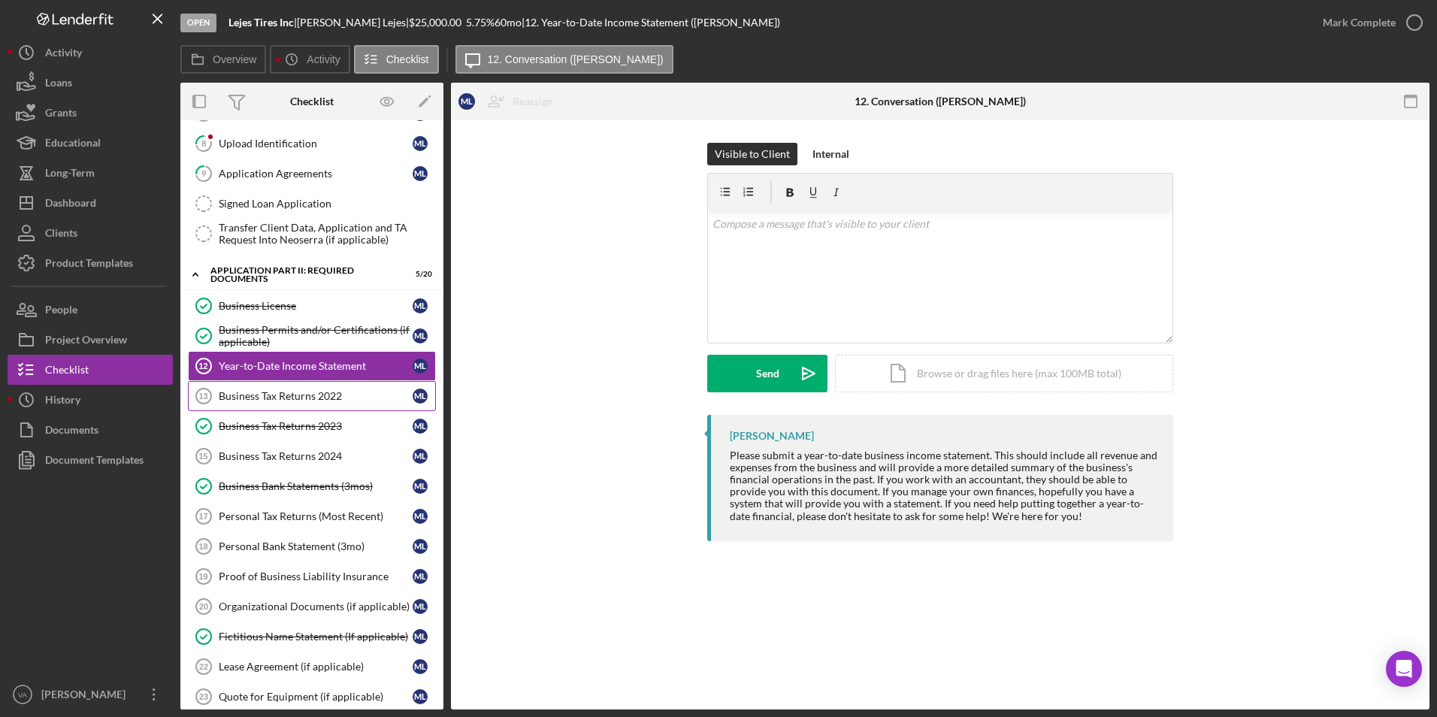
click at [311, 404] on link "Business Tax Returns 2022 13 Business Tax Returns 2022 M L" at bounding box center [312, 396] width 248 height 30
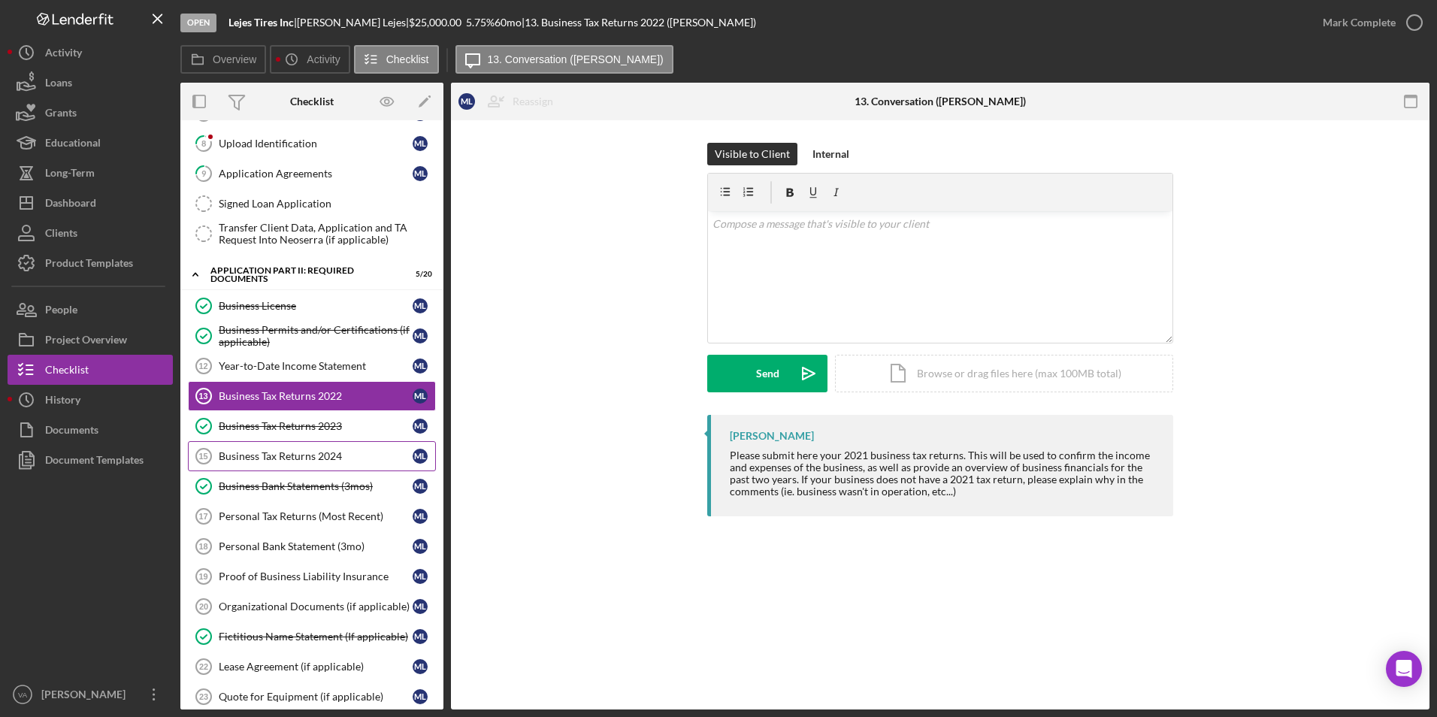
click at [305, 450] on div "Business Tax Returns 2024" at bounding box center [316, 456] width 194 height 12
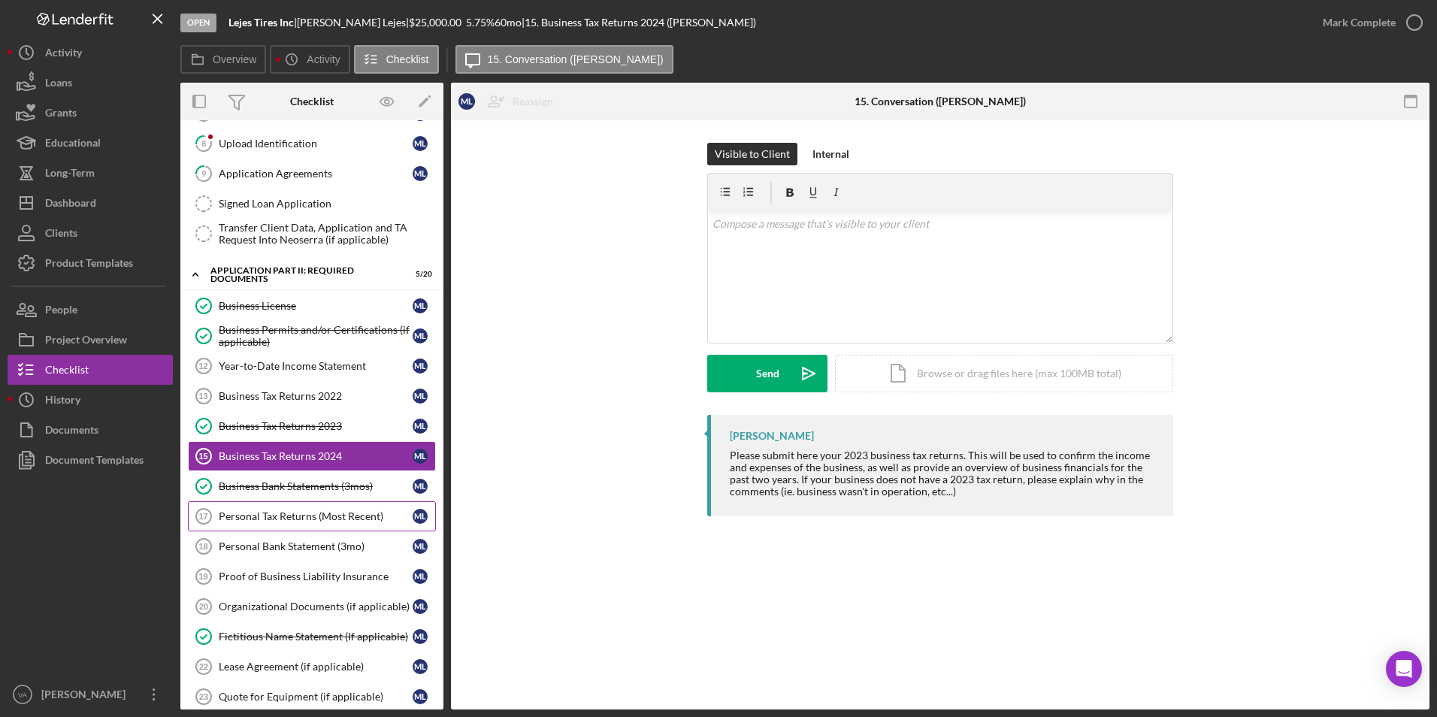
click at [273, 506] on link "Personal Tax Returns (Most Recent) 17 Personal Tax Returns (Most Recent) M L" at bounding box center [312, 516] width 248 height 30
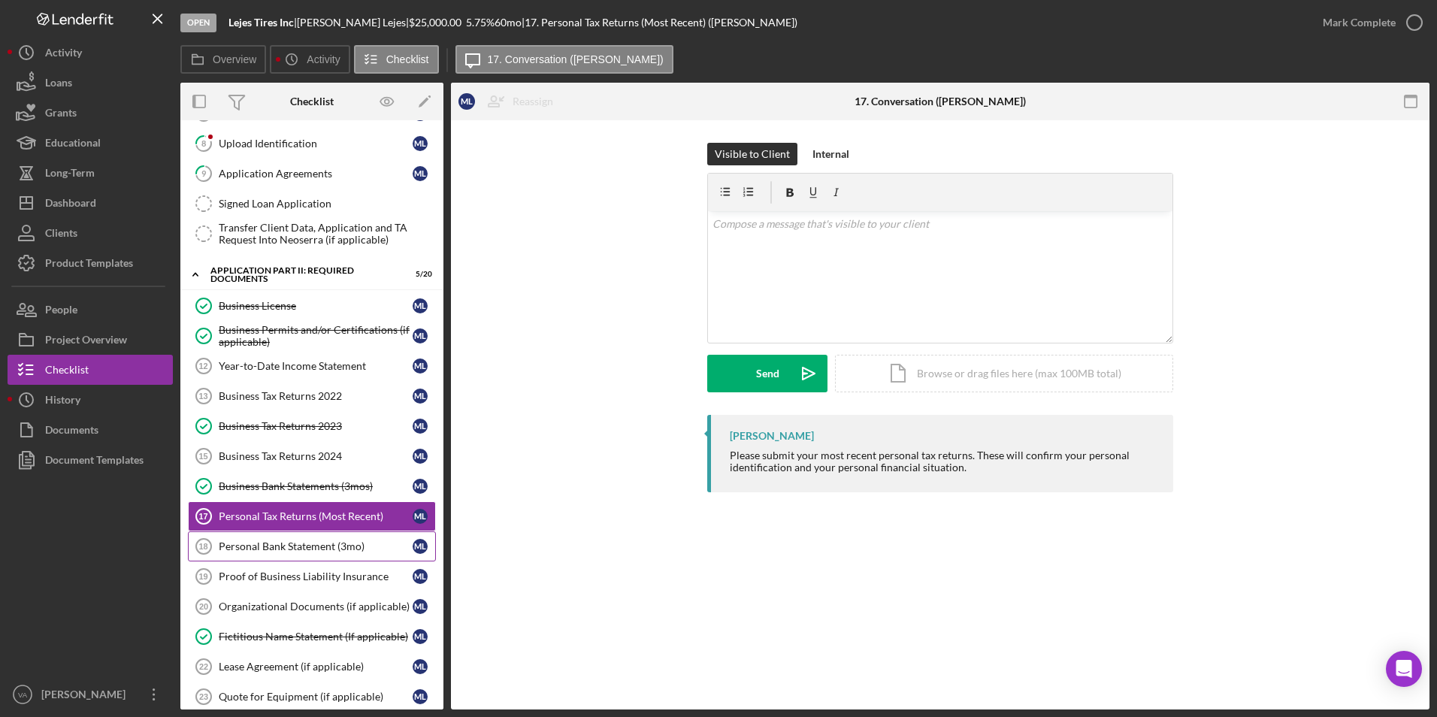
click at [277, 506] on div "Personal Bank Statement (3mo)" at bounding box center [316, 546] width 194 height 12
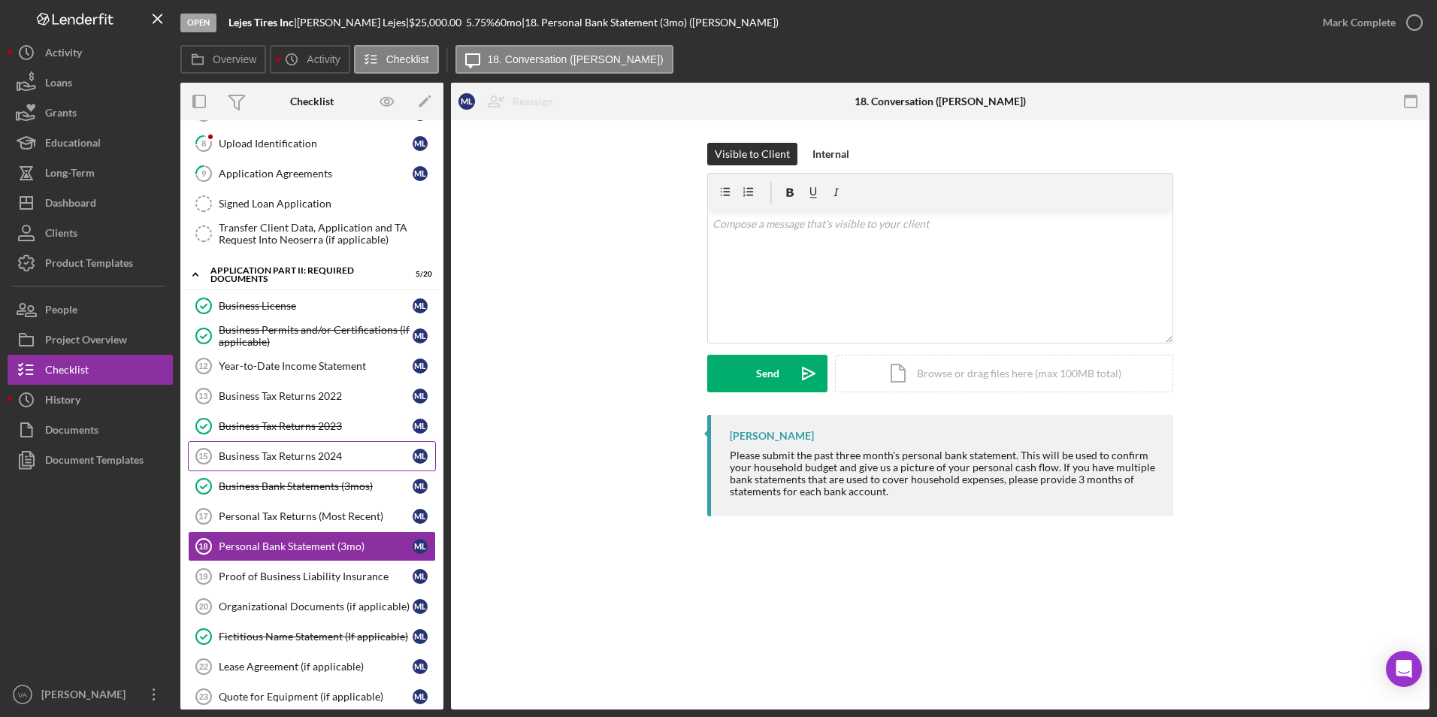
click at [279, 443] on link "Business Tax Returns 2024 15 Business Tax Returns 2024 M L" at bounding box center [312, 456] width 248 height 30
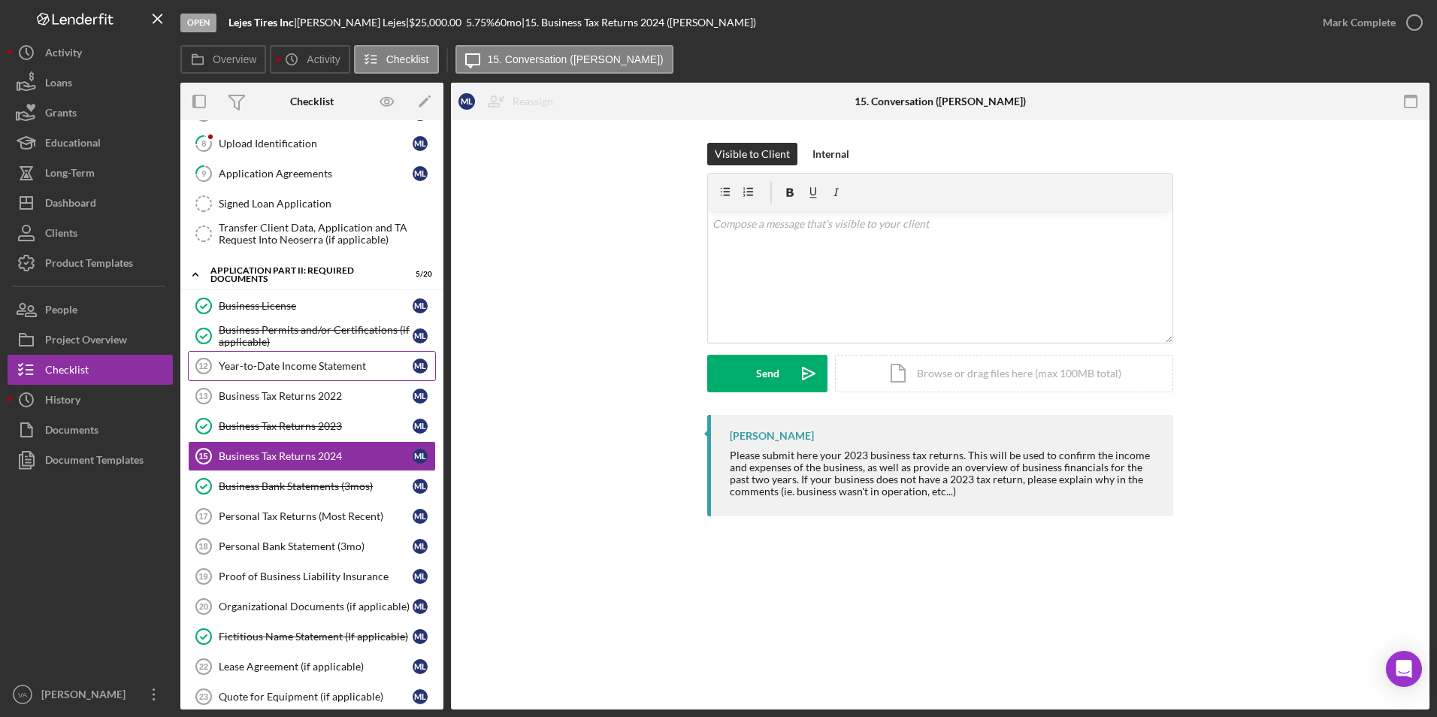
click at [299, 380] on link "Year-to-Date Income Statement 12 Year-to-Date Income Statement M L" at bounding box center [312, 366] width 248 height 30
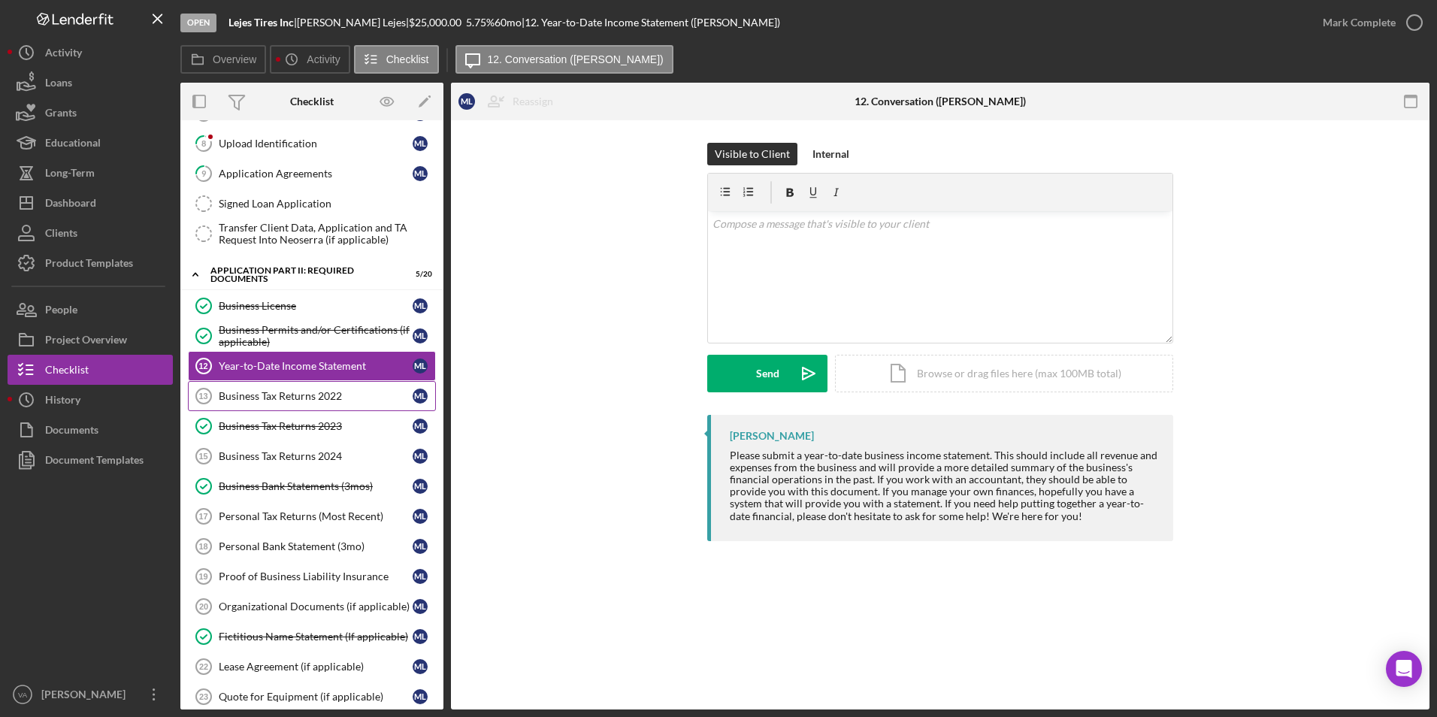
click at [303, 404] on link "Business Tax Returns 2022 13 Business Tax Returns 2022 M L" at bounding box center [312, 396] width 248 height 30
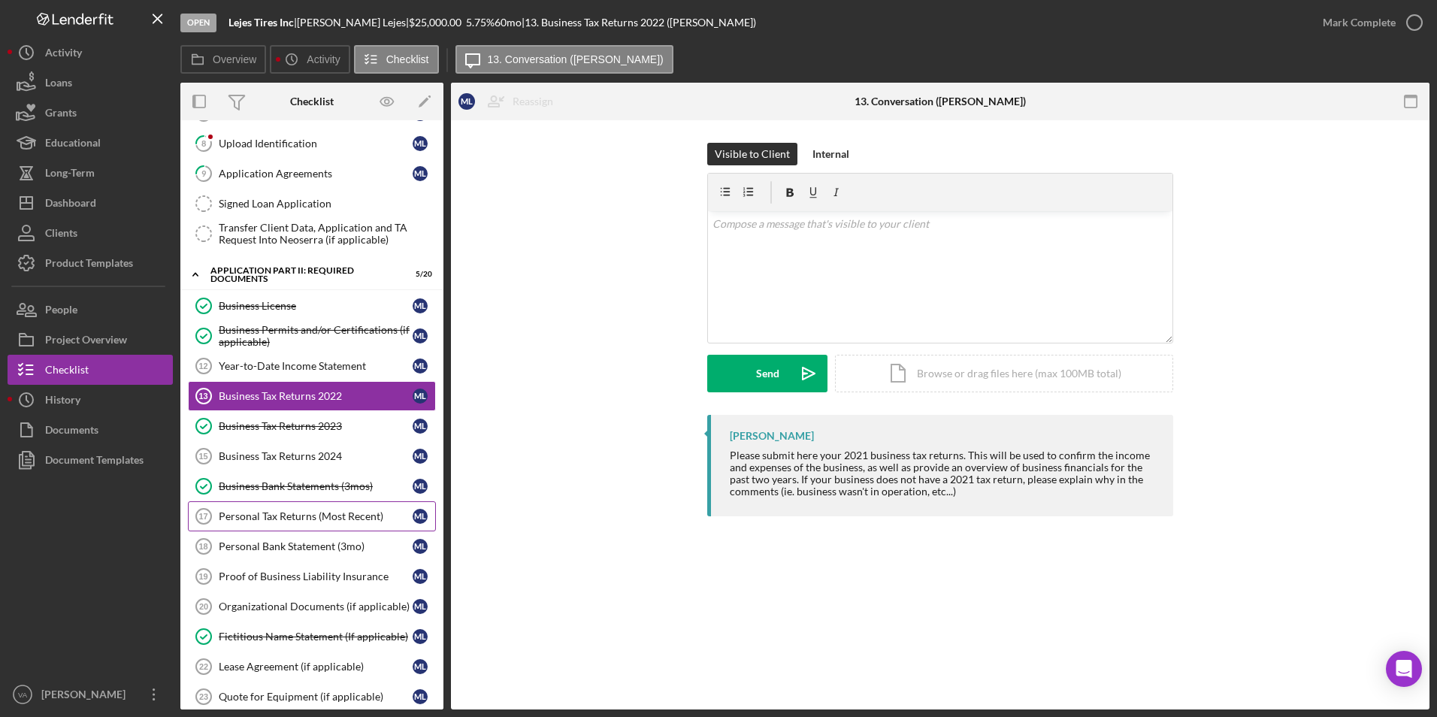
click at [301, 506] on link "Personal Tax Returns (Most Recent) 17 Personal Tax Returns (Most Recent) M L" at bounding box center [312, 516] width 248 height 30
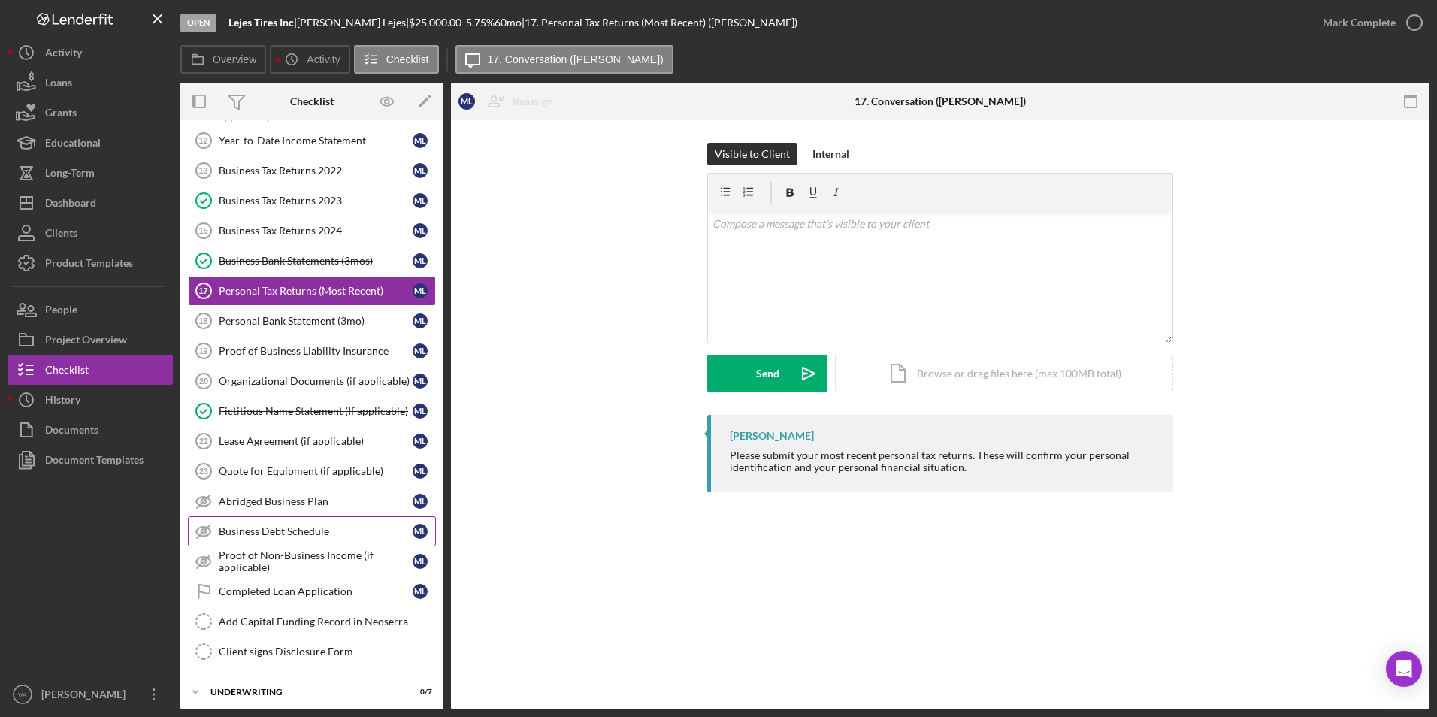
scroll to position [421, 0]
